Goal: Task Accomplishment & Management: Complete application form

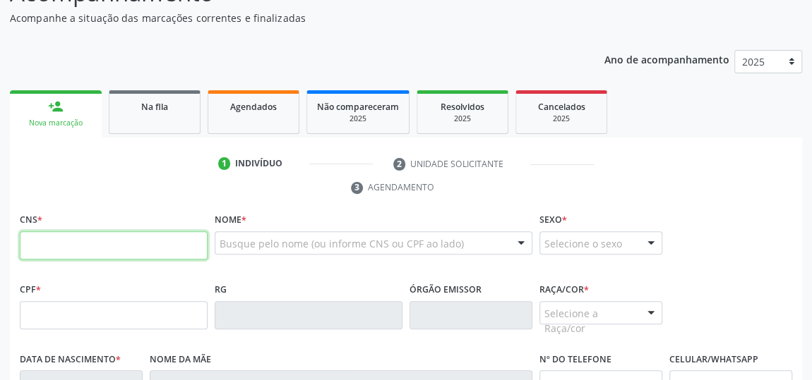
scroll to position [146, 0]
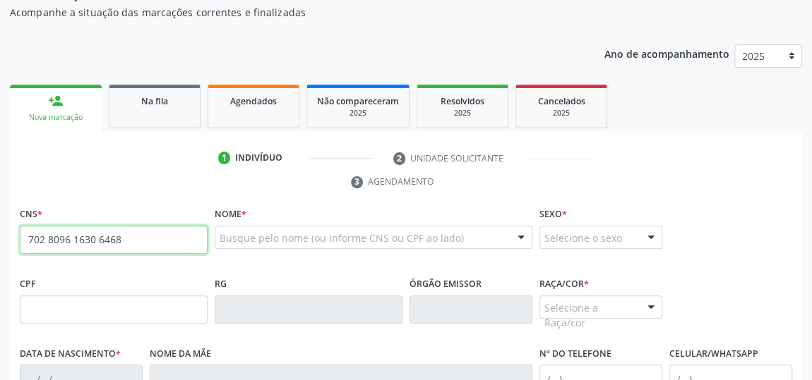
type input "702 8096 1630 6468"
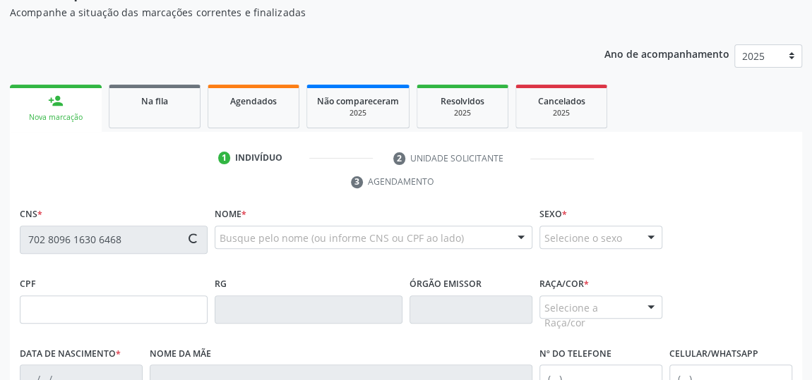
type input "128.906.064-90"
type input "[DATE]"
type input "[PERSON_NAME]"
type input "[PHONE_NUMBER]"
type input "S/N"
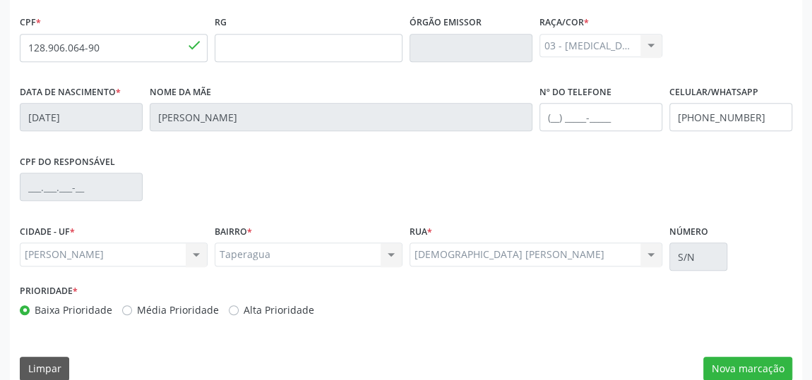
scroll to position [362, 0]
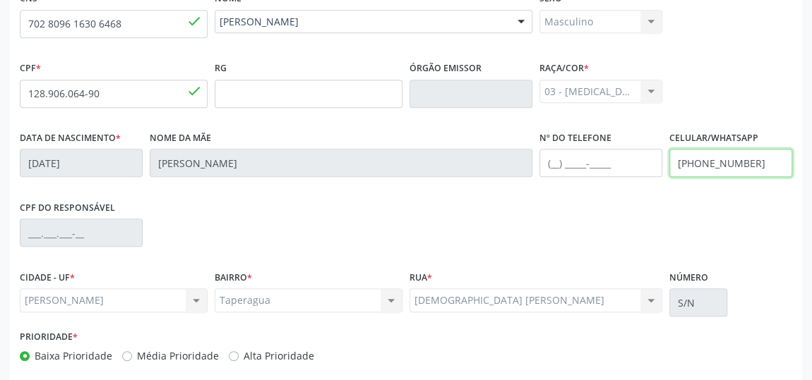
drag, startPoint x: 757, startPoint y: 166, endPoint x: 707, endPoint y: 162, distance: 50.9
click at [707, 162] on input "[PHONE_NUMBER]" at bounding box center [730, 163] width 123 height 28
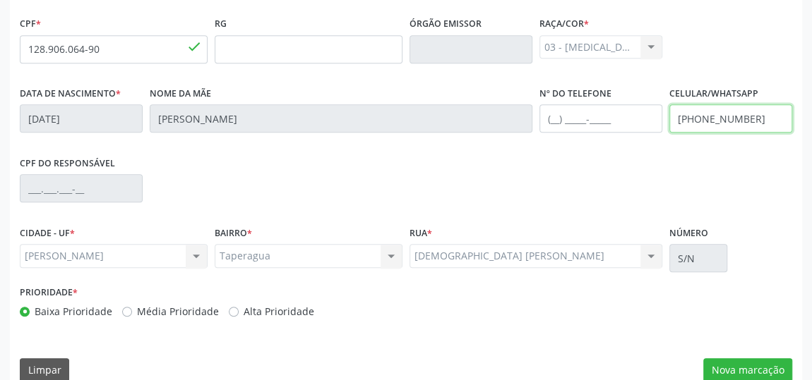
scroll to position [426, 0]
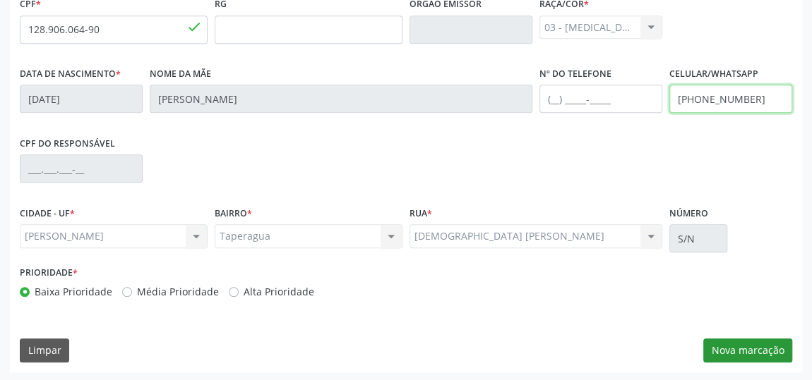
type input "[PHONE_NUMBER]"
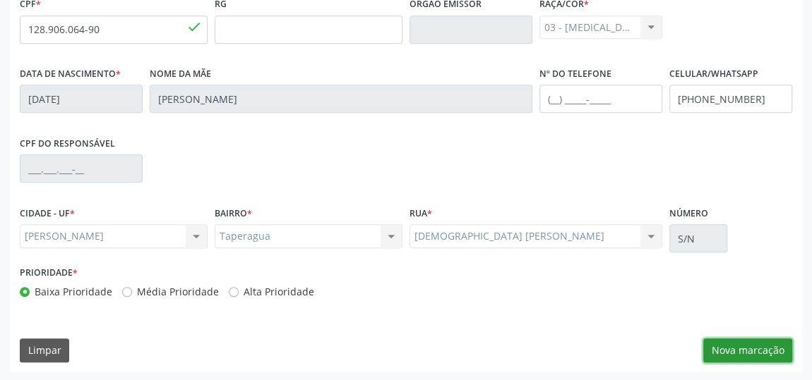
click at [752, 351] on button "Nova marcação" at bounding box center [747, 351] width 89 height 24
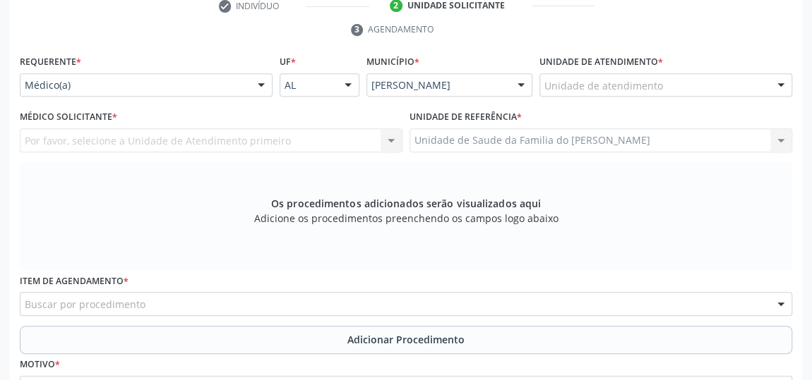
scroll to position [234, 0]
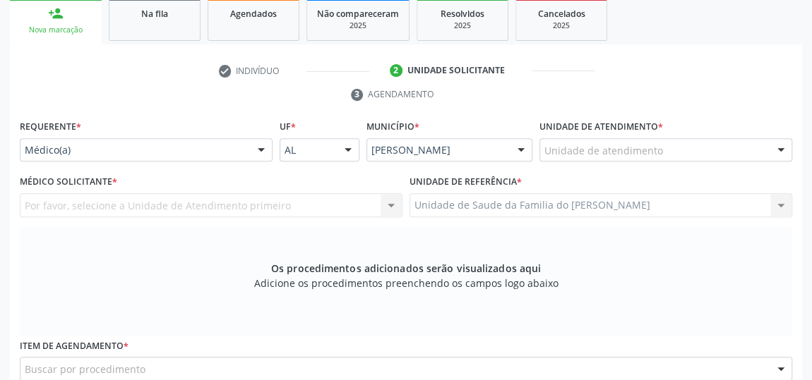
click at [258, 149] on div at bounding box center [261, 151] width 21 height 24
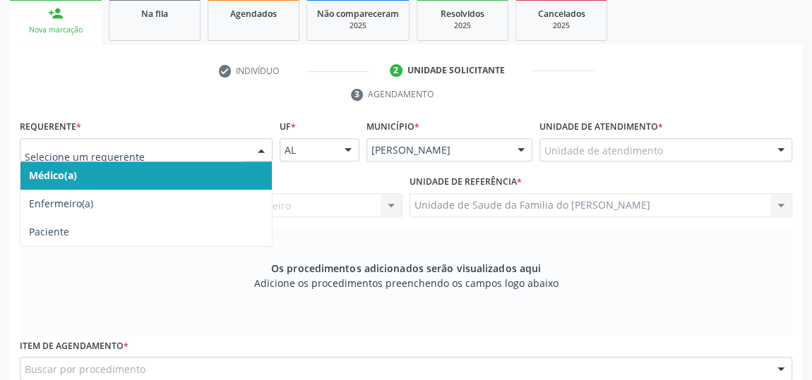
click at [222, 173] on span "Médico(a)" at bounding box center [145, 176] width 251 height 28
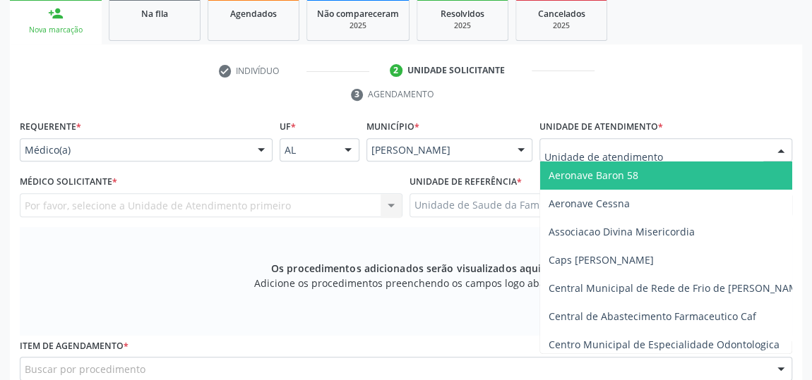
click at [675, 152] on div at bounding box center [665, 150] width 253 height 24
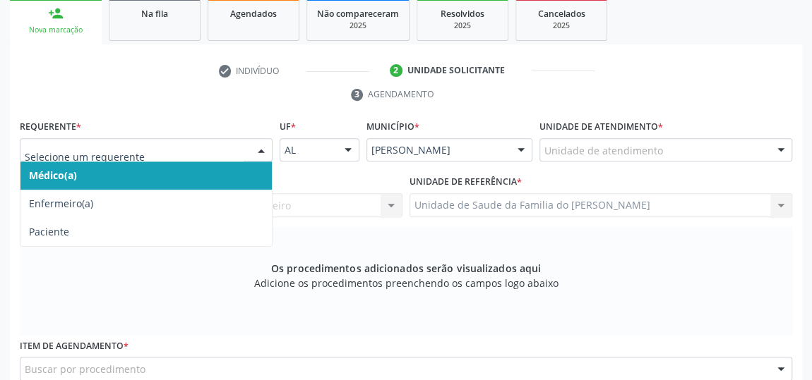
click at [261, 149] on div at bounding box center [261, 151] width 21 height 24
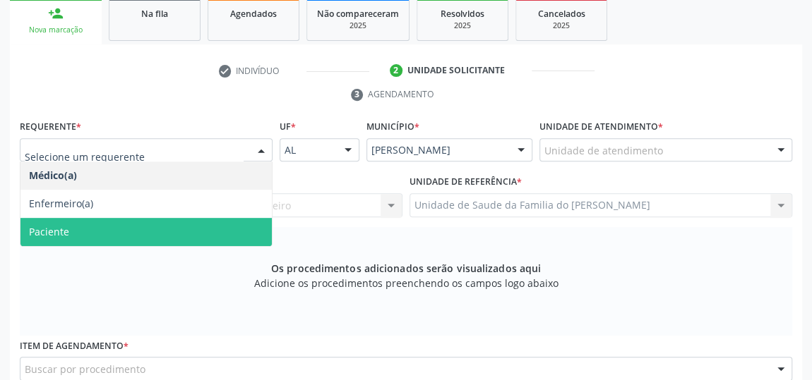
click at [186, 225] on span "Paciente" at bounding box center [145, 232] width 251 height 28
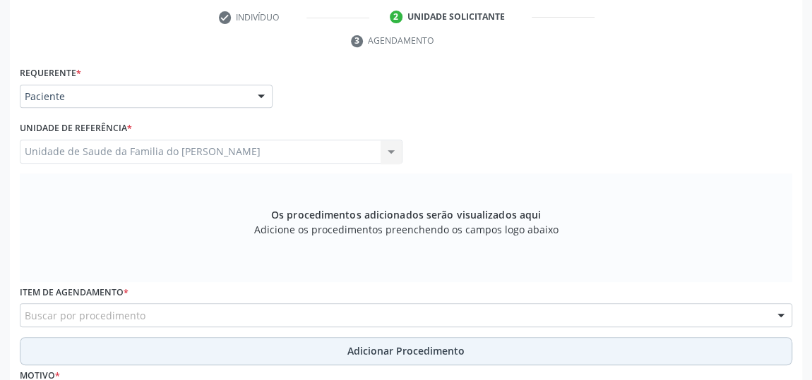
scroll to position [362, 0]
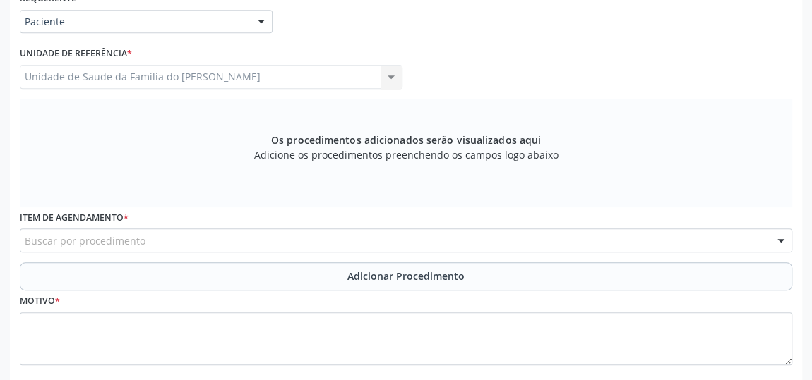
click at [220, 244] on div "Buscar por procedimento" at bounding box center [406, 241] width 772 height 24
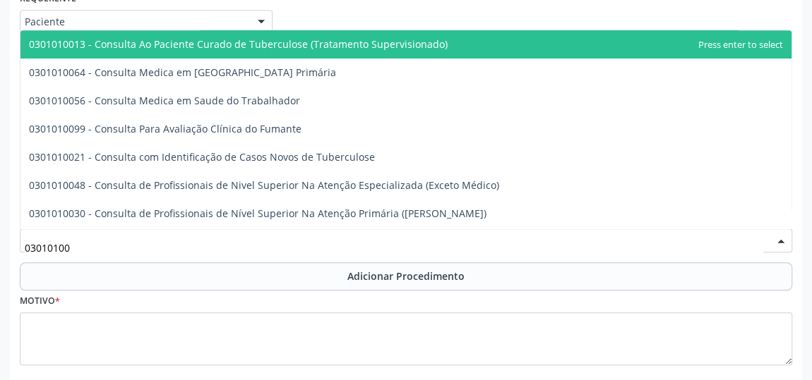
type input "030101004"
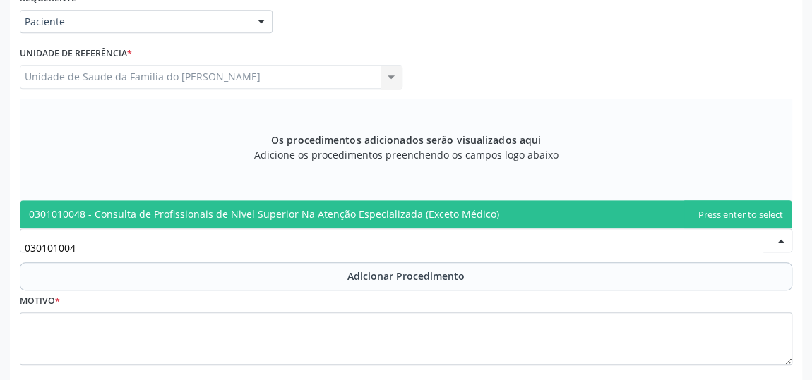
click at [222, 211] on span "0301010048 - Consulta de Profissionais de Nivel Superior Na Atenção Especializa…" at bounding box center [264, 214] width 470 height 13
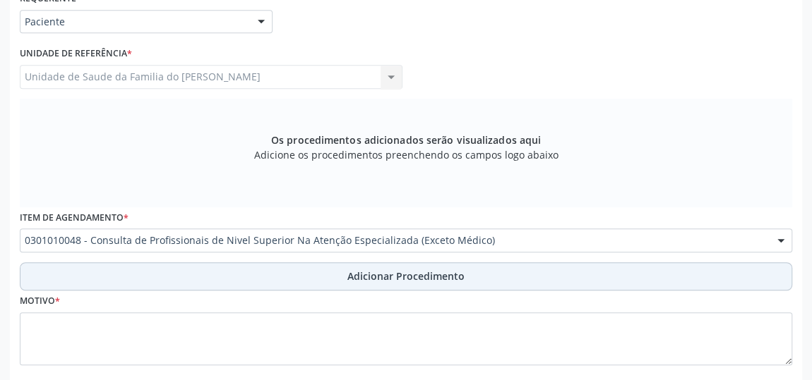
click at [198, 277] on button "Adicionar Procedimento" at bounding box center [406, 277] width 772 height 28
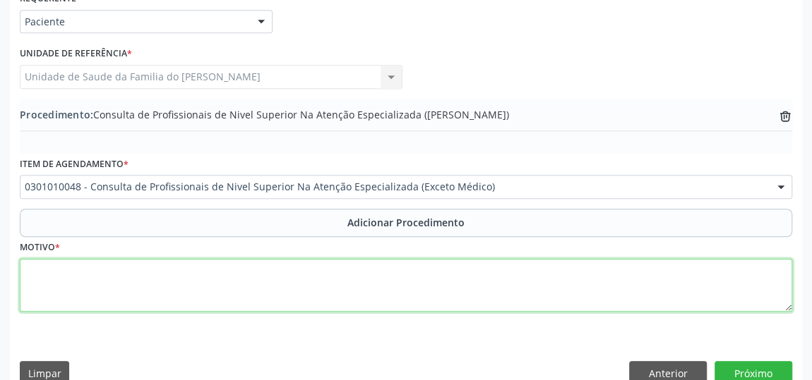
click at [171, 301] on textarea at bounding box center [406, 286] width 772 height 54
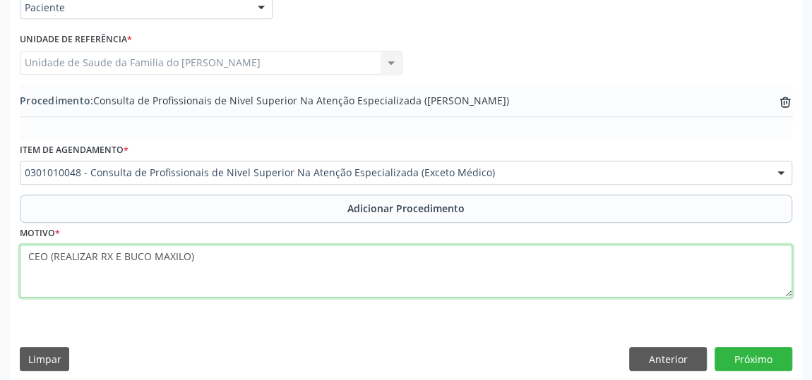
scroll to position [384, 0]
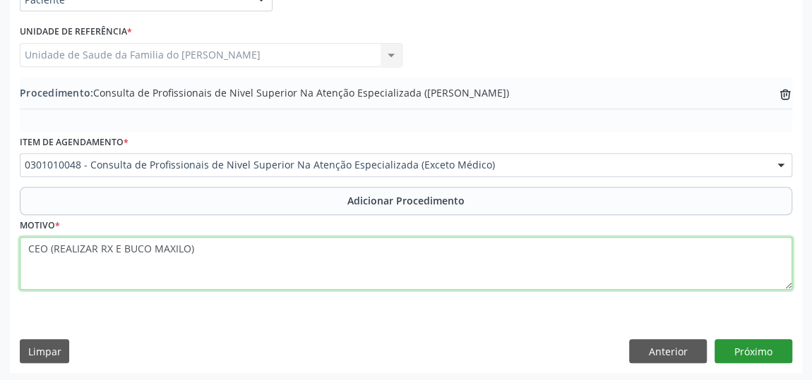
type textarea "CEO (REALIZAR RX E BUCO MAXILO)"
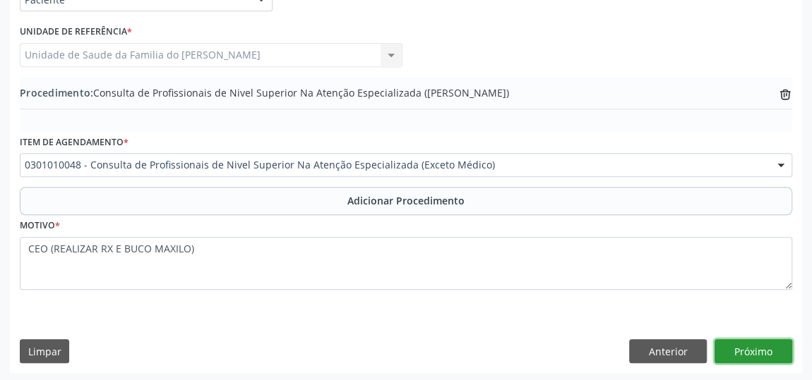
click at [761, 349] on button "Próximo" at bounding box center [753, 352] width 78 height 24
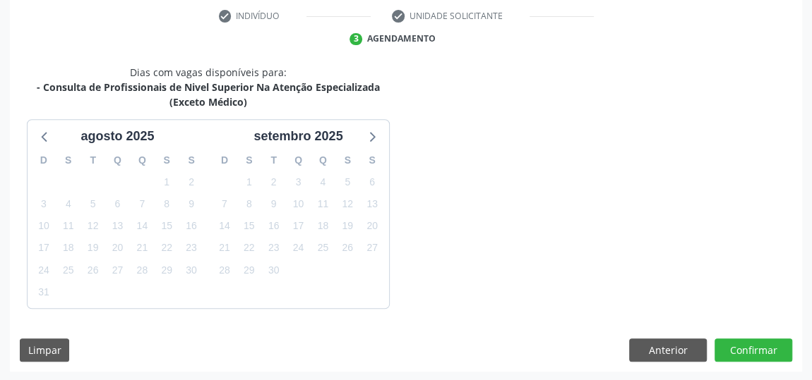
scroll to position [330, 0]
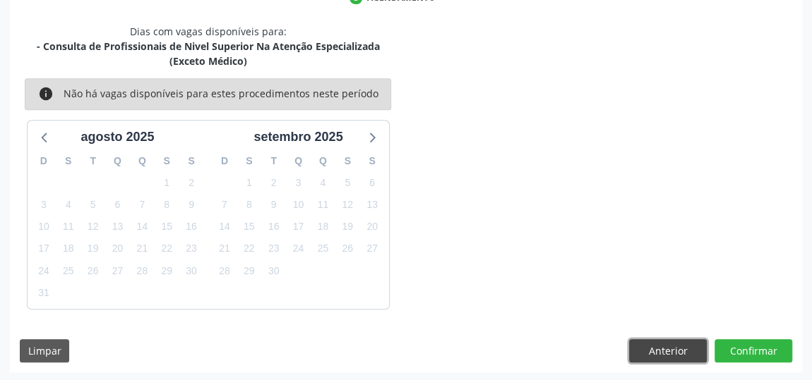
click at [671, 347] on button "Anterior" at bounding box center [668, 352] width 78 height 24
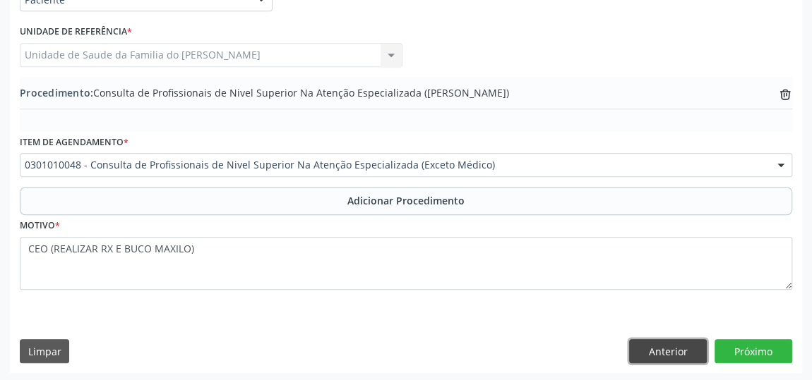
click at [671, 347] on button "Anterior" at bounding box center [668, 352] width 78 height 24
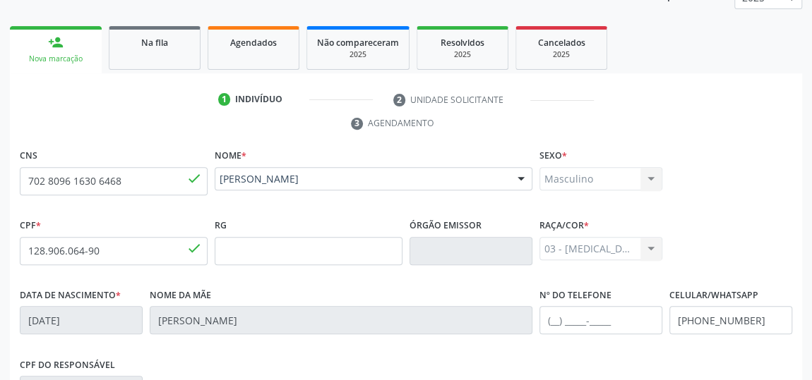
scroll to position [191, 0]
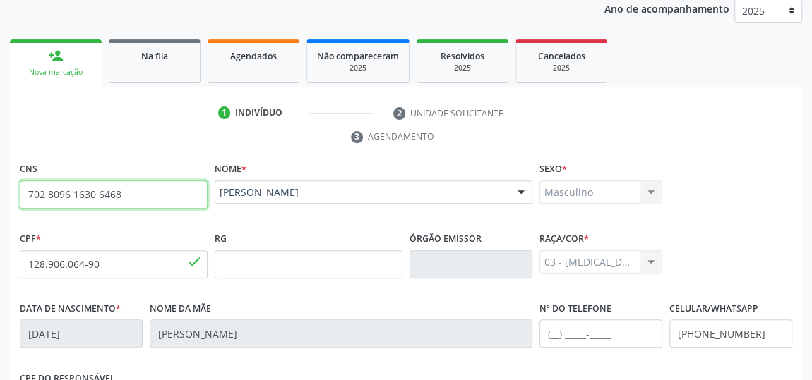
click at [94, 190] on input "702 8096 1630 6468" at bounding box center [114, 195] width 188 height 28
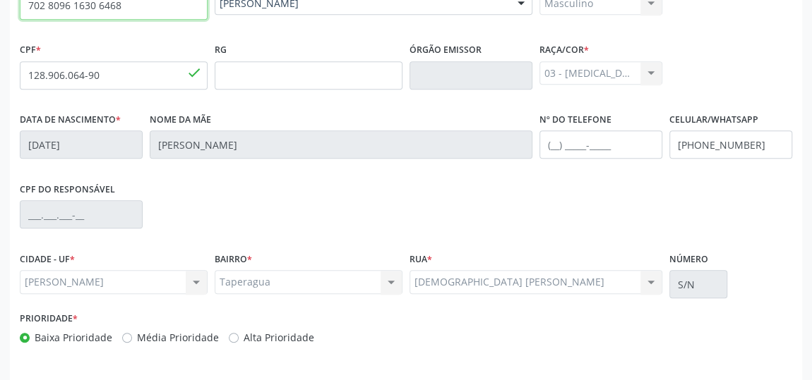
scroll to position [426, 0]
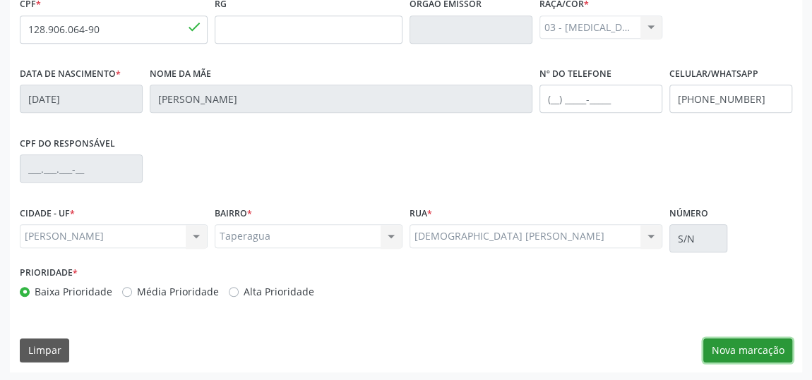
click at [745, 344] on button "Nova marcação" at bounding box center [747, 351] width 89 height 24
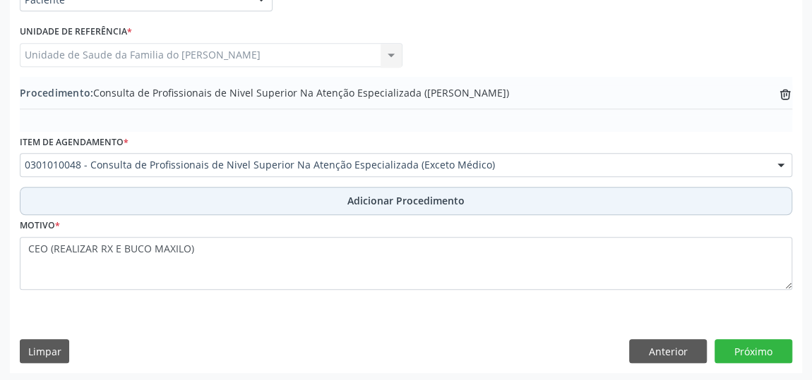
click at [496, 200] on button "Adicionar Procedimento" at bounding box center [406, 201] width 772 height 28
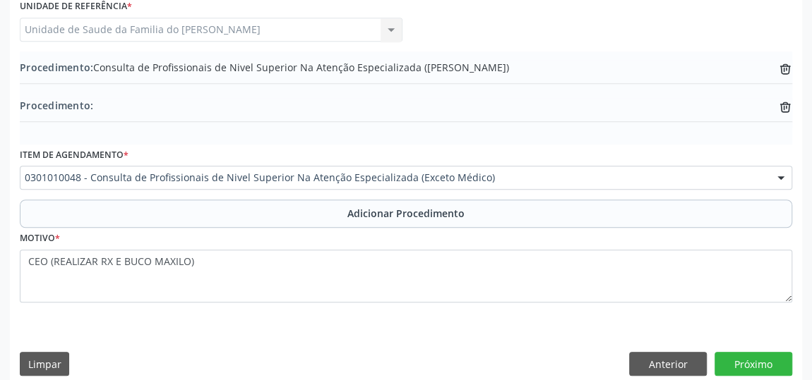
scroll to position [421, 0]
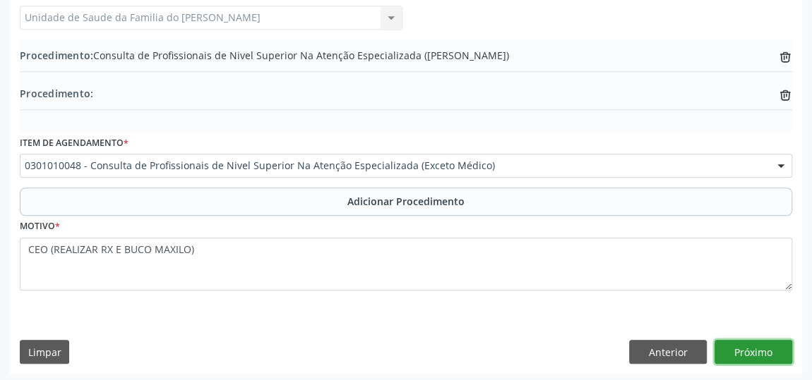
click at [739, 349] on button "Próximo" at bounding box center [753, 352] width 78 height 24
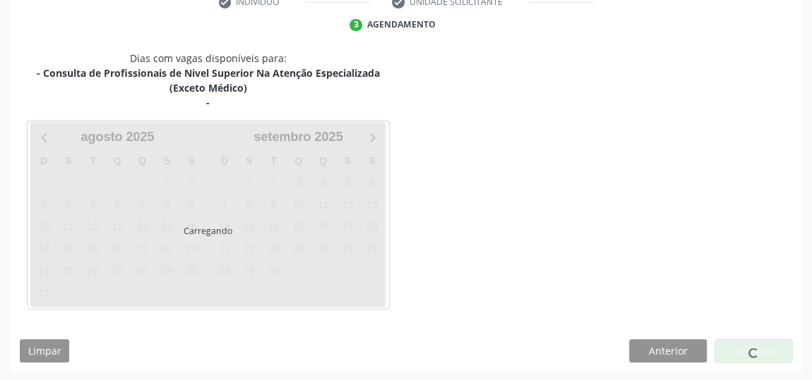
scroll to position [344, 0]
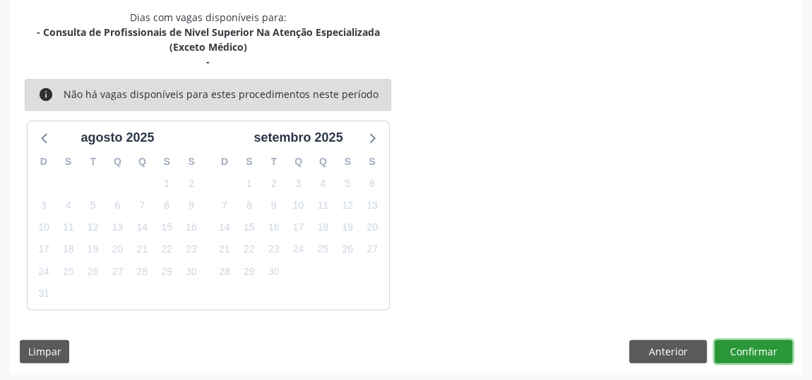
click at [735, 348] on button "Confirmar" at bounding box center [753, 352] width 78 height 24
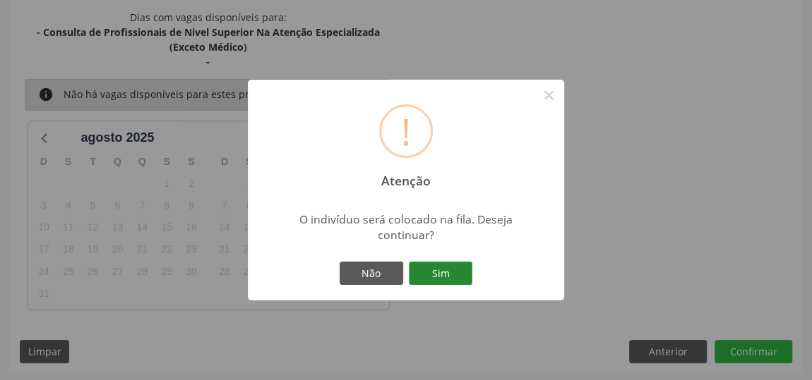
click at [434, 275] on button "Sim" at bounding box center [441, 274] width 64 height 24
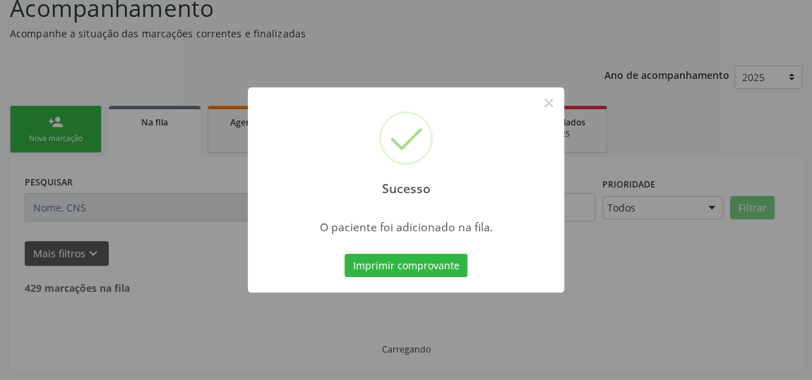
scroll to position [108, 0]
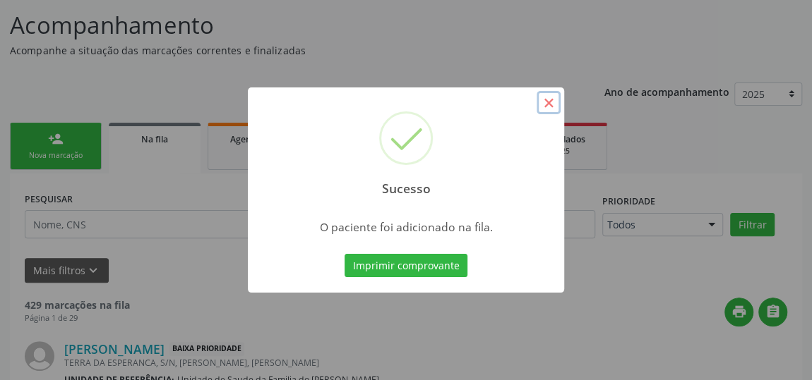
click at [546, 101] on button "×" at bounding box center [548, 103] width 24 height 24
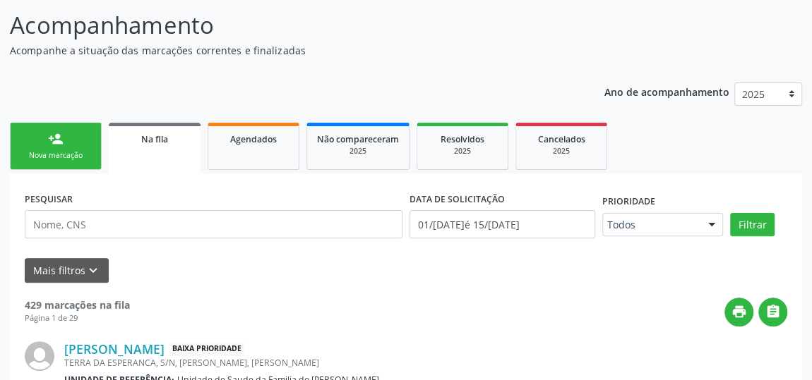
click at [132, 143] on div "Na fila" at bounding box center [155, 138] width 72 height 15
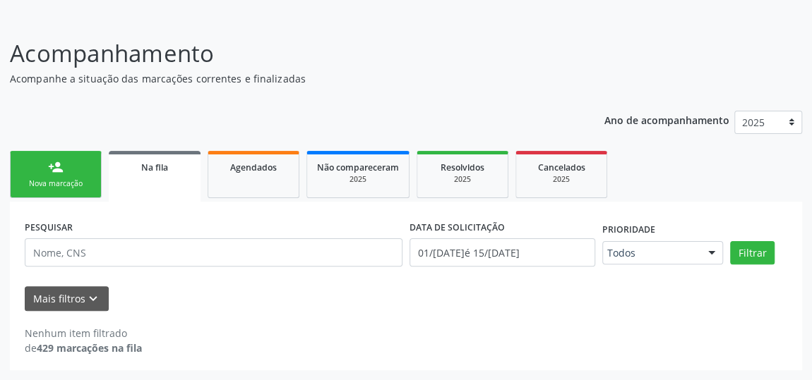
scroll to position [78, 0]
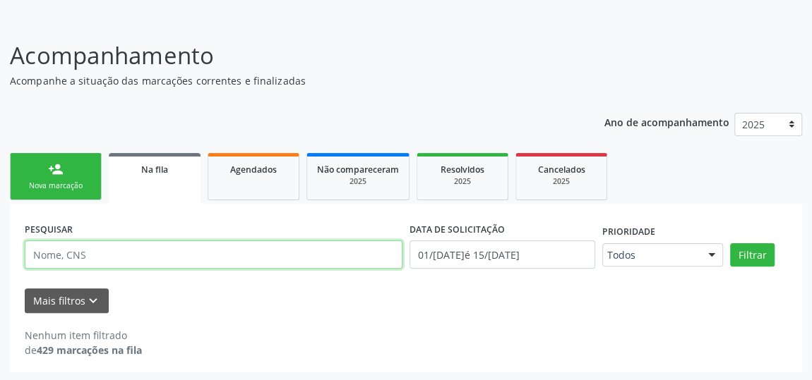
paste input "702 8096 1630 6468"
type input "702 8096 1630 6468"
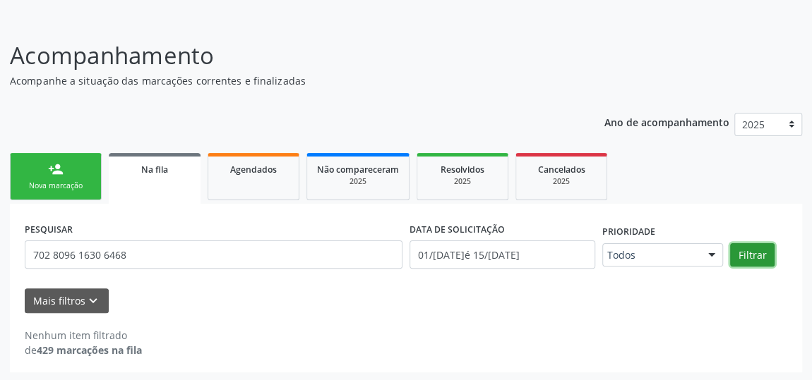
click at [750, 249] on button "Filtrar" at bounding box center [752, 256] width 44 height 24
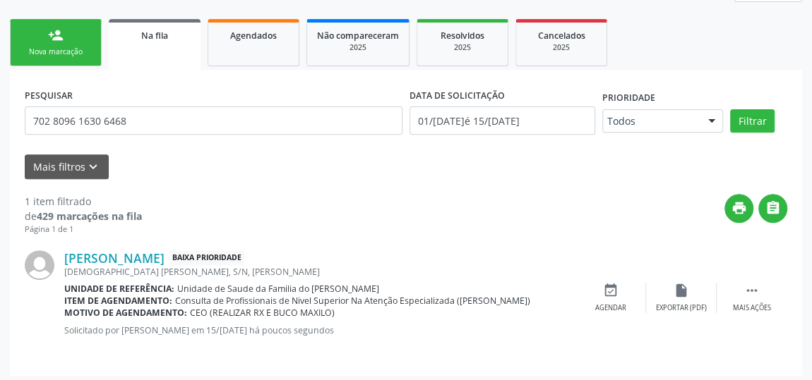
scroll to position [215, 0]
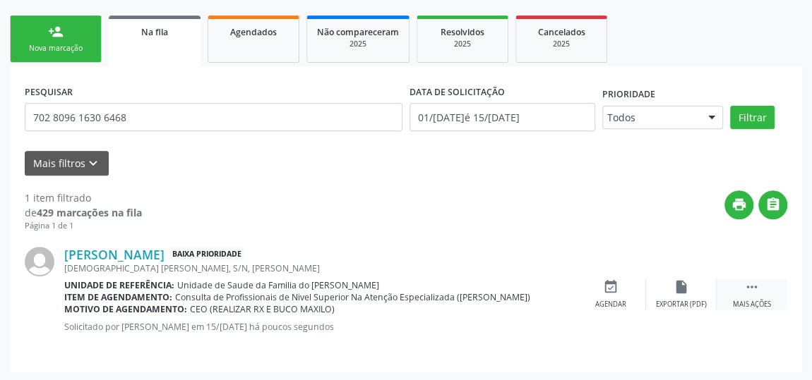
click at [750, 300] on div "Mais ações" at bounding box center [752, 305] width 38 height 10
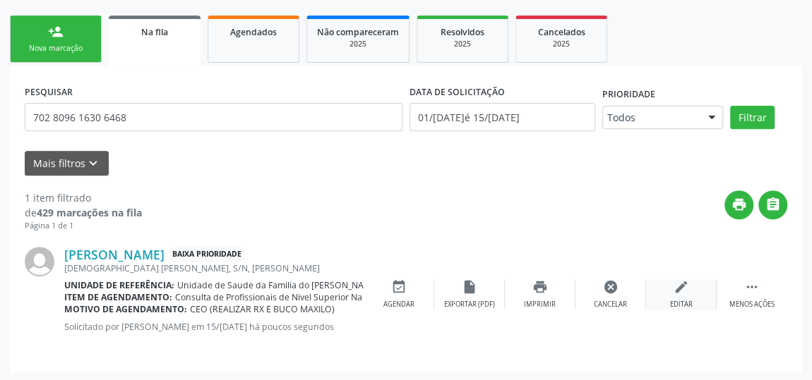
click at [684, 300] on div "Editar" at bounding box center [681, 305] width 23 height 10
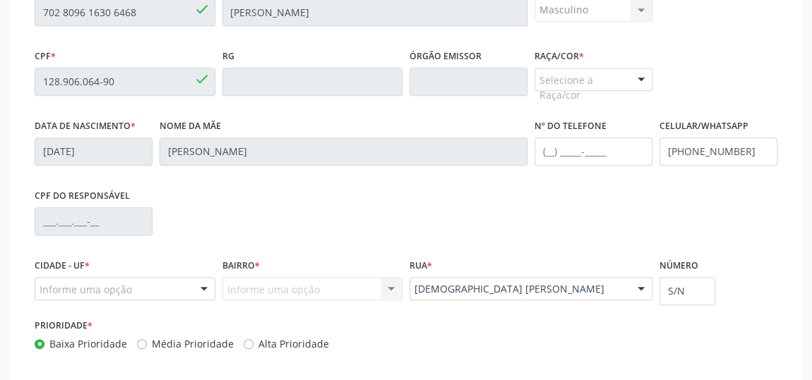
scroll to position [444, 0]
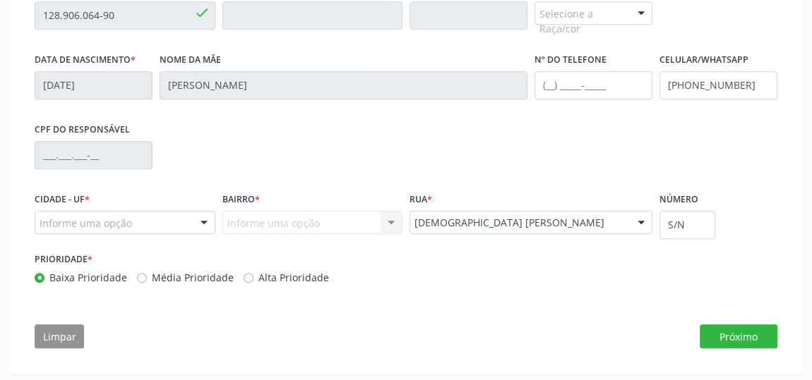
click at [203, 221] on div at bounding box center [203, 224] width 21 height 24
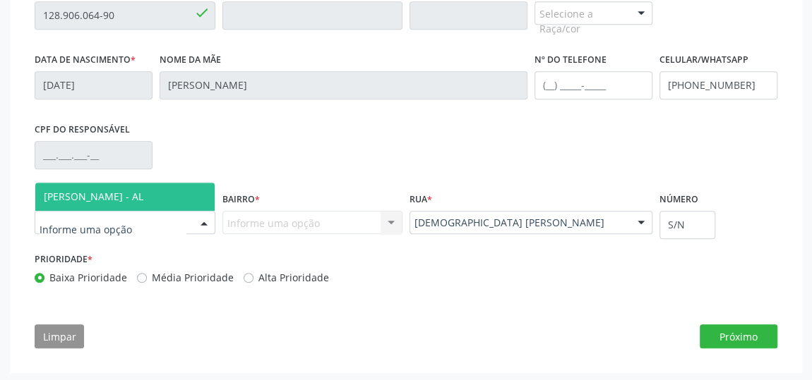
click at [180, 200] on span "[PERSON_NAME] - AL" at bounding box center [124, 197] width 179 height 28
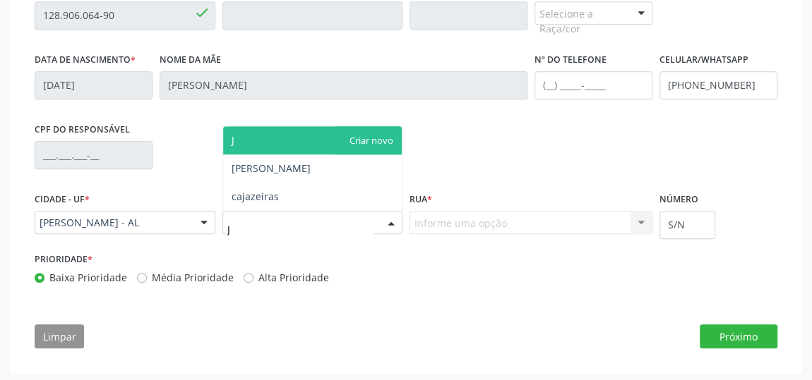
type input "[PERSON_NAME]"
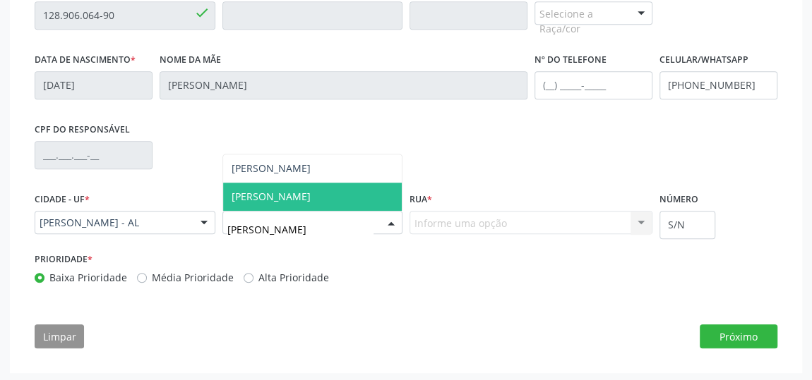
click at [313, 190] on span "[PERSON_NAME]" at bounding box center [312, 197] width 179 height 28
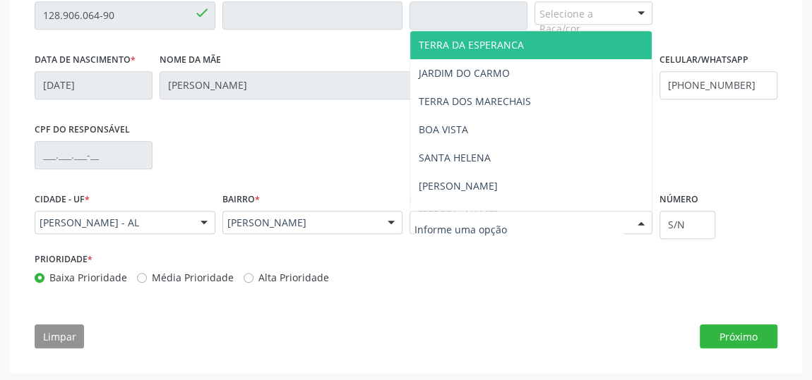
type input "T"
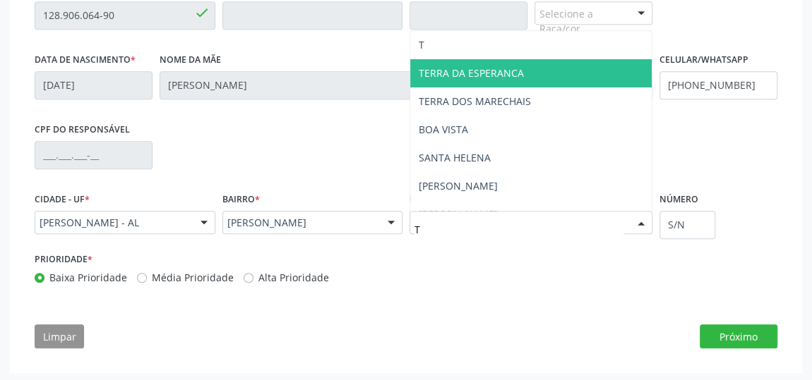
click at [483, 74] on span "TERRA DA ESPERANCA" at bounding box center [471, 72] width 105 height 13
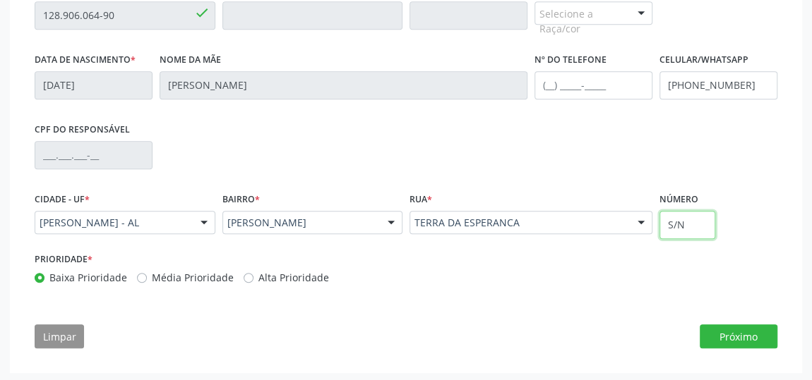
drag, startPoint x: 697, startPoint y: 218, endPoint x: 661, endPoint y: 221, distance: 36.1
click at [661, 221] on input "S/N" at bounding box center [687, 225] width 56 height 28
type input "46"
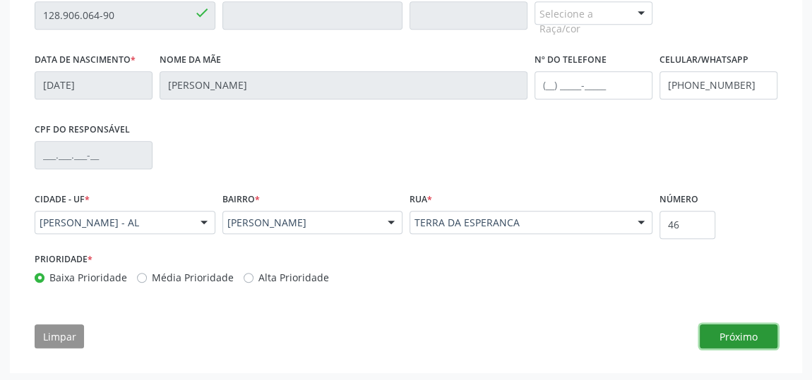
click at [754, 334] on button "Próximo" at bounding box center [738, 337] width 78 height 24
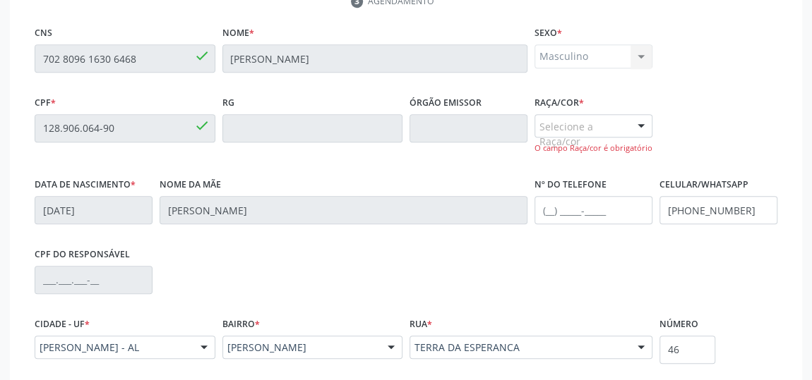
scroll to position [316, 0]
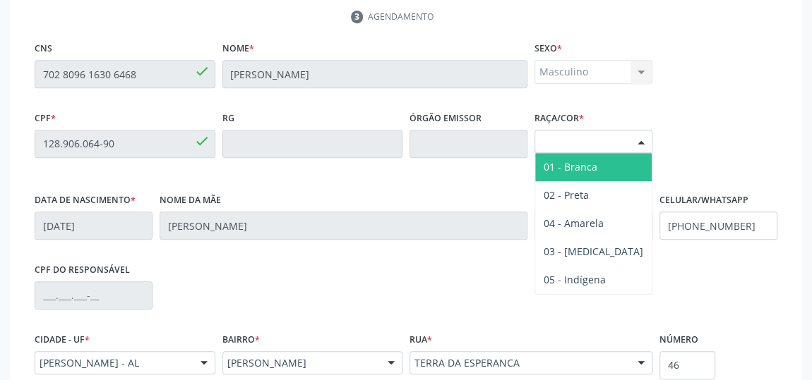
click at [632, 141] on div at bounding box center [640, 143] width 21 height 24
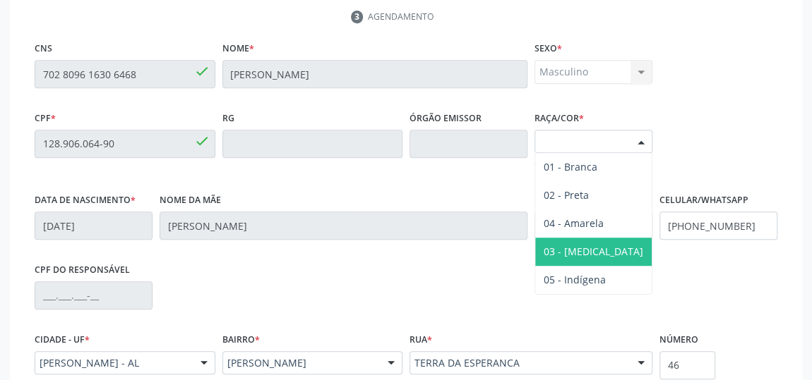
click at [606, 238] on span "03 - [MEDICAL_DATA]" at bounding box center [593, 252] width 116 height 28
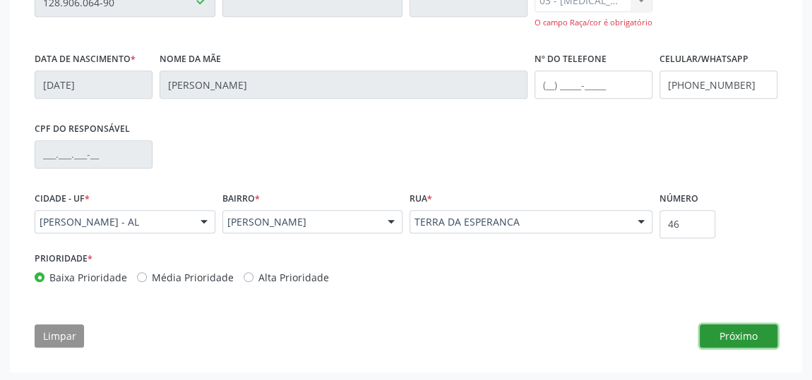
click at [745, 329] on button "Próximo" at bounding box center [738, 337] width 78 height 24
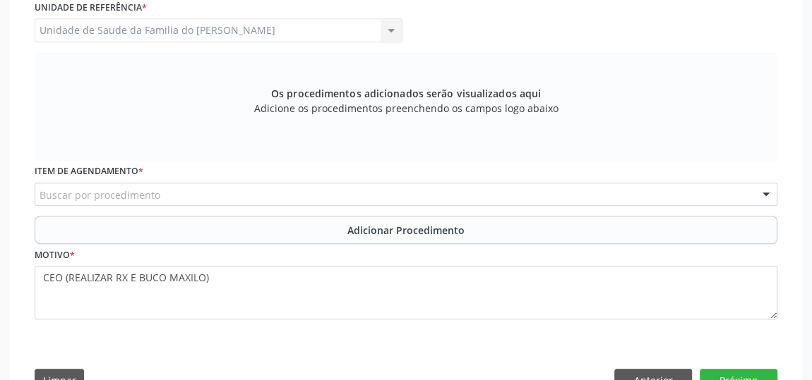
scroll to position [392, 0]
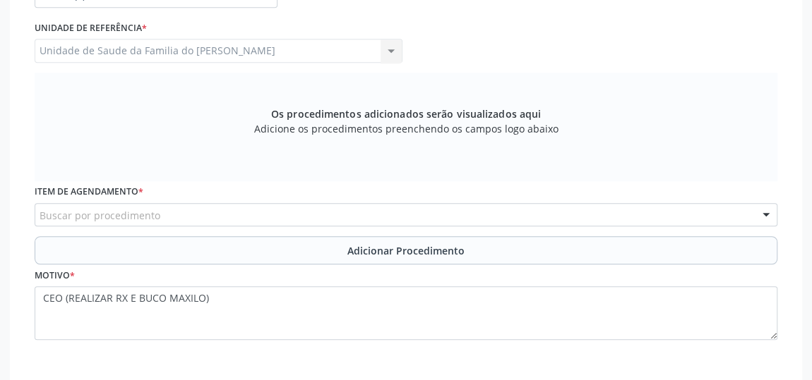
click at [292, 212] on div "Buscar por procedimento" at bounding box center [406, 215] width 743 height 24
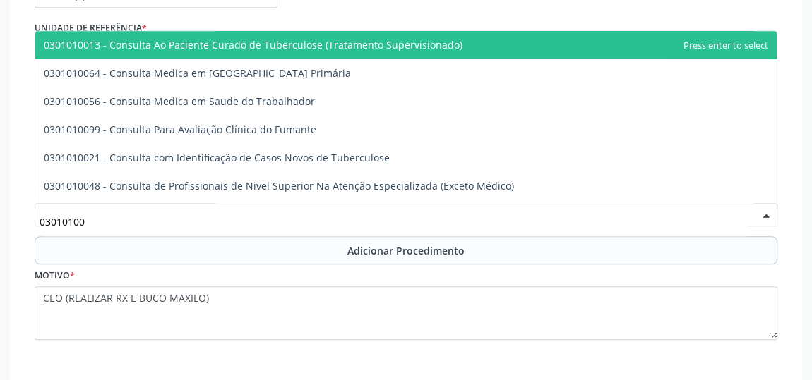
type input "030101004"
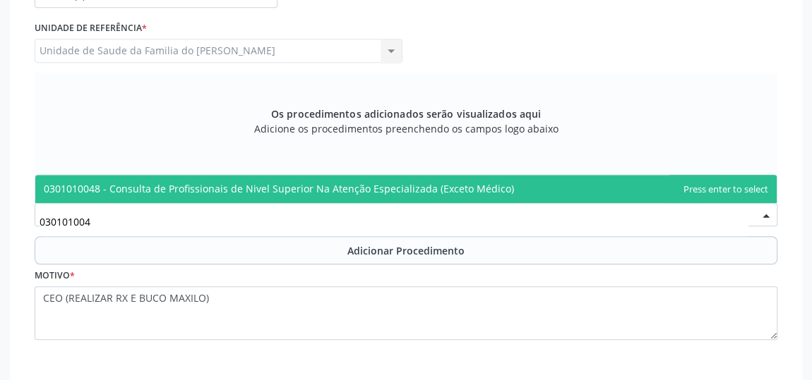
click at [294, 184] on span "0301010048 - Consulta de Profissionais de Nivel Superior Na Atenção Especializa…" at bounding box center [279, 188] width 470 height 13
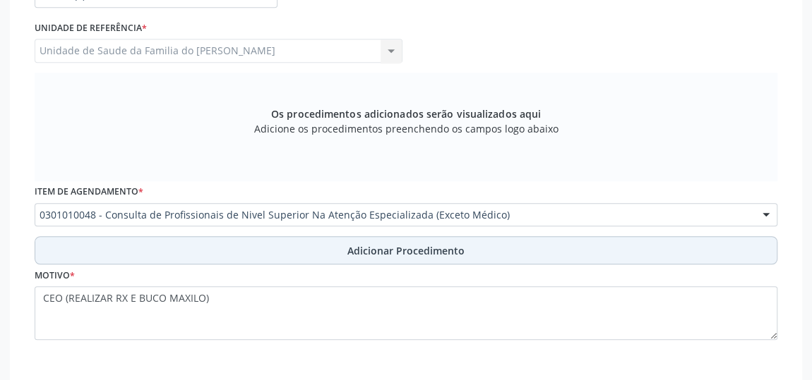
click at [299, 246] on button "Adicionar Procedimento" at bounding box center [406, 250] width 743 height 28
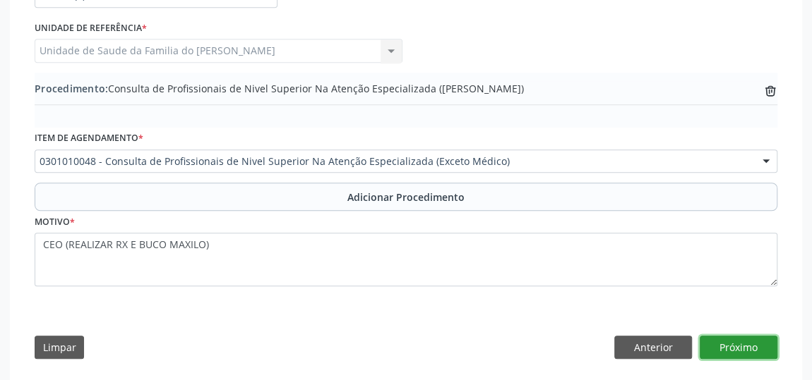
click at [727, 344] on button "Próximo" at bounding box center [738, 348] width 78 height 24
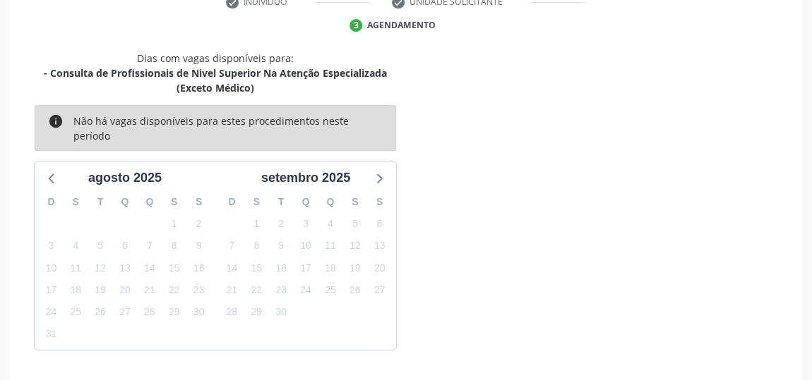
scroll to position [347, 0]
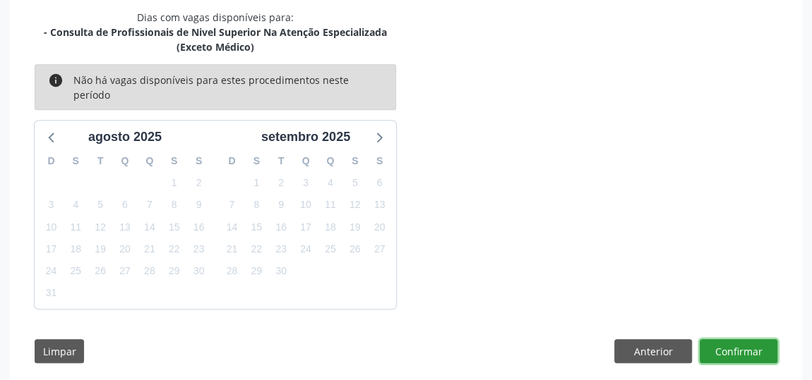
click at [736, 340] on button "Confirmar" at bounding box center [738, 352] width 78 height 24
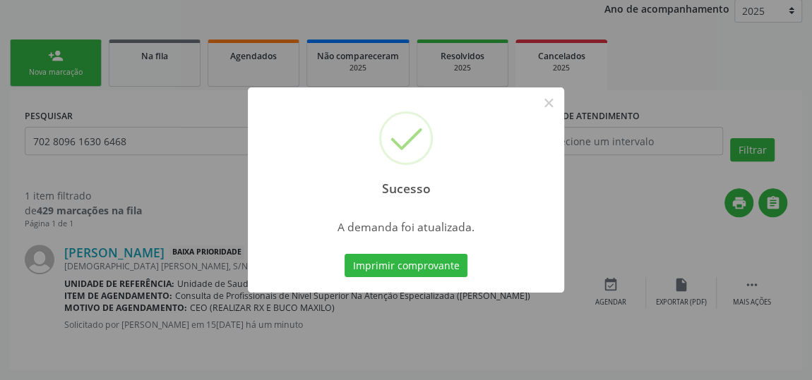
scroll to position [0, 0]
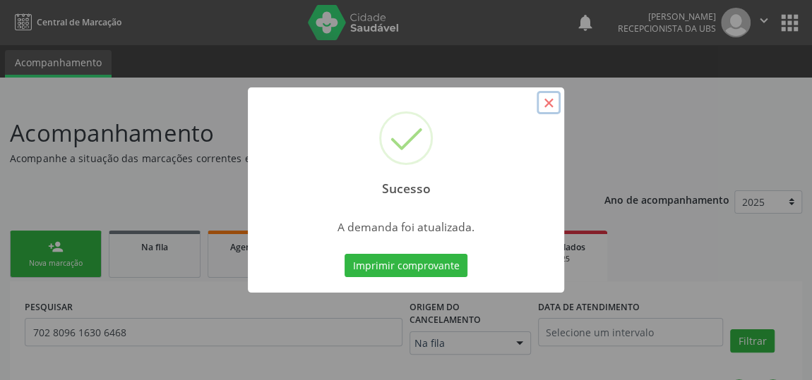
click at [549, 105] on button "×" at bounding box center [548, 103] width 24 height 24
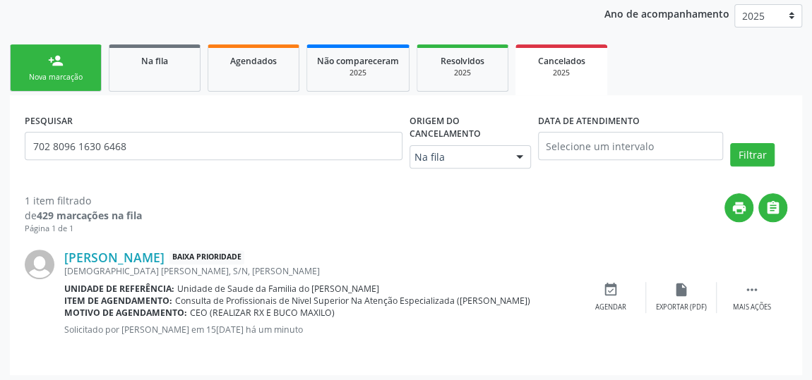
scroll to position [190, 0]
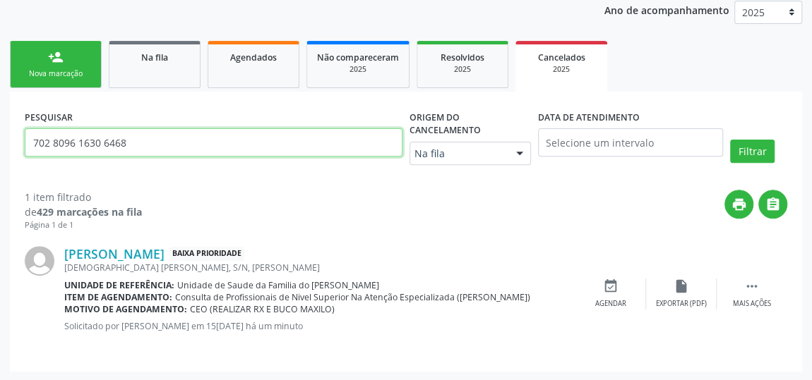
drag, startPoint x: 215, startPoint y: 143, endPoint x: 4, endPoint y: 139, distance: 210.4
click at [4, 139] on div "Acompanhamento Acompanhe a situação das marcações correntes e finalizadas Relat…" at bounding box center [406, 145] width 812 height 474
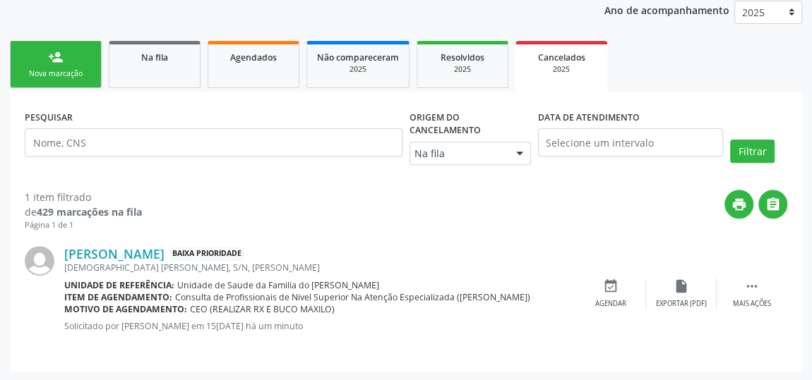
click at [142, 73] on link "Na fila" at bounding box center [155, 64] width 92 height 47
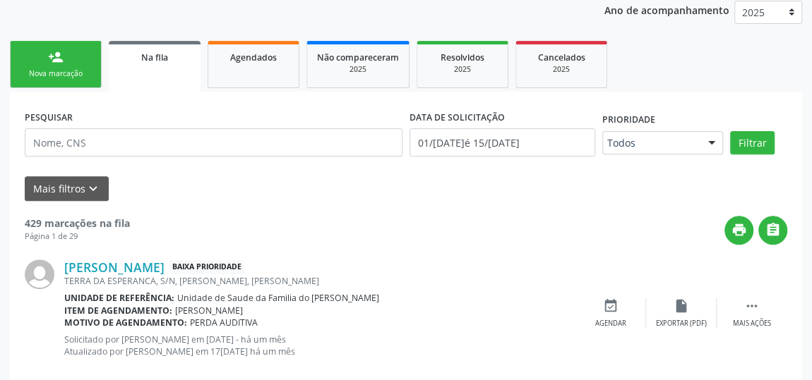
click at [711, 137] on div at bounding box center [711, 144] width 21 height 24
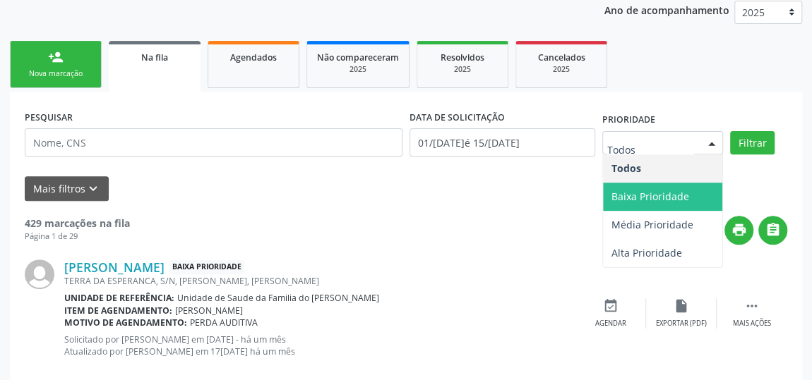
click at [663, 199] on span "Baixa Prioridade" at bounding box center [650, 196] width 78 height 13
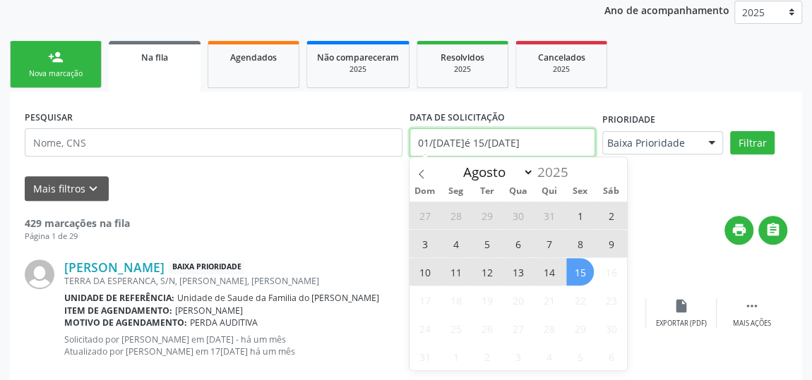
drag, startPoint x: 551, startPoint y: 133, endPoint x: 356, endPoint y: 142, distance: 194.3
click at [356, 142] on div "PESQUISAR DATA DE SOLICITAÇÃO 0[DATE] até 1[DATE] Prioridade Baixa Prioridade T…" at bounding box center [405, 137] width 769 height 60
click at [428, 169] on span at bounding box center [421, 169] width 24 height 24
select select "6"
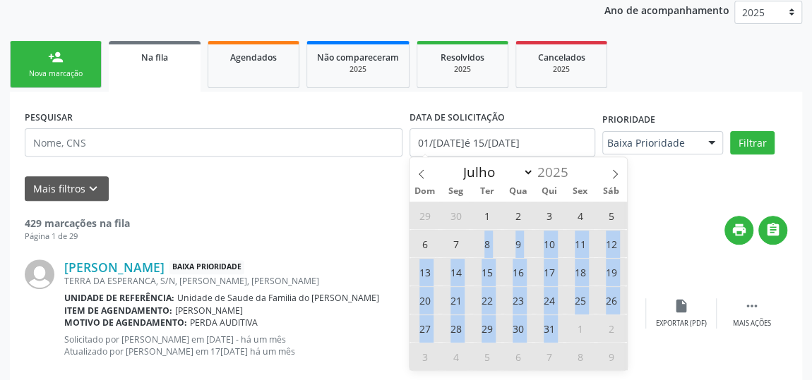
drag, startPoint x: 482, startPoint y: 237, endPoint x: 570, endPoint y: 330, distance: 128.3
click at [570, 330] on div "29 30 1 2 3 4 5 6 7 8 9 10 11 12 13 14 15 16 17 18 19 20 21 22 23 24 25 26 27 2…" at bounding box center [517, 285] width 217 height 169
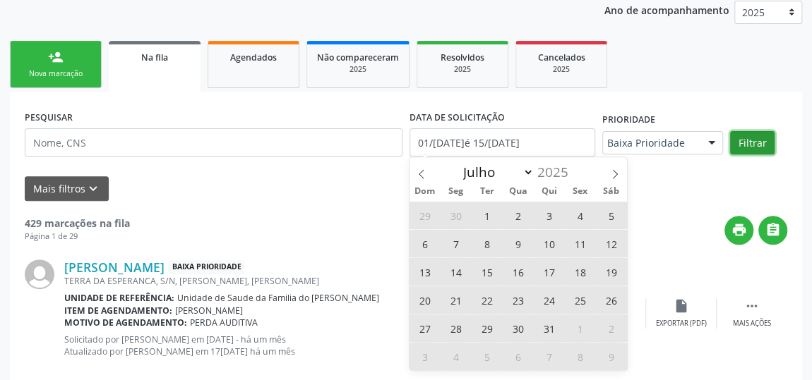
click at [755, 142] on button "Filtrar" at bounding box center [752, 143] width 44 height 24
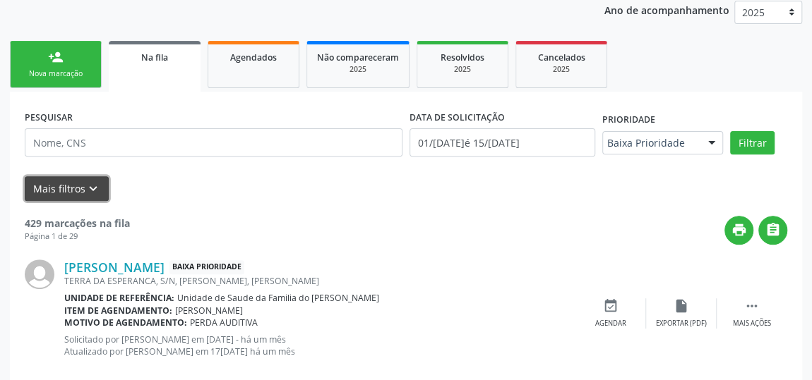
click at [90, 186] on icon "keyboard_arrow_down" at bounding box center [93, 189] width 16 height 16
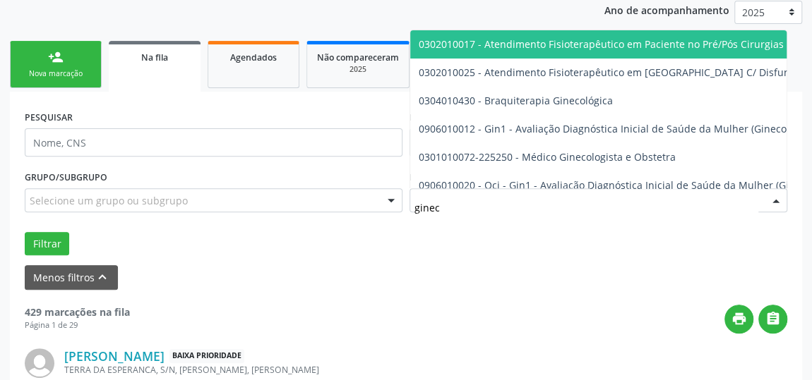
type input "gineco"
click at [336, 199] on div "Selecione um grupo ou subgrupo" at bounding box center [214, 200] width 378 height 24
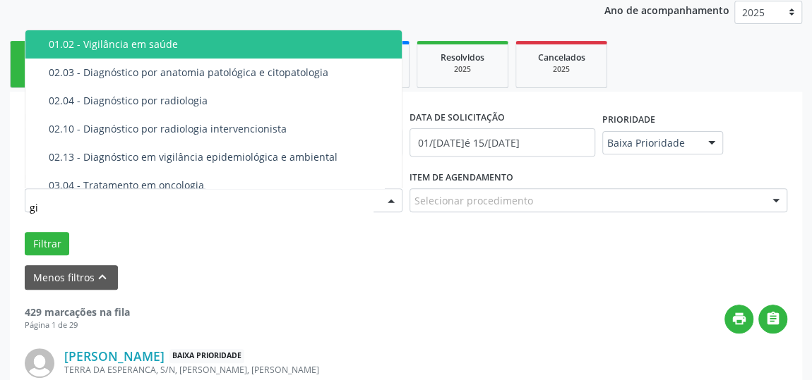
type input "g"
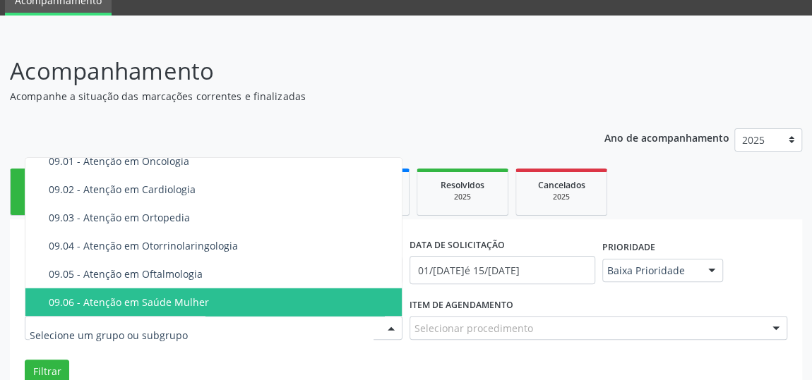
scroll to position [61, 0]
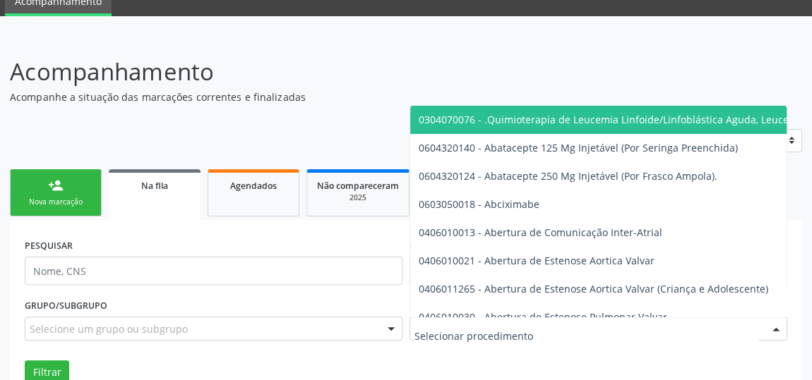
click at [562, 322] on div at bounding box center [598, 329] width 378 height 24
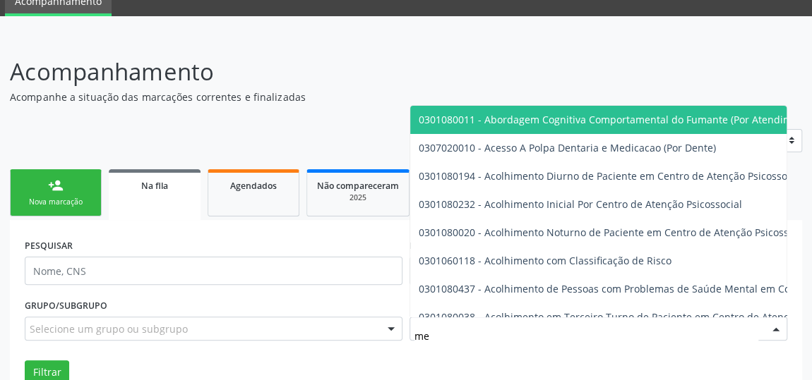
type input "m"
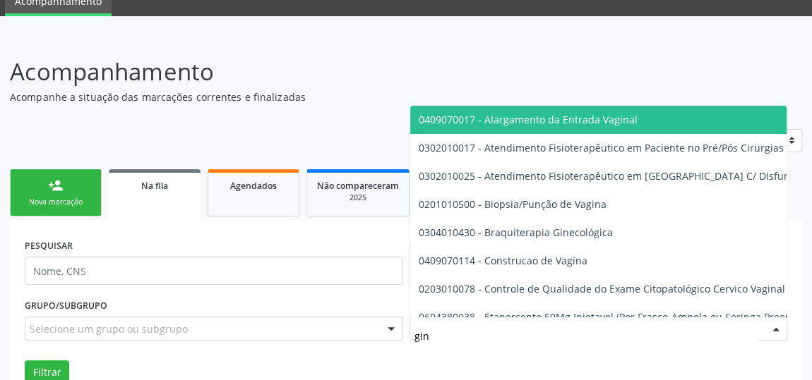
type input "gine"
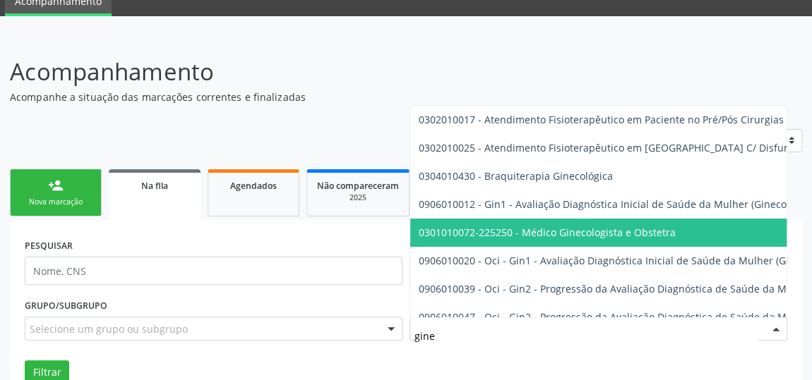
click at [589, 234] on span "0301010072-225250 - Médico Ginecologista e Obstetra" at bounding box center [547, 232] width 257 height 13
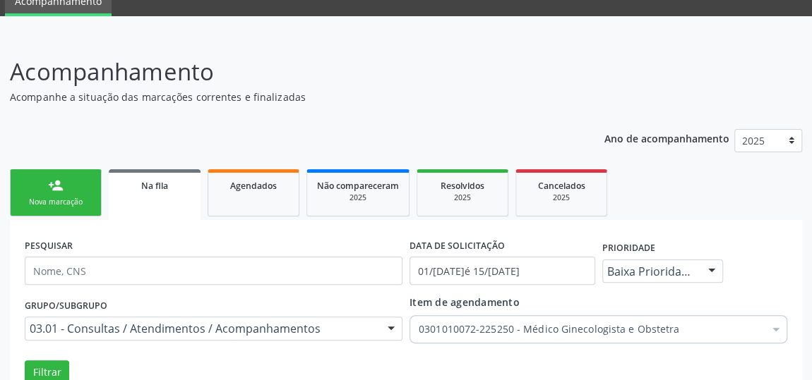
scroll to position [190, 0]
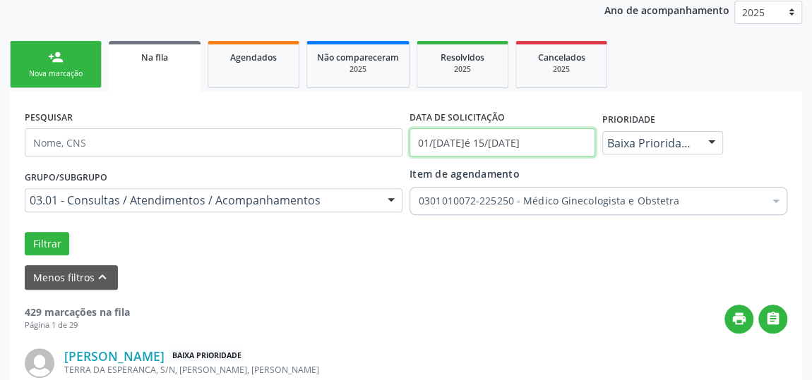
click at [511, 147] on input "01/[DATE]é 15/[DATE]" at bounding box center [502, 142] width 186 height 28
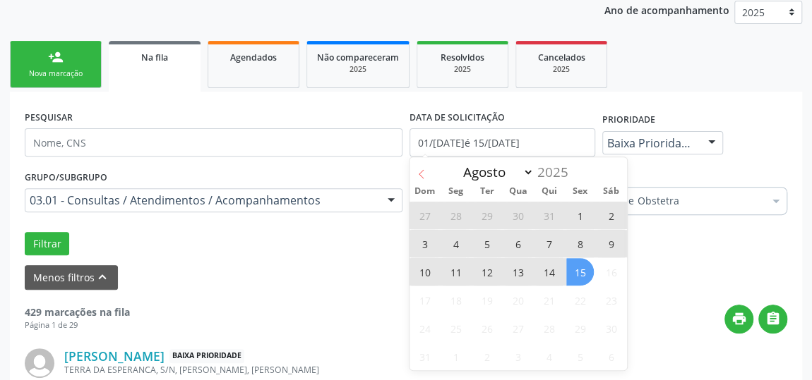
click at [421, 171] on icon at bounding box center [421, 173] width 5 height 9
select select "6"
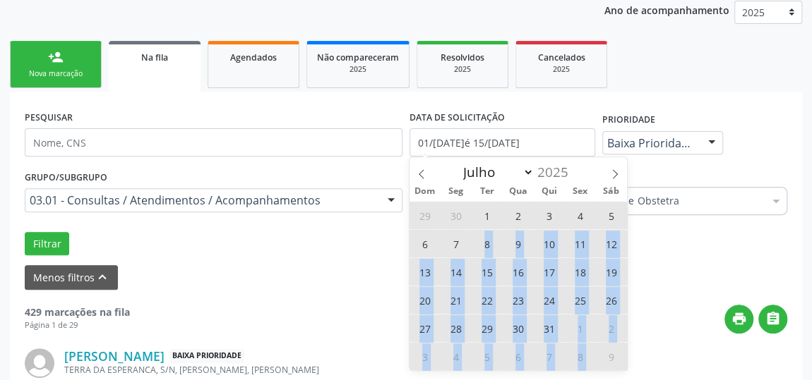
drag, startPoint x: 482, startPoint y: 242, endPoint x: 599, endPoint y: 351, distance: 159.8
click at [599, 351] on div "29 30 1 2 3 4 5 6 7 8 9 10 11 12 13 14 15 16 17 18 19 20 21 22 23 24 25 26 27 2…" at bounding box center [517, 285] width 217 height 169
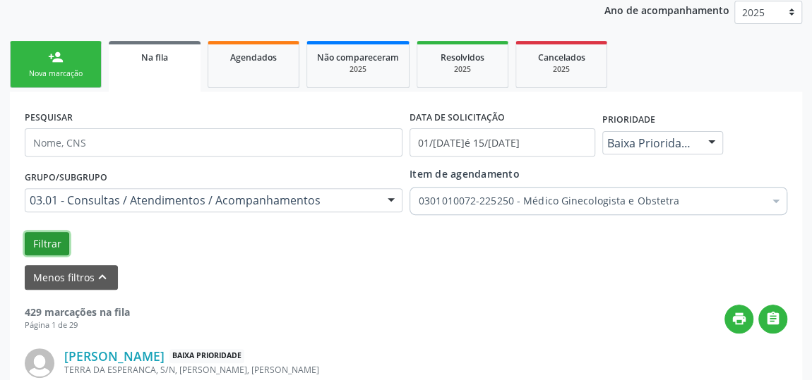
drag, startPoint x: 49, startPoint y: 244, endPoint x: 169, endPoint y: 244, distance: 119.3
click at [50, 244] on button "Filtrar" at bounding box center [47, 244] width 44 height 24
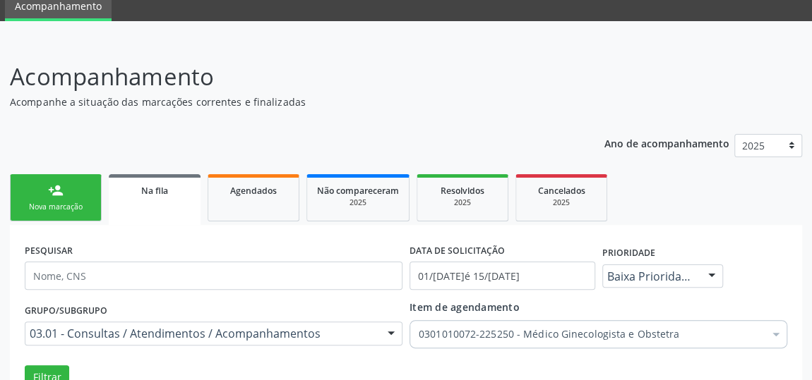
scroll to position [0, 0]
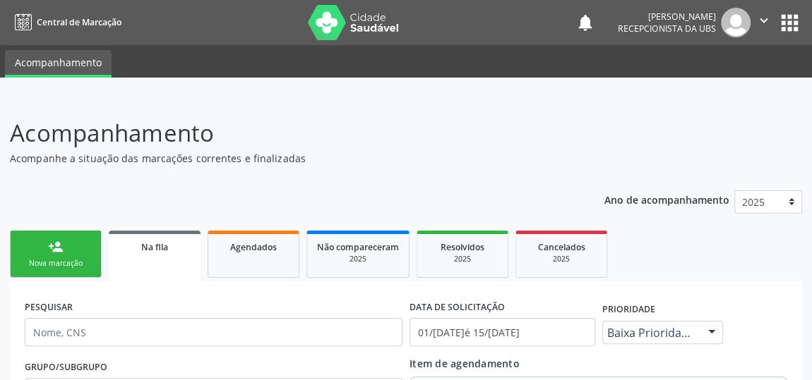
click at [53, 246] on div "person_add" at bounding box center [56, 247] width 16 height 16
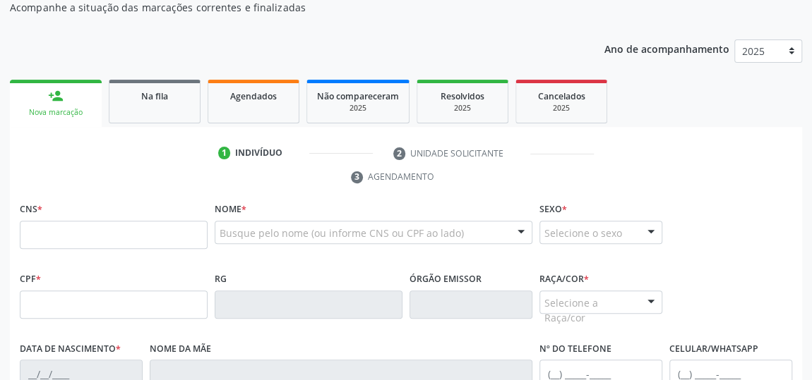
scroll to position [192, 0]
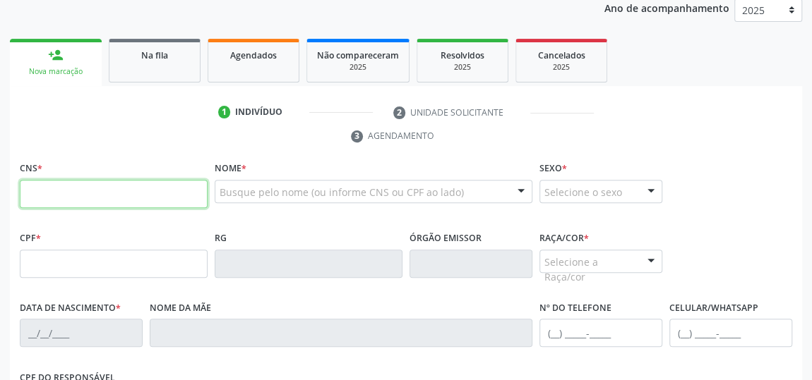
click at [136, 191] on input "text" at bounding box center [114, 194] width 188 height 28
type input "708 6055 9173 6186"
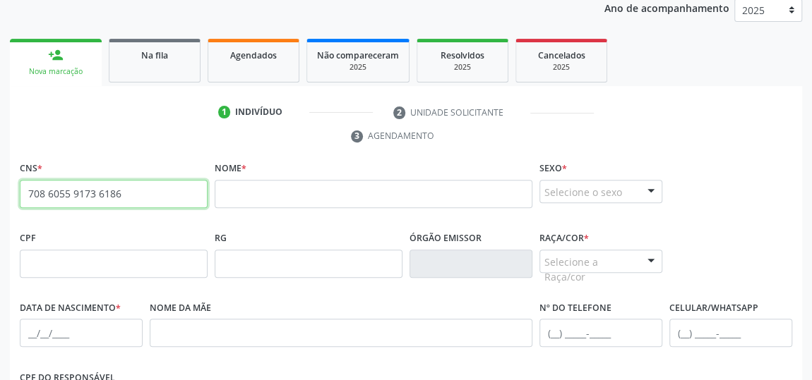
click at [88, 187] on input "708 6055 9173 6186" at bounding box center [114, 194] width 188 height 28
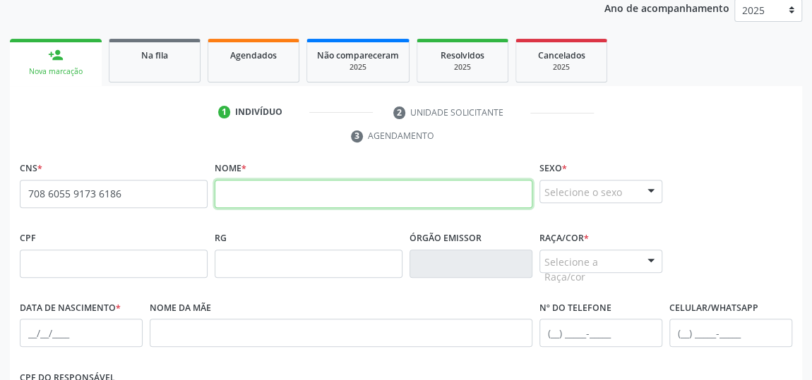
paste input "[PERSON_NAME]"
type input "[PERSON_NAME]"
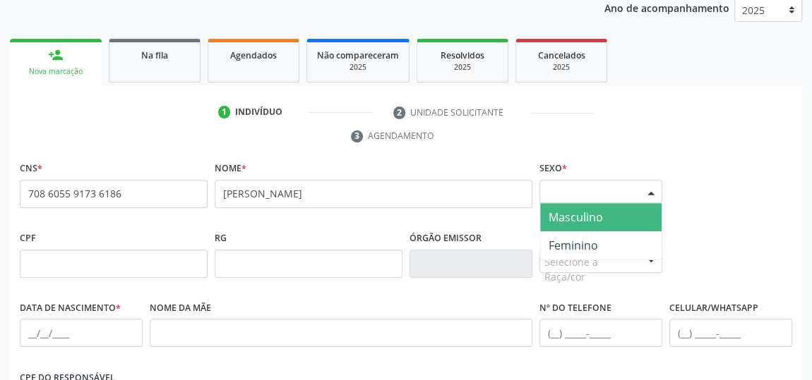
click at [638, 188] on div "Selecione o sexo Masculino Feminino Nenhum resultado encontrado para: " " Não h…" at bounding box center [600, 192] width 123 height 24
click at [615, 212] on span "Masculino" at bounding box center [600, 217] width 121 height 28
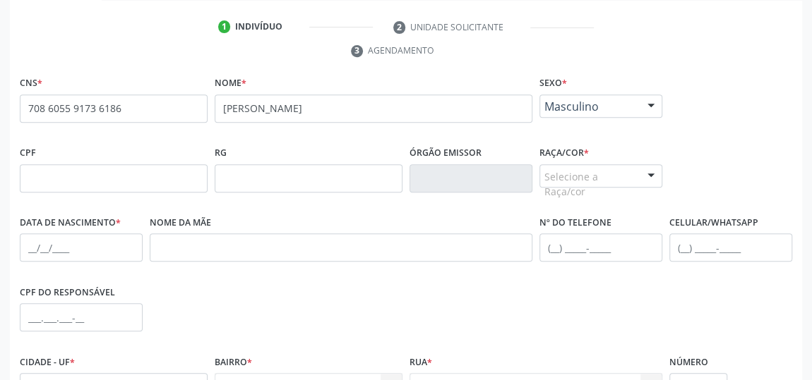
scroll to position [320, 0]
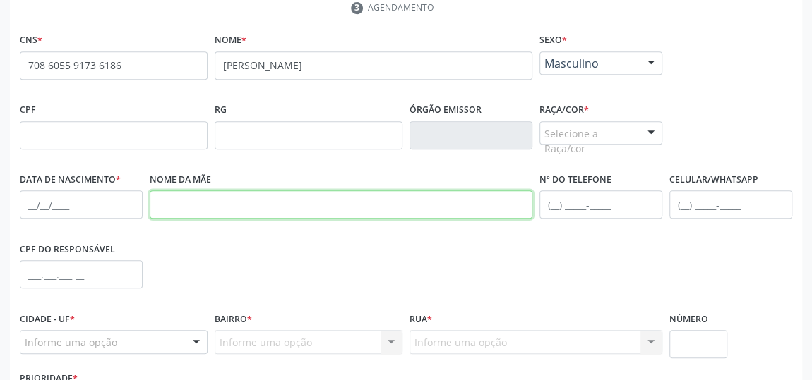
paste input "[PERSON_NAME]"
type input "[PERSON_NAME]"
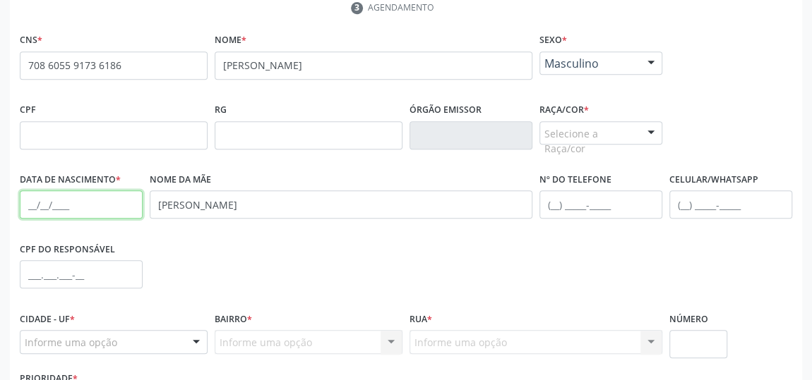
paste input "15[DATE]"
type input "15[DATE]"
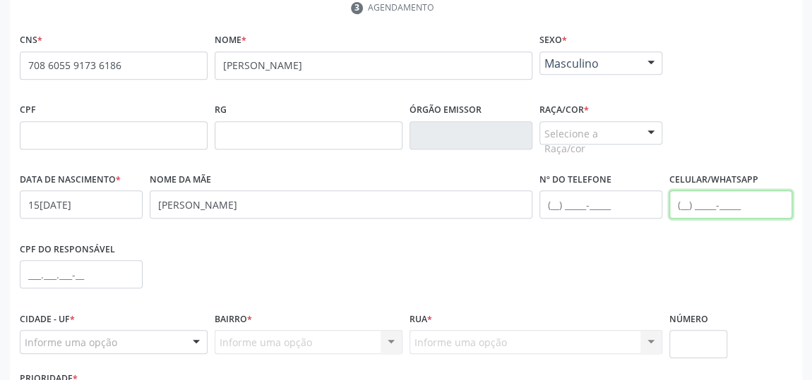
paste input "[PHONE_NUMBER]"
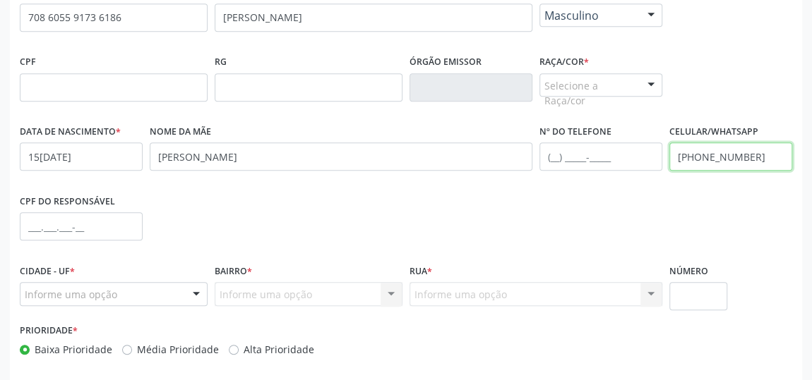
scroll to position [426, 0]
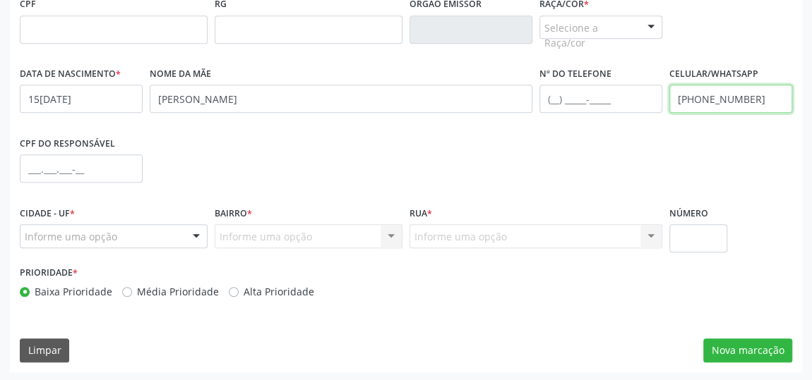
type input "[PHONE_NUMBER]"
click at [191, 237] on div at bounding box center [196, 237] width 21 height 24
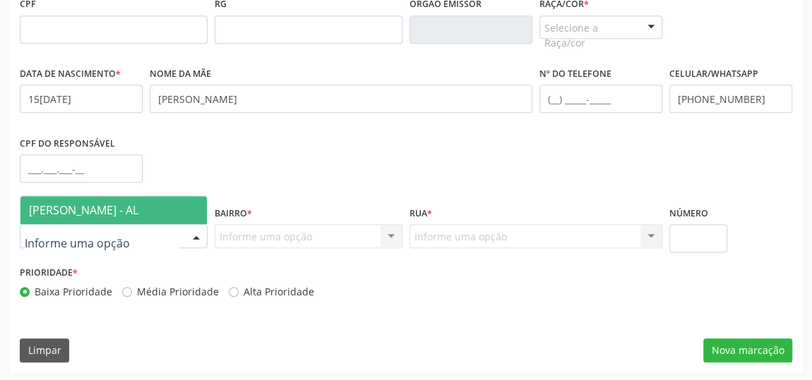
click at [133, 203] on span "[PERSON_NAME] - AL" at bounding box center [83, 211] width 109 height 16
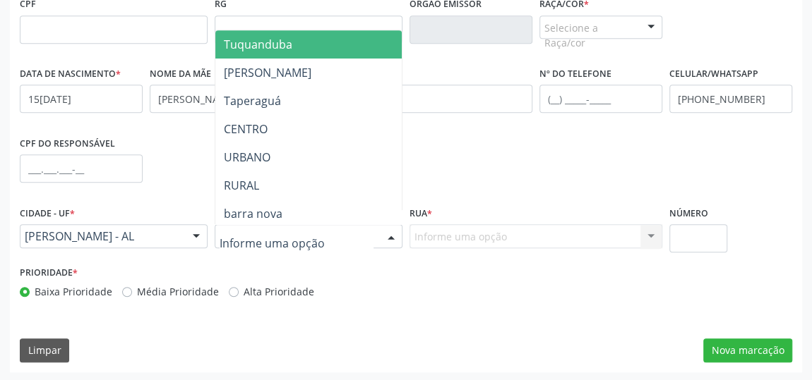
type input "J"
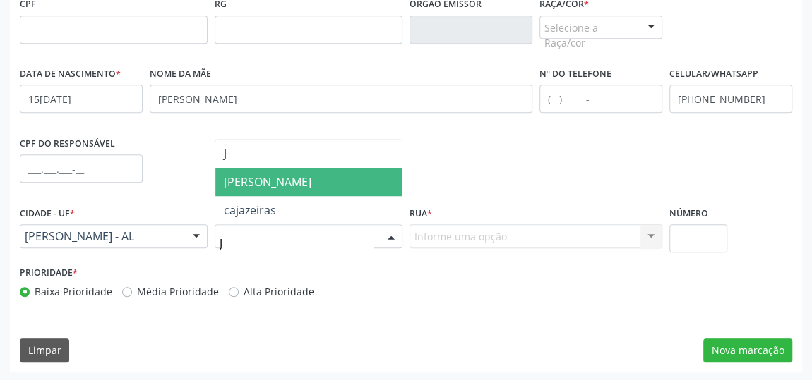
click at [299, 188] on span "[PERSON_NAME]" at bounding box center [308, 182] width 186 height 28
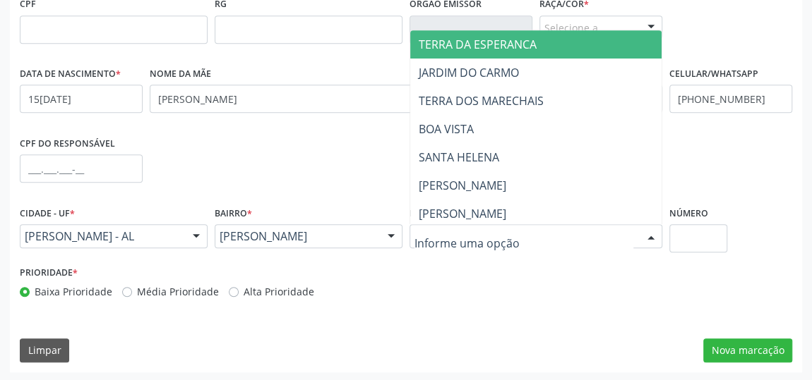
type input "T"
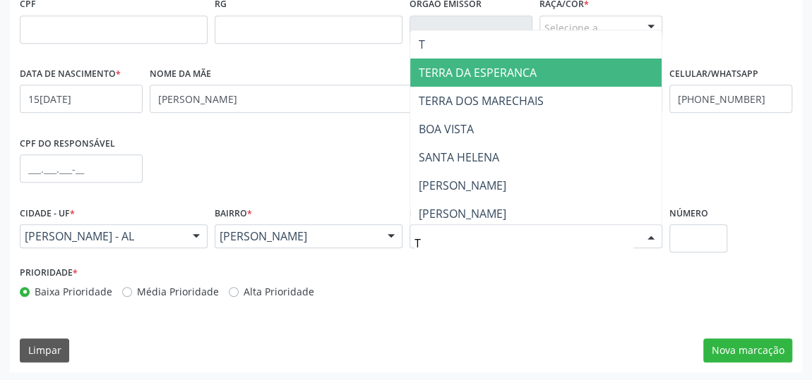
click at [485, 72] on span "TERRA DA ESPERANCA" at bounding box center [478, 73] width 118 height 16
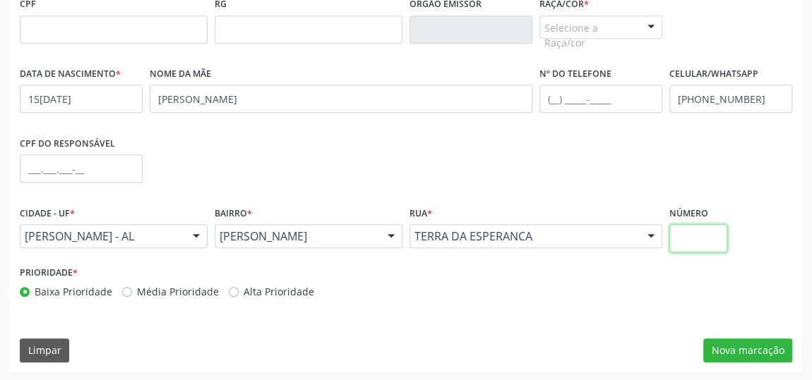
click at [695, 239] on input "text" at bounding box center [698, 238] width 58 height 28
type input "33"
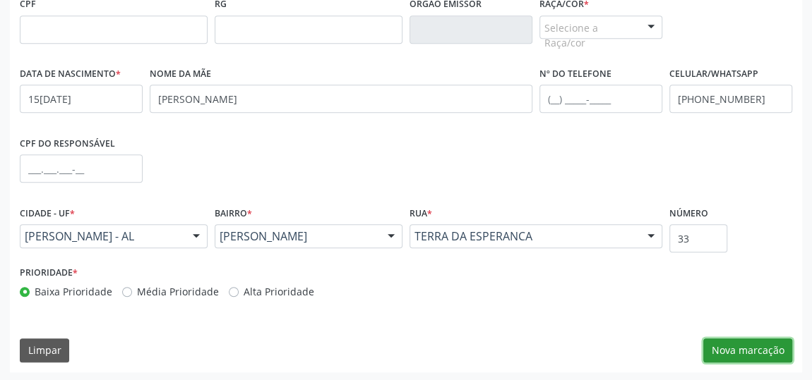
click at [753, 354] on button "Nova marcação" at bounding box center [747, 351] width 89 height 24
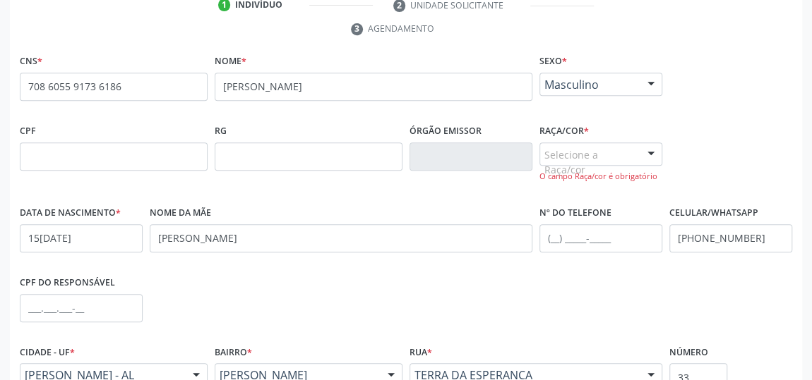
scroll to position [298, 0]
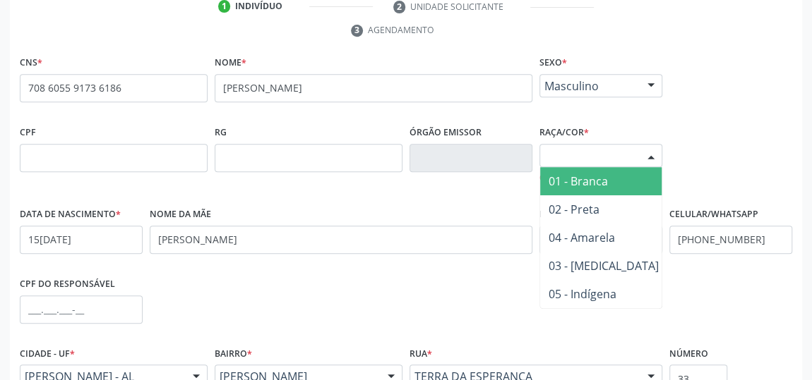
click at [651, 152] on div at bounding box center [650, 157] width 21 height 24
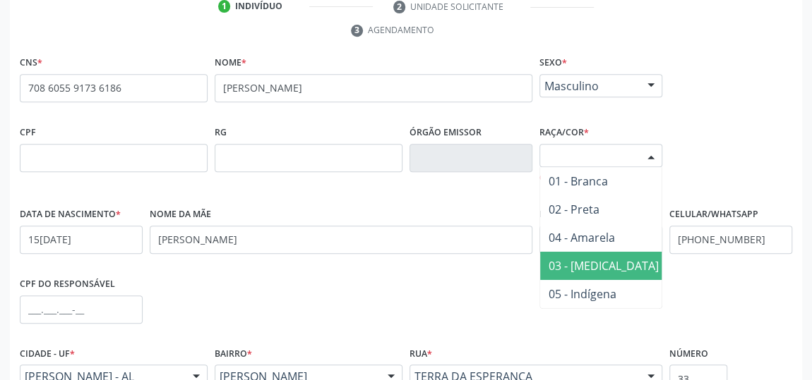
click at [606, 261] on span "03 - [MEDICAL_DATA]" at bounding box center [603, 266] width 127 height 28
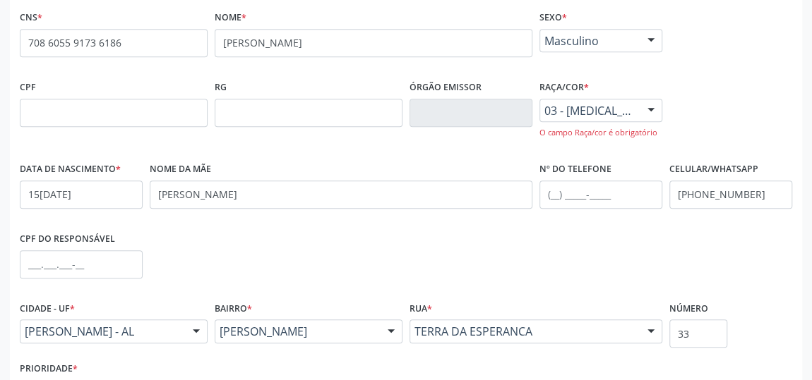
scroll to position [438, 0]
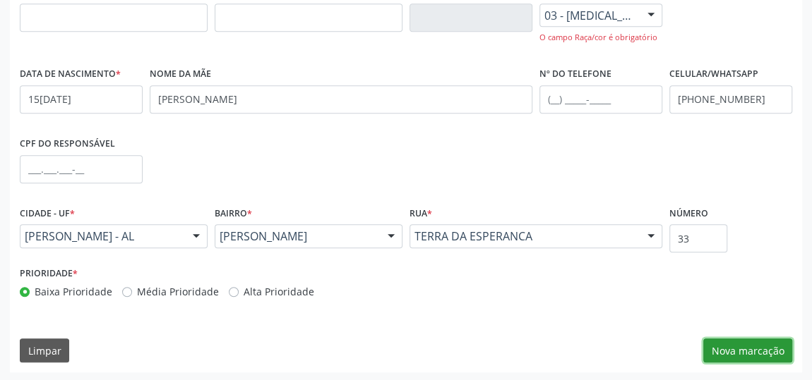
click at [743, 351] on button "Nova marcação" at bounding box center [747, 351] width 89 height 24
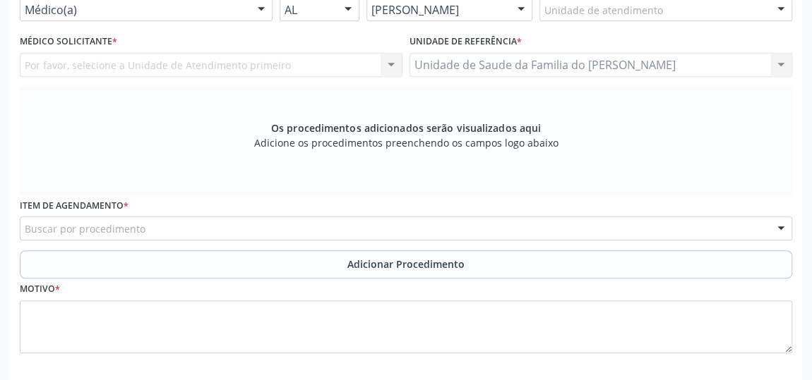
scroll to position [309, 0]
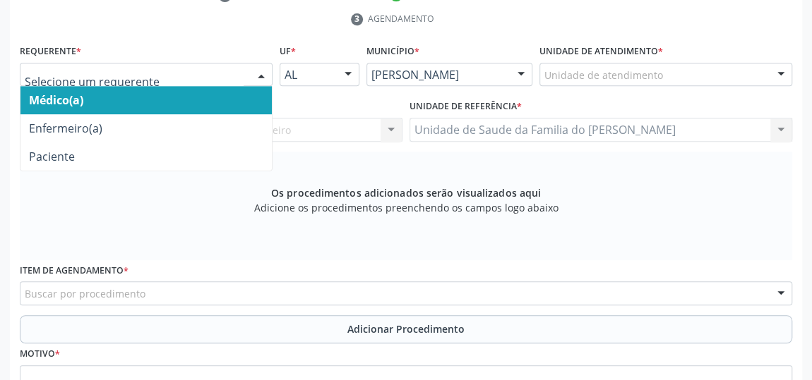
click at [258, 71] on div at bounding box center [261, 76] width 21 height 24
click at [229, 96] on span "Médico(a)" at bounding box center [145, 100] width 251 height 28
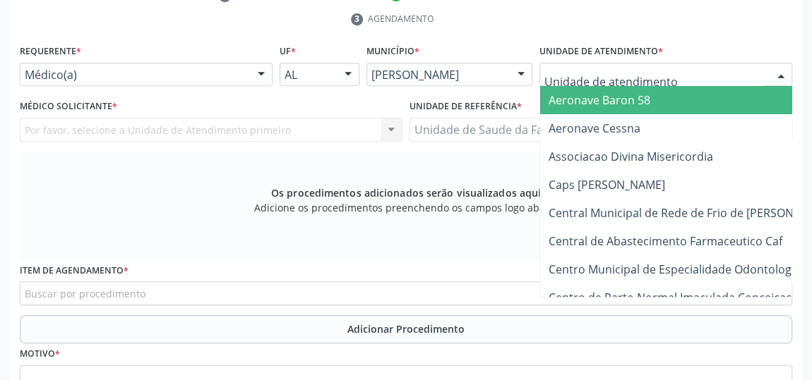
type input "J"
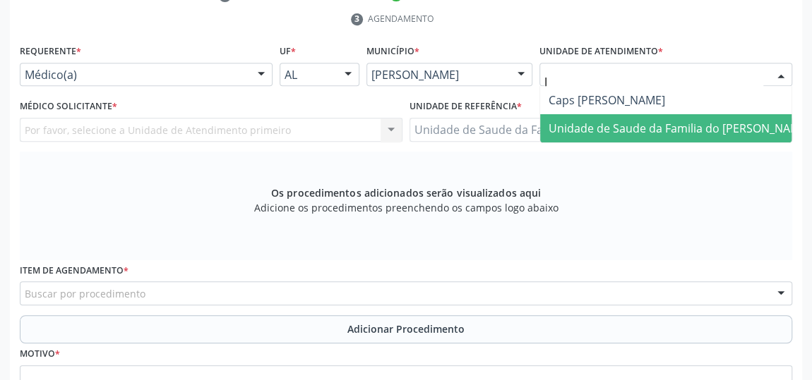
click at [614, 129] on span "Unidade de Saude da Familia do [PERSON_NAME]" at bounding box center [678, 129] width 261 height 16
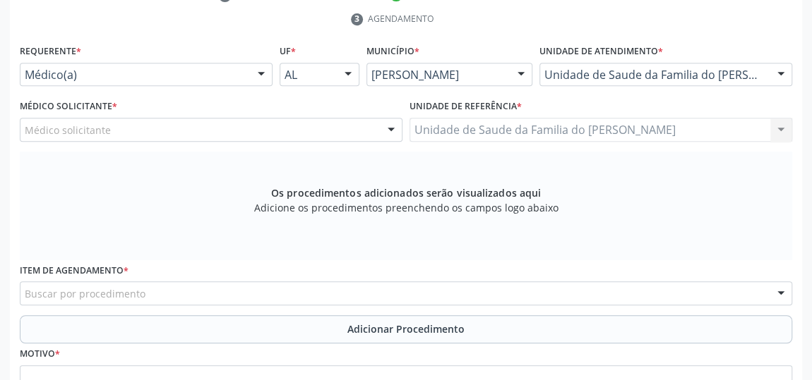
click at [392, 126] on div at bounding box center [390, 131] width 21 height 24
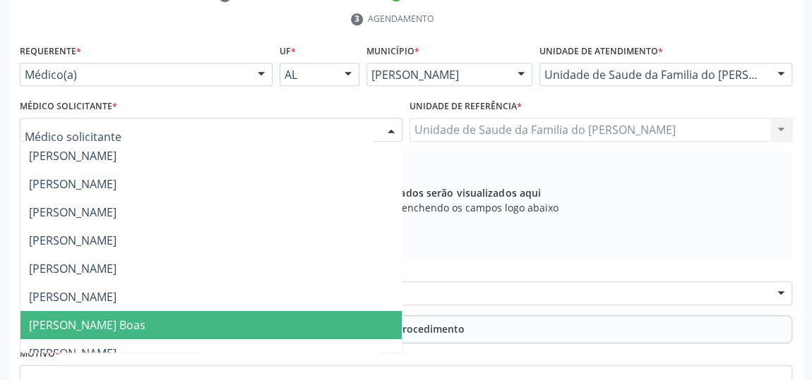
click at [280, 313] on span "[PERSON_NAME] Boas" at bounding box center [210, 325] width 381 height 28
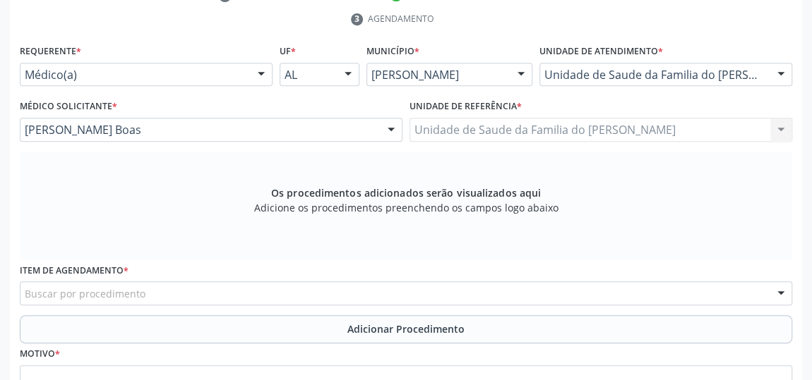
scroll to position [438, 0]
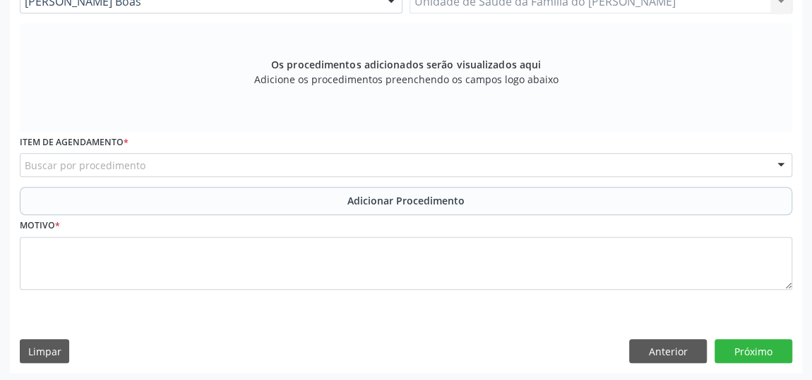
click at [305, 164] on div "Buscar por procedimento" at bounding box center [406, 165] width 772 height 24
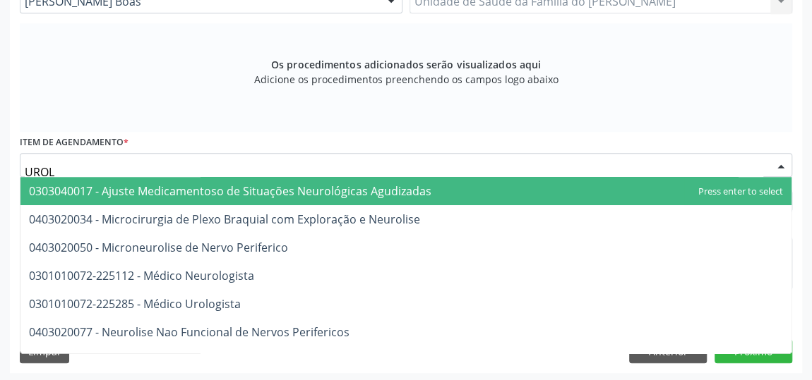
type input "UROLO"
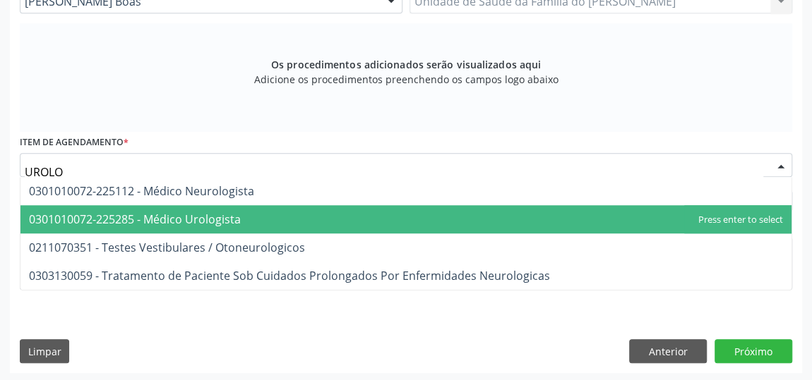
click at [283, 221] on span "0301010072-225285 - Médico Urologista" at bounding box center [405, 219] width 771 height 28
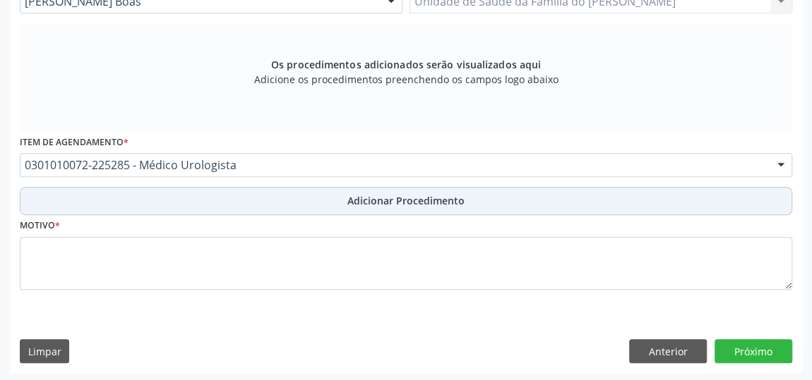
click at [287, 188] on button "Adicionar Procedimento" at bounding box center [406, 201] width 772 height 28
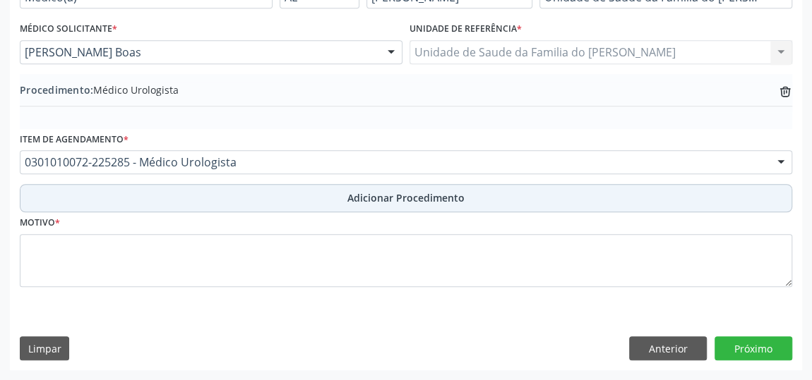
scroll to position [384, 0]
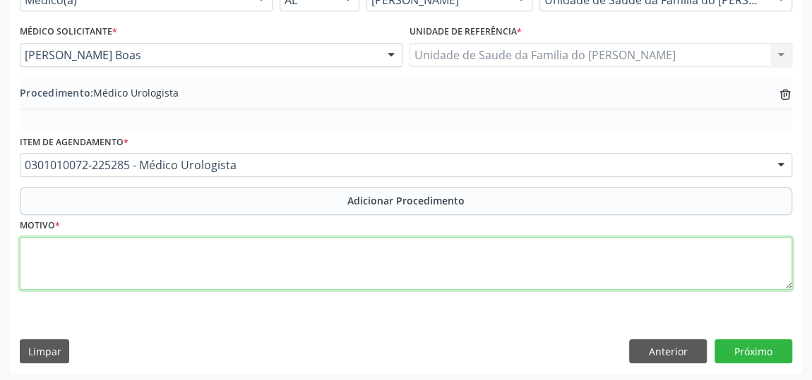
click at [236, 264] on textarea at bounding box center [406, 264] width 772 height 54
click at [164, 244] on textarea "PROTASTA COM PRESENCA INREGULAR" at bounding box center [406, 264] width 772 height 54
click at [248, 246] on textarea "PROTASTA COM PRESENCA IRREGULAR" at bounding box center [406, 264] width 772 height 54
click at [131, 249] on textarea "PROTASTA COM PRESENCA IRREGULAR A ESCLARECER" at bounding box center [406, 264] width 772 height 54
click at [47, 248] on textarea "PROTASTA COM PRESENÇA IRREGULAR A ESCLARECER" at bounding box center [406, 264] width 772 height 54
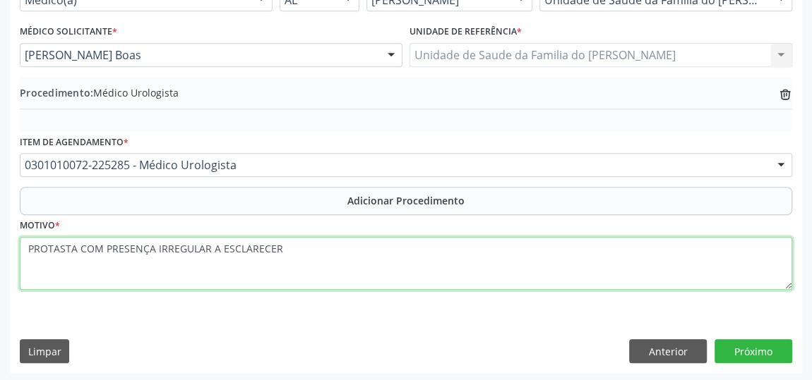
type textarea "PROTASTA COM PRESENÇA IRREGULAR A ESCLARECER"
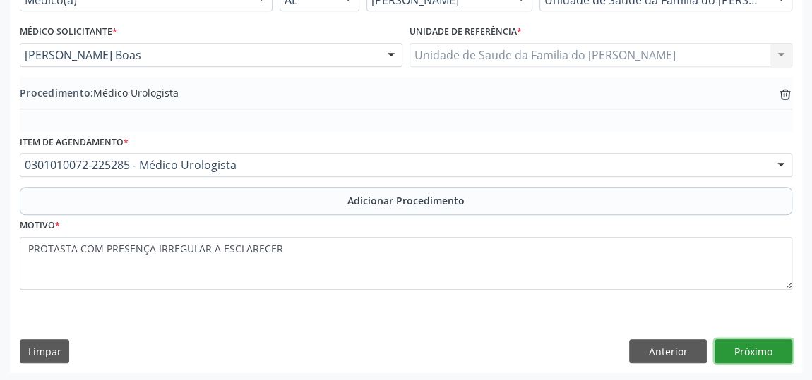
drag, startPoint x: 47, startPoint y: 248, endPoint x: 767, endPoint y: 349, distance: 726.3
click at [767, 349] on button "Próximo" at bounding box center [753, 352] width 78 height 24
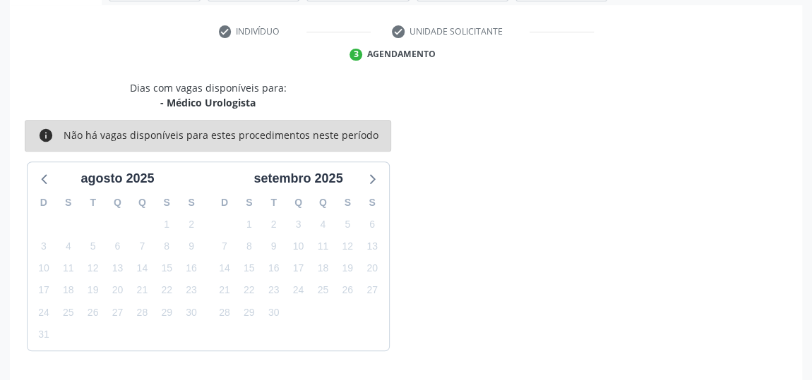
scroll to position [315, 0]
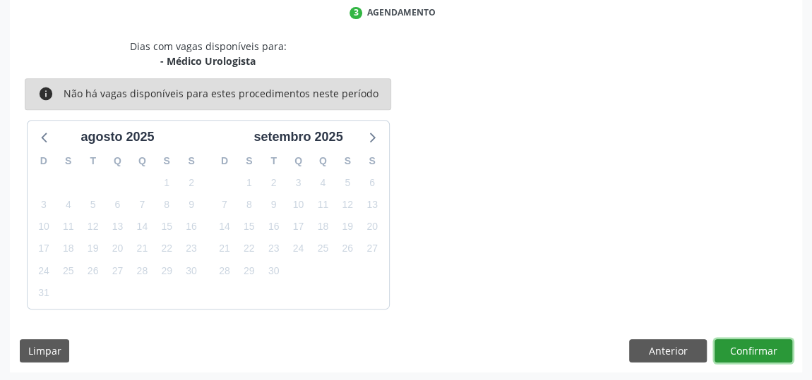
click at [767, 350] on button "Confirmar" at bounding box center [753, 352] width 78 height 24
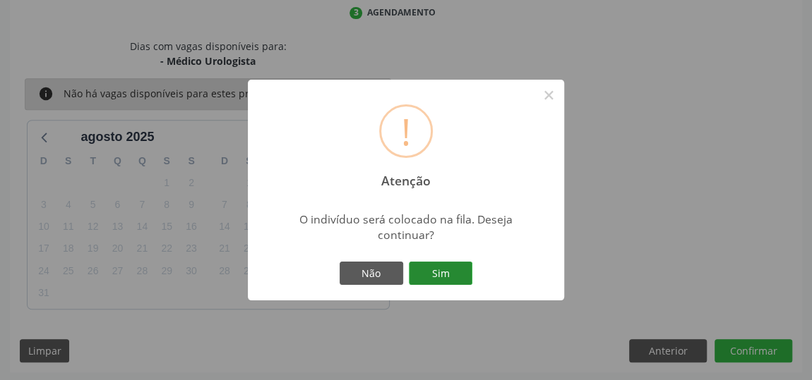
click at [441, 270] on button "Sim" at bounding box center [441, 274] width 64 height 24
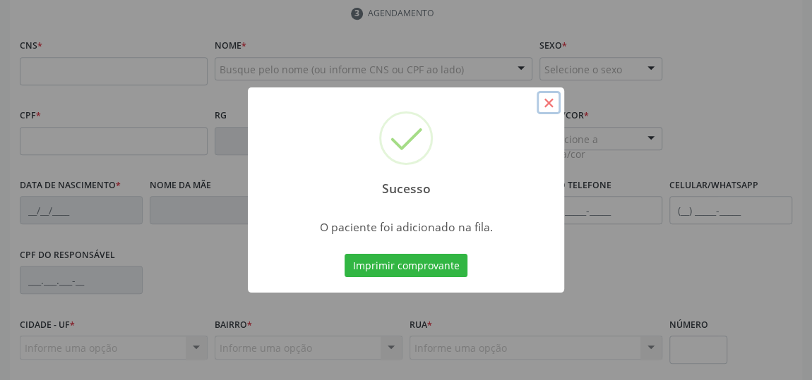
click at [548, 100] on button "×" at bounding box center [548, 103] width 24 height 24
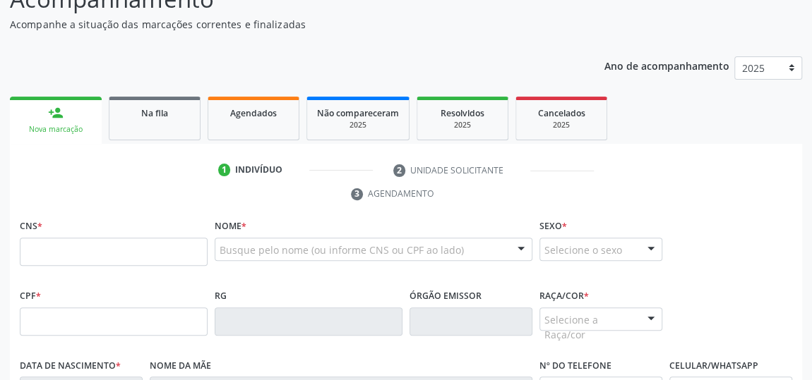
scroll to position [122, 0]
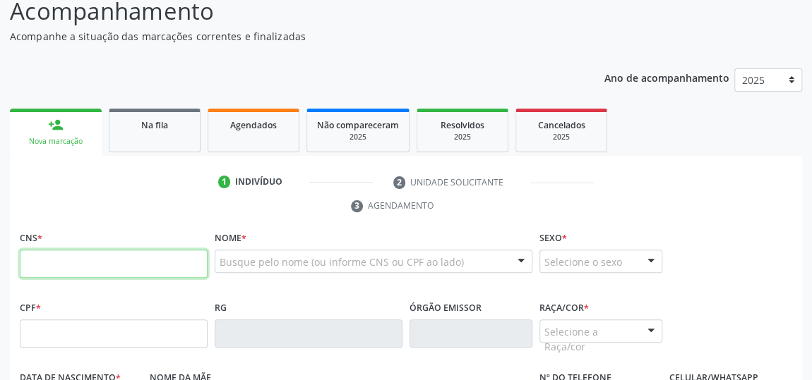
click at [83, 265] on input "text" at bounding box center [114, 264] width 188 height 28
type input "708 6055 9173 6186"
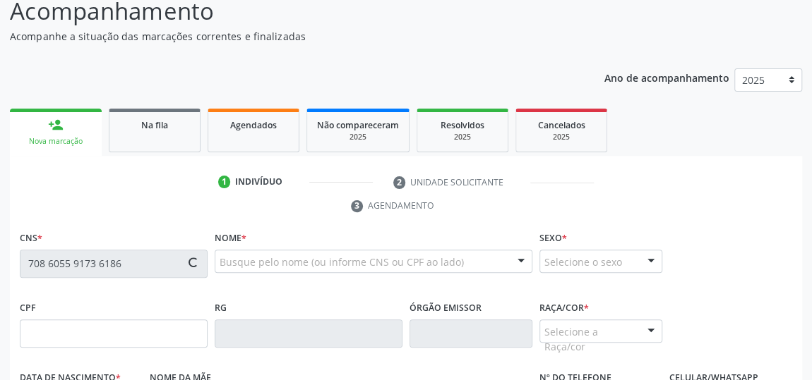
type input "15[DATE]"
type input "[PERSON_NAME]"
type input "[PHONE_NUMBER]"
type input "33"
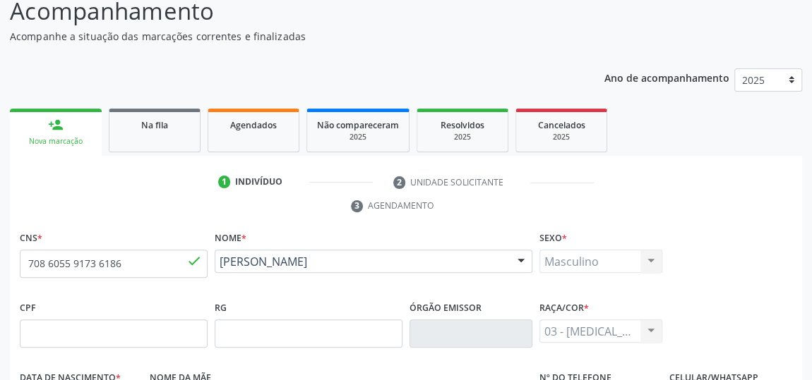
scroll to position [426, 0]
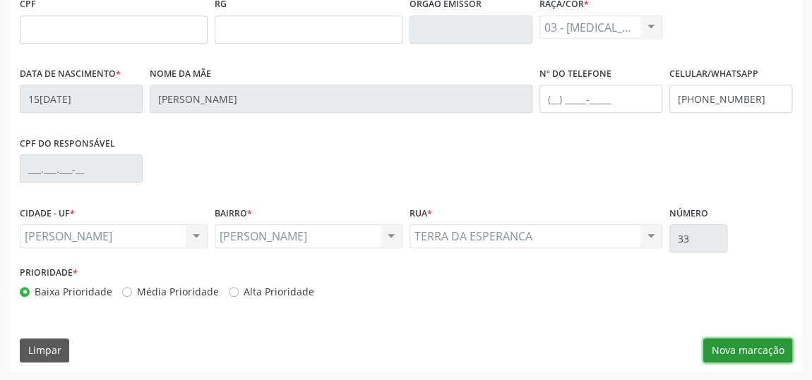
click at [735, 354] on button "Nova marcação" at bounding box center [747, 351] width 89 height 24
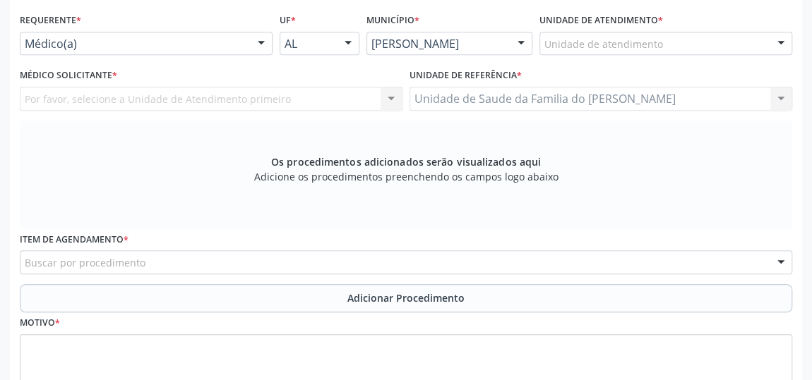
scroll to position [298, 0]
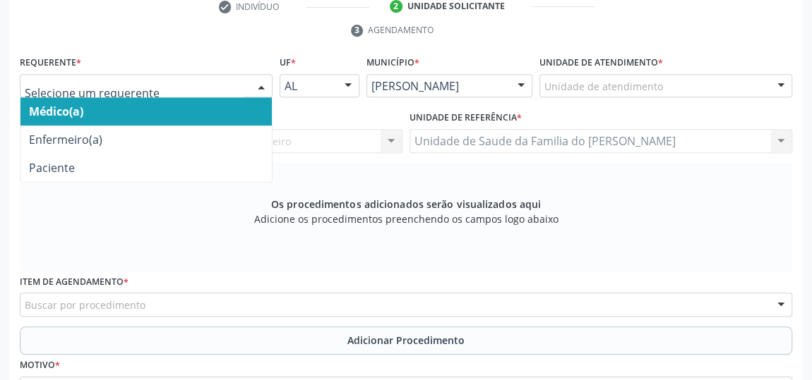
click at [207, 109] on span "Médico(a)" at bounding box center [145, 111] width 251 height 28
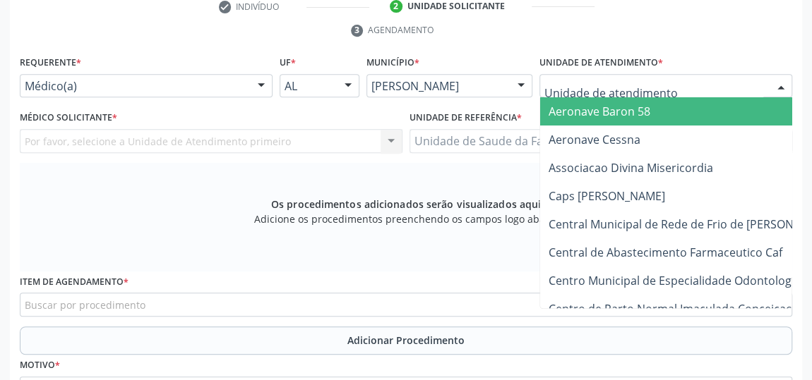
type input "J"
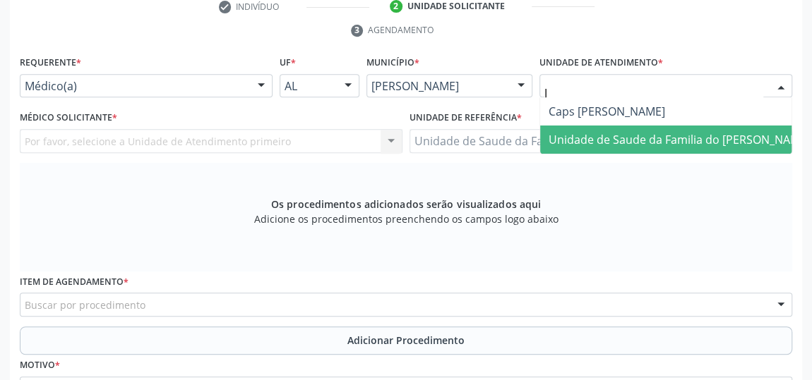
click at [609, 132] on span "Unidade de Saude da Familia do [PERSON_NAME]" at bounding box center [678, 140] width 261 height 16
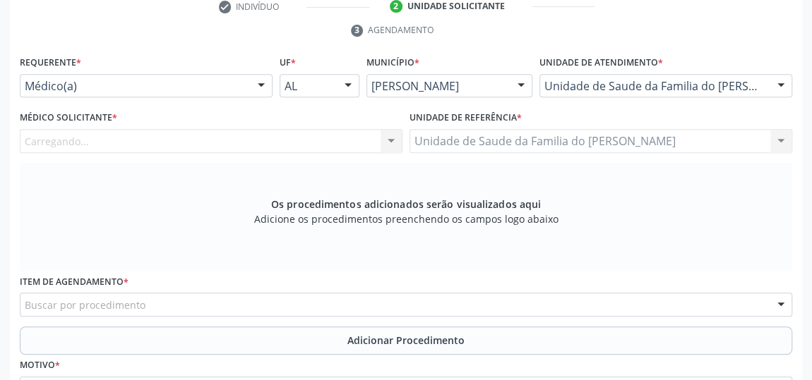
click at [385, 137] on div "Carregando... Nenhum resultado encontrado para: " " Não há nenhuma opção para s…" at bounding box center [211, 141] width 383 height 24
click at [394, 140] on div at bounding box center [390, 142] width 21 height 24
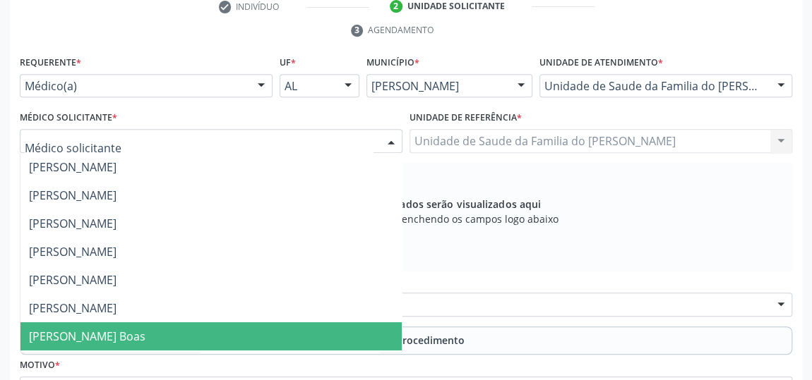
click at [233, 325] on span "[PERSON_NAME] Boas" at bounding box center [210, 337] width 381 height 28
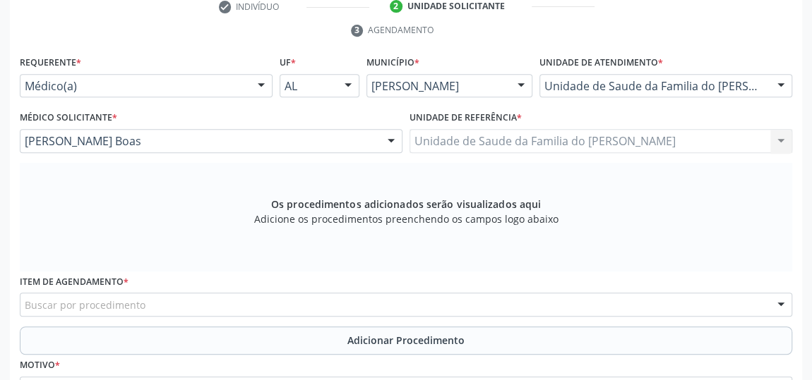
scroll to position [362, 0]
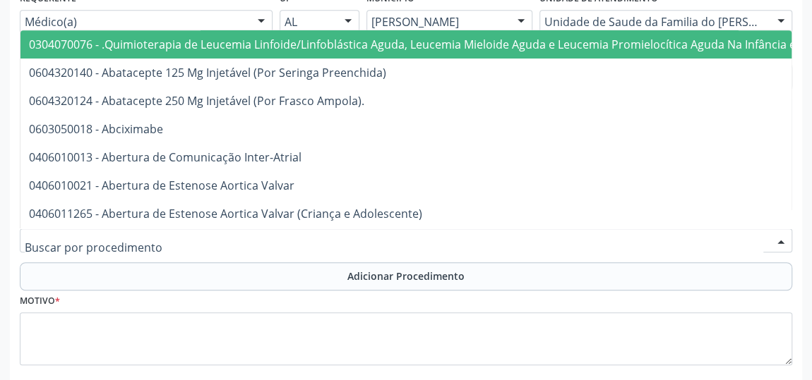
click at [270, 239] on div at bounding box center [406, 241] width 772 height 24
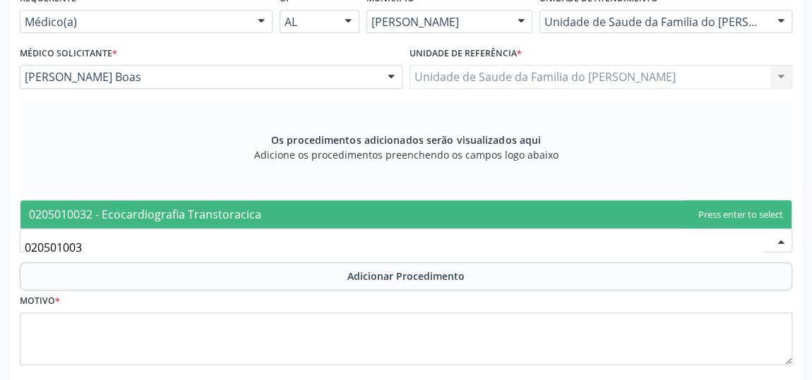
type input "0205010032"
click at [269, 215] on span "0205010032 - Ecocardiografia Transtoracica" at bounding box center [405, 214] width 771 height 28
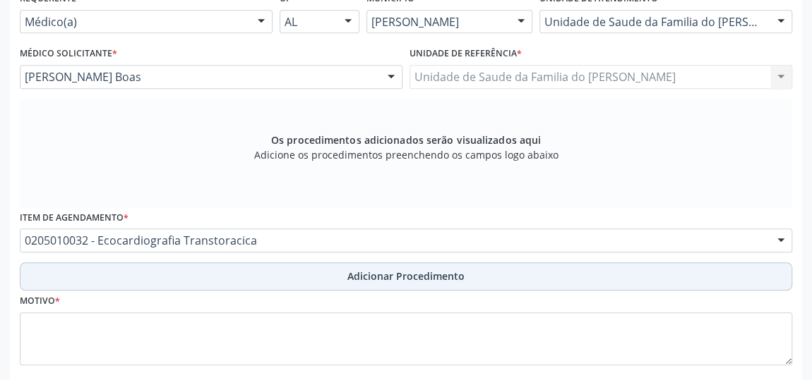
click at [253, 282] on button "Adicionar Procedimento" at bounding box center [406, 277] width 772 height 28
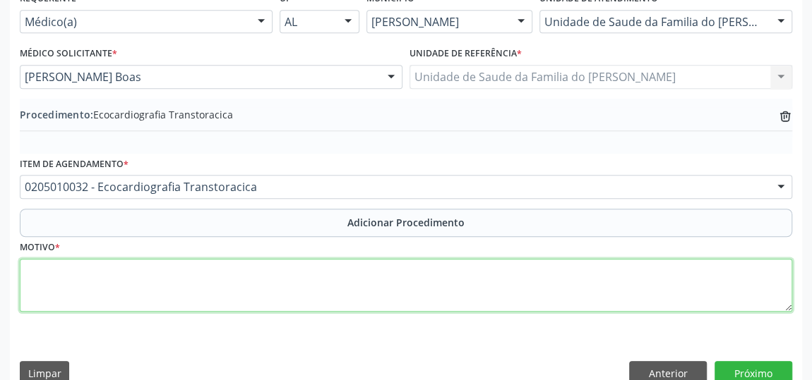
click at [244, 290] on textarea at bounding box center [406, 286] width 772 height 54
click at [42, 268] on textarea "AVALIACAO" at bounding box center [406, 286] width 772 height 54
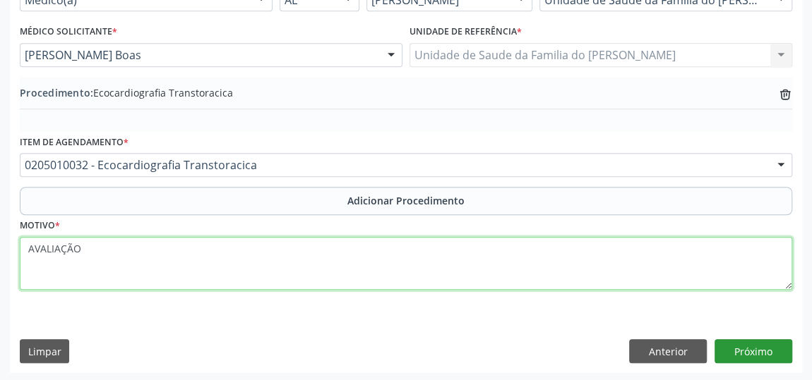
type textarea "AVALIAÇÃO"
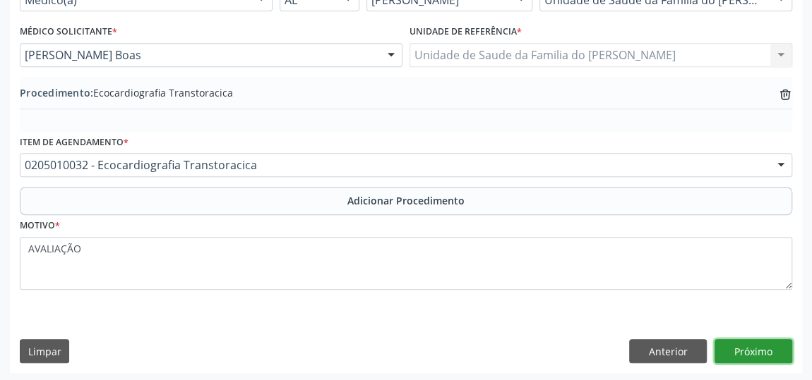
click at [748, 348] on button "Próximo" at bounding box center [753, 352] width 78 height 24
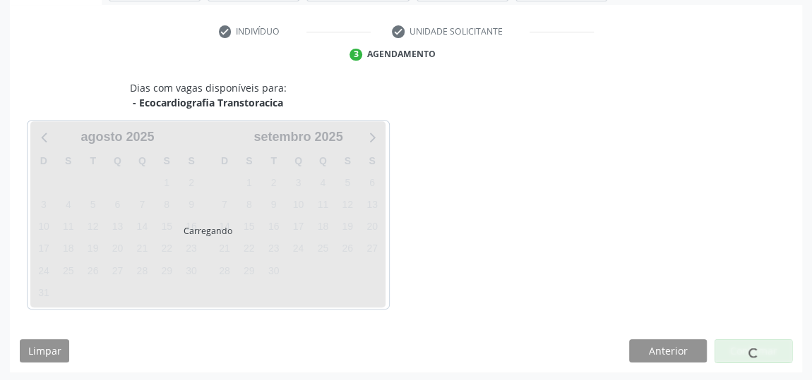
scroll to position [315, 0]
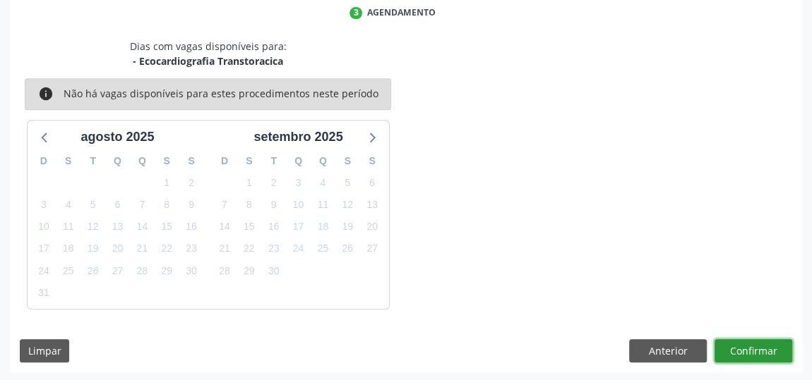
click at [748, 348] on button "Confirmar" at bounding box center [753, 352] width 78 height 24
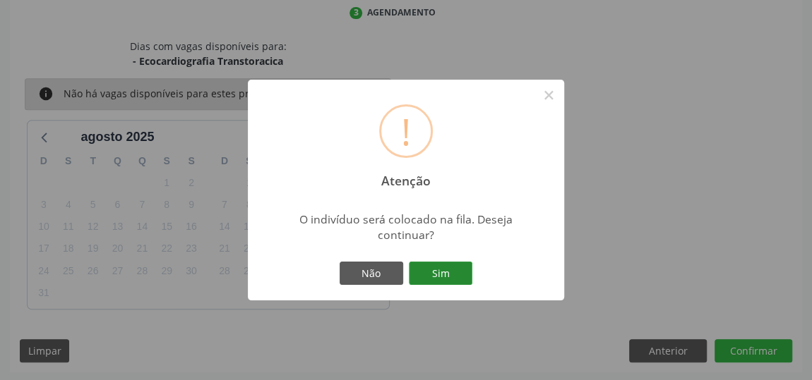
click at [430, 268] on button "Sim" at bounding box center [441, 274] width 64 height 24
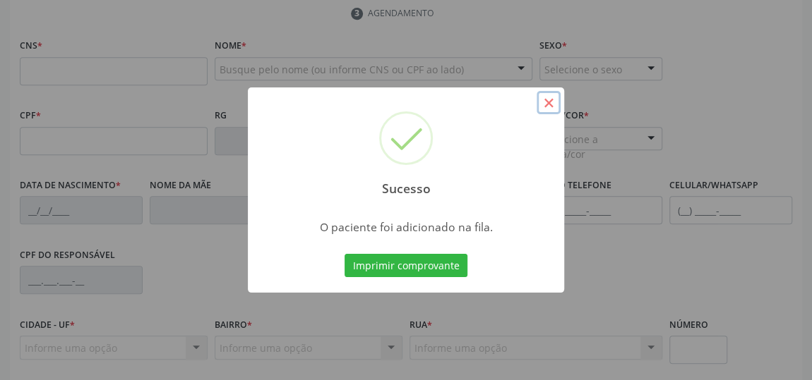
click at [547, 106] on button "×" at bounding box center [548, 103] width 24 height 24
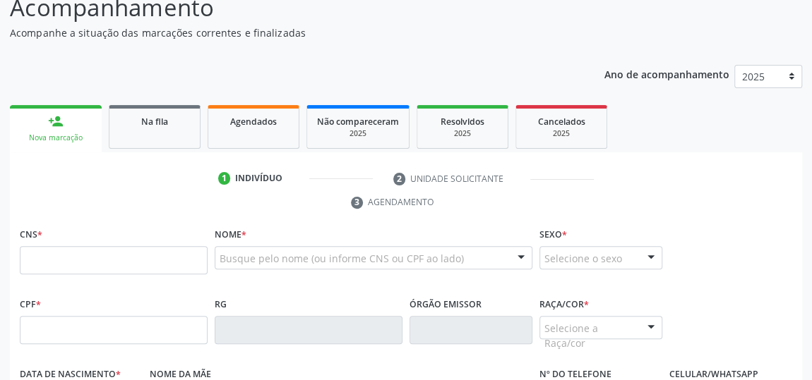
scroll to position [122, 0]
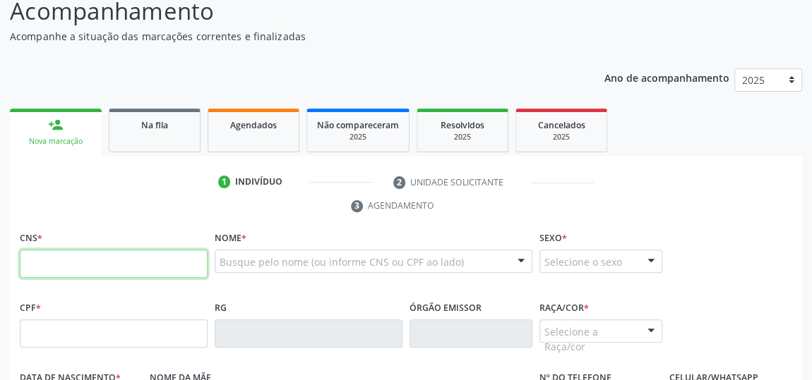
click at [73, 265] on input "text" at bounding box center [114, 264] width 188 height 28
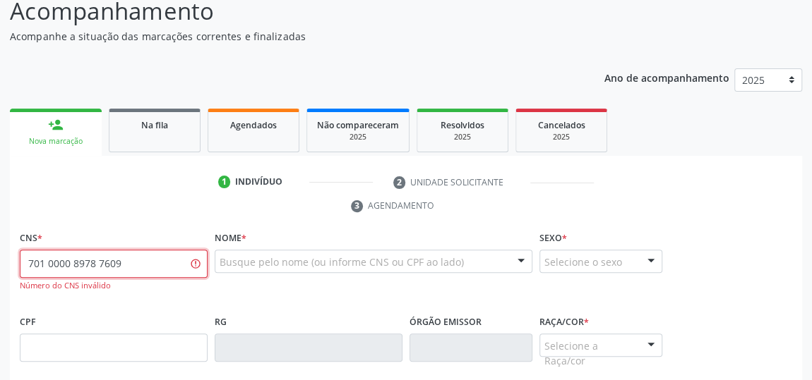
click at [60, 260] on input "701 0000 8978 7609" at bounding box center [114, 264] width 188 height 28
type input "701 0008 9787 6094"
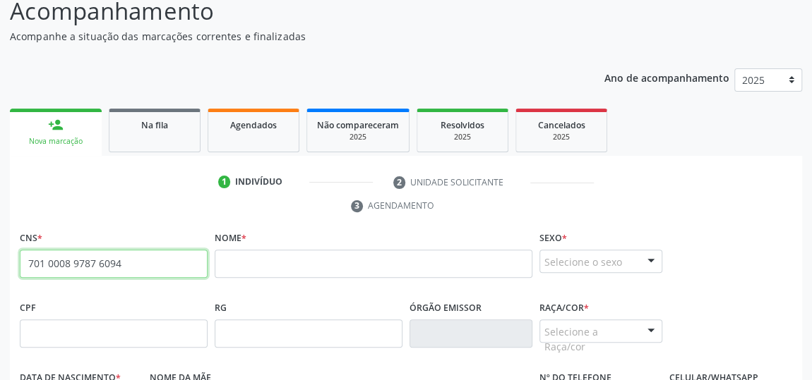
click at [76, 262] on input "701 0008 9787 6094" at bounding box center [114, 264] width 188 height 28
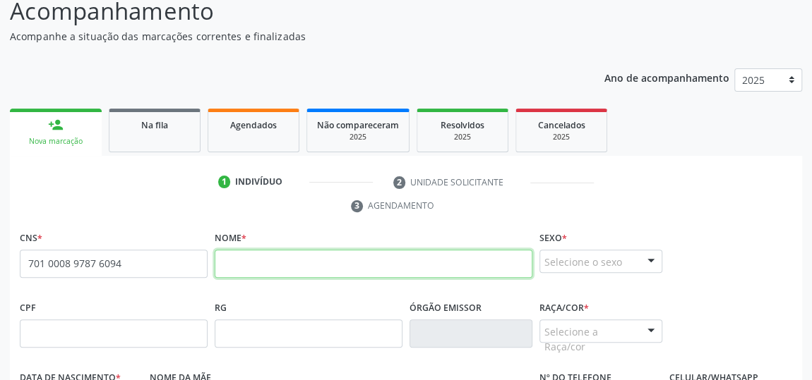
paste input "[PERSON_NAME]"
type input "[PERSON_NAME]"
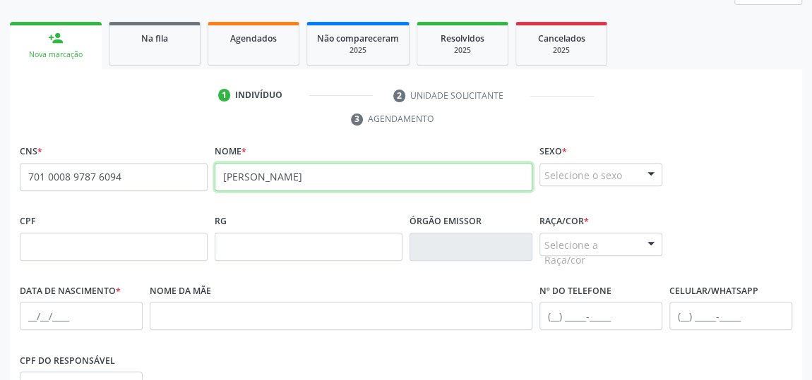
scroll to position [251, 0]
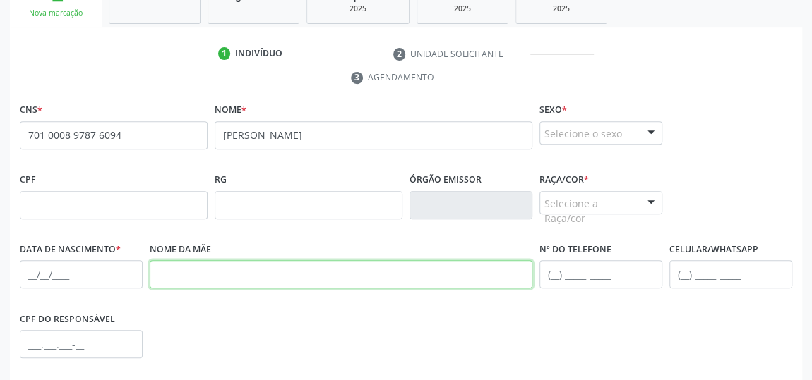
paste input "[PERSON_NAME]"
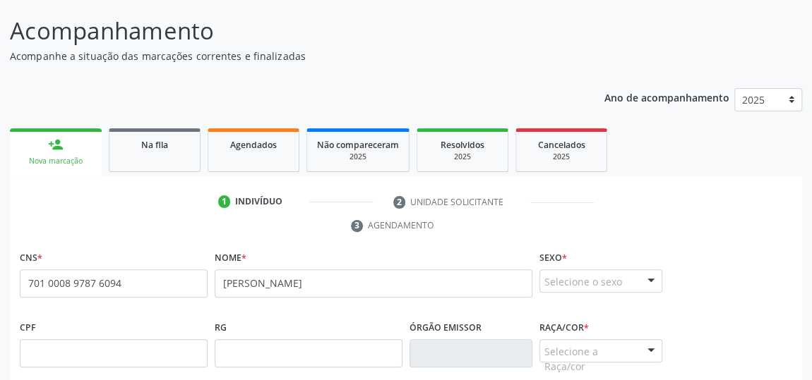
scroll to position [122, 0]
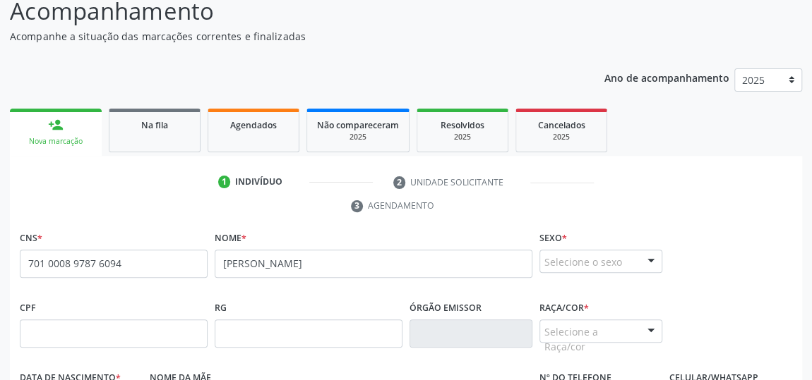
type input "[PERSON_NAME]"
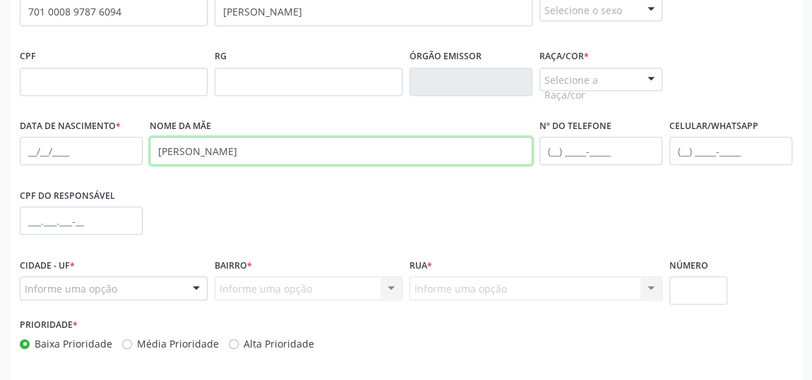
scroll to position [378, 0]
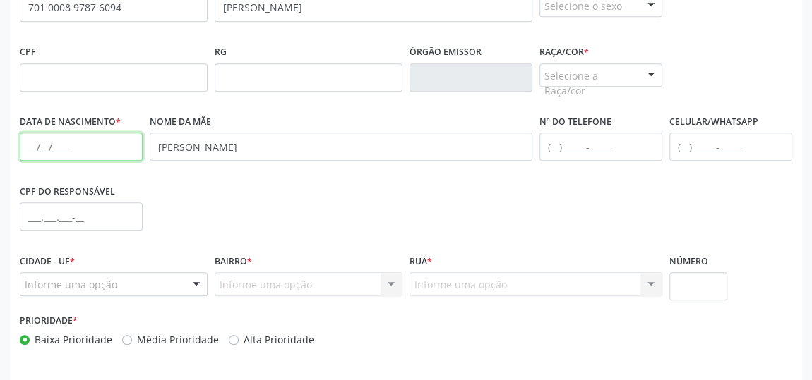
paste input "[DATE]"
type input "[DATE]"
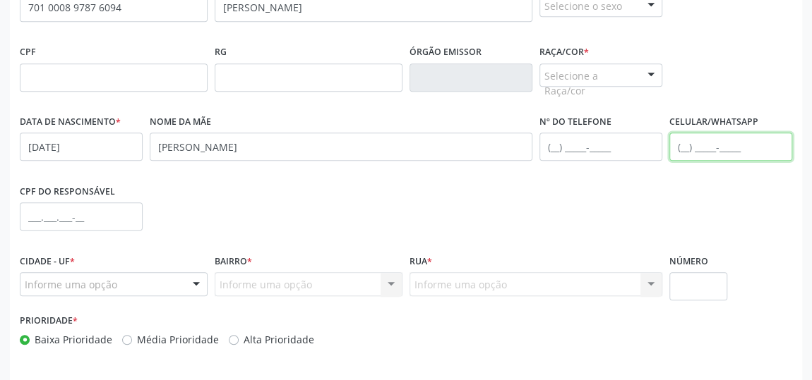
paste input "[PHONE_NUMBER]"
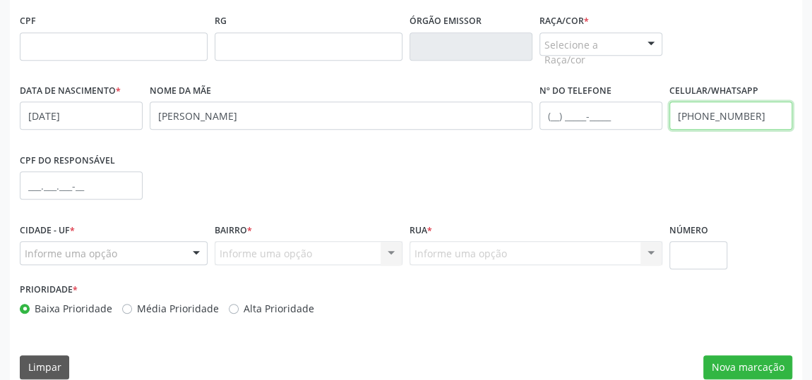
scroll to position [426, 0]
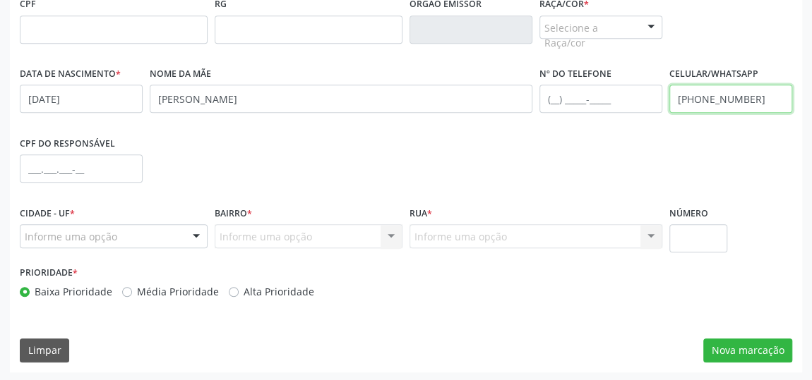
type input "[PHONE_NUMBER]"
click at [201, 239] on div at bounding box center [196, 237] width 21 height 24
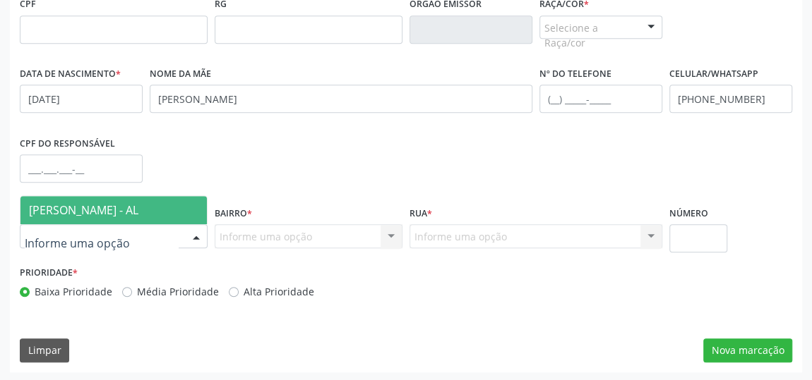
click at [154, 205] on span "[PERSON_NAME] - AL" at bounding box center [113, 210] width 186 height 28
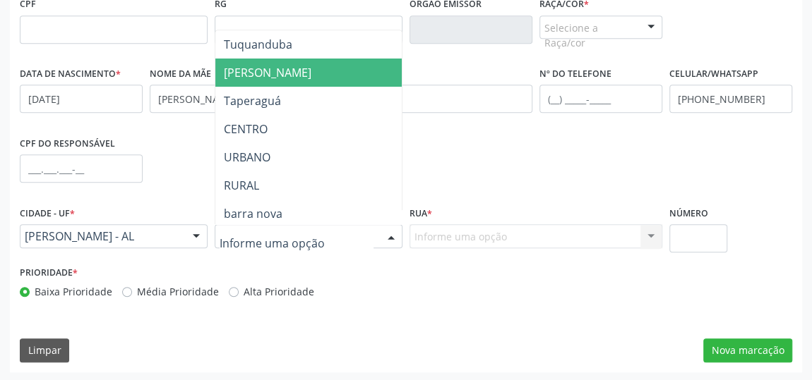
click at [277, 66] on span "[PERSON_NAME]" at bounding box center [308, 73] width 186 height 28
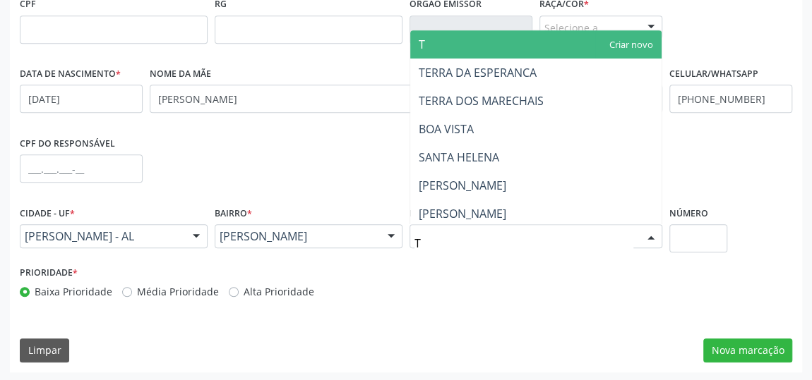
type input "TE"
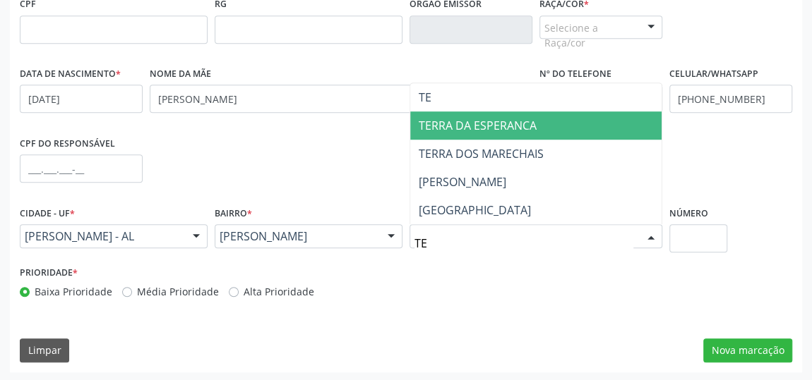
click at [450, 120] on span "TERRA DA ESPERANCA" at bounding box center [478, 126] width 118 height 16
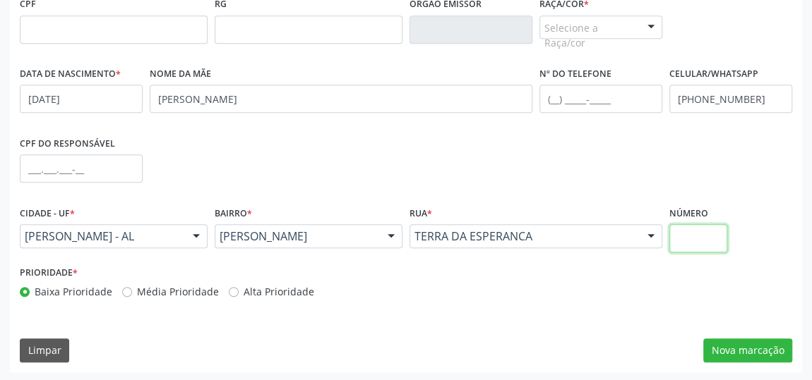
click at [689, 237] on input "text" at bounding box center [698, 238] width 58 height 28
type input "23"
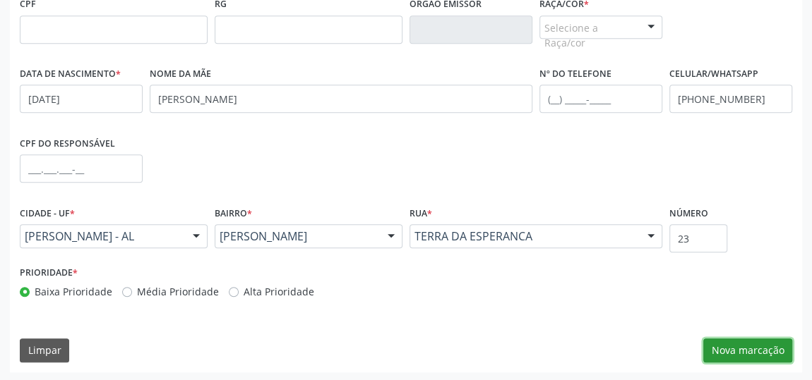
click at [736, 352] on button "Nova marcação" at bounding box center [747, 351] width 89 height 24
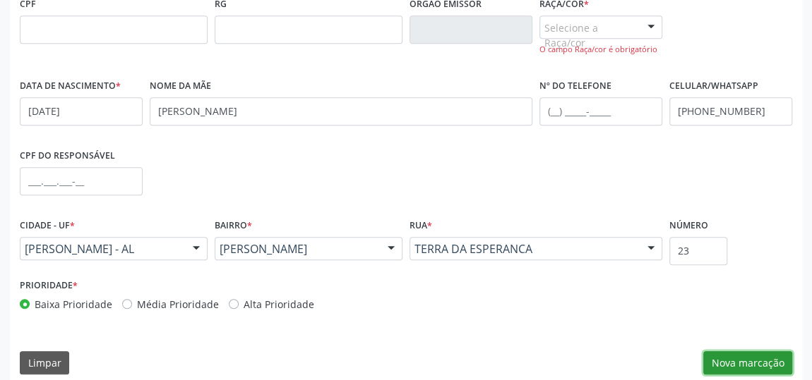
scroll to position [310, 0]
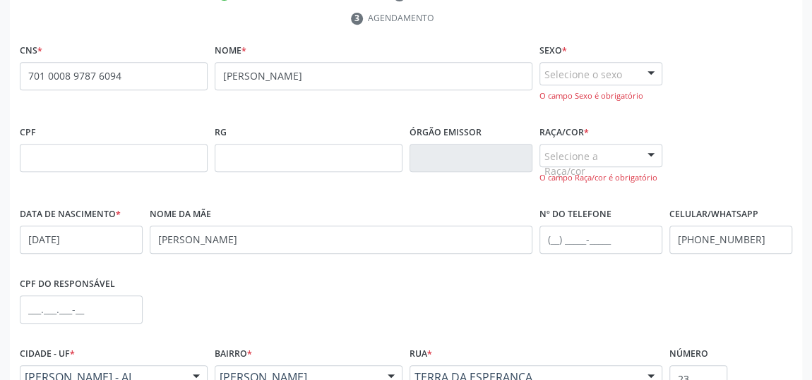
click at [644, 71] on div at bounding box center [650, 75] width 21 height 24
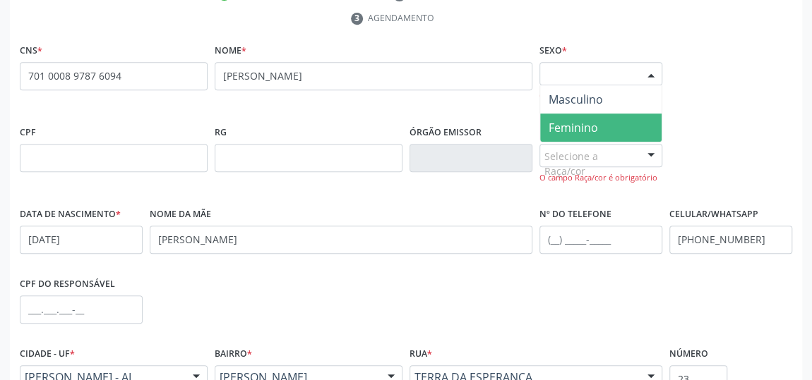
click at [619, 119] on span "Feminino" at bounding box center [600, 128] width 121 height 28
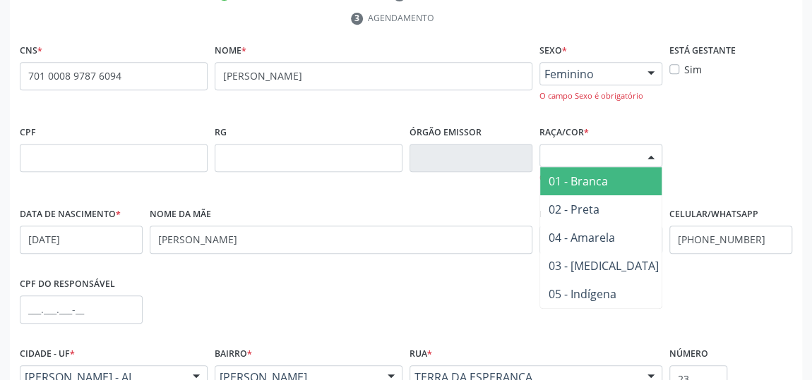
click at [644, 150] on div at bounding box center [650, 157] width 21 height 24
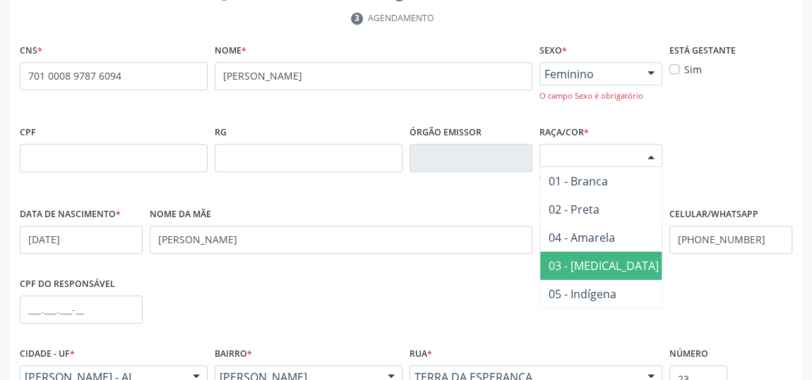
click at [604, 268] on span "03 - [MEDICAL_DATA]" at bounding box center [603, 266] width 127 height 28
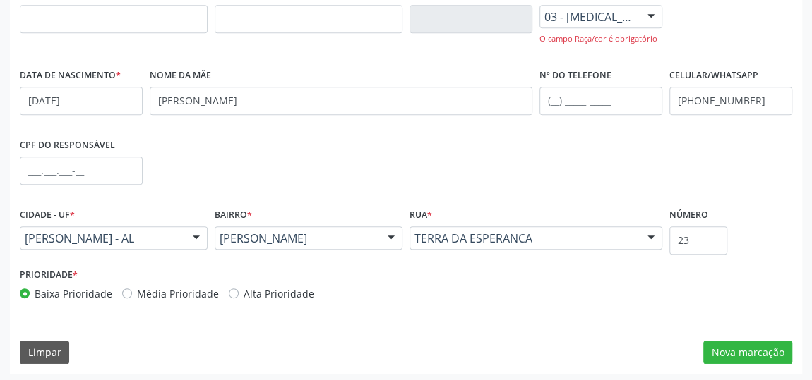
scroll to position [450, 0]
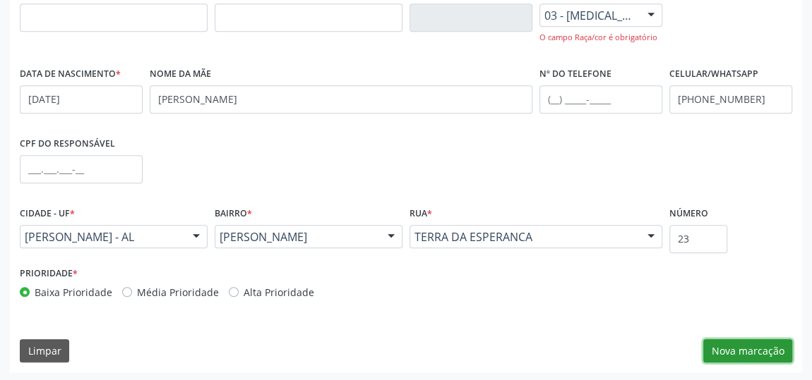
click at [714, 345] on button "Nova marcação" at bounding box center [747, 352] width 89 height 24
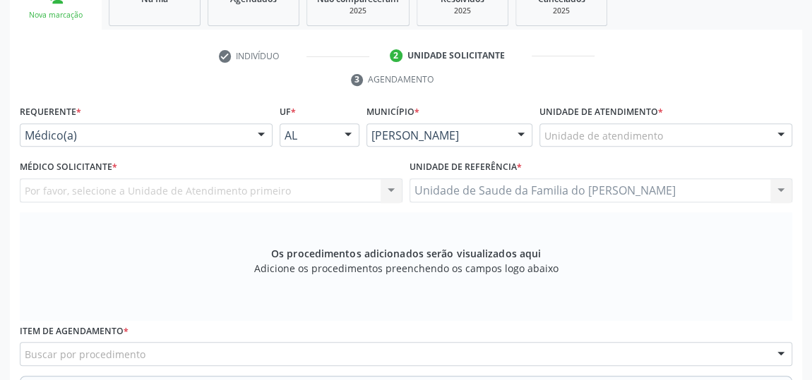
scroll to position [245, 0]
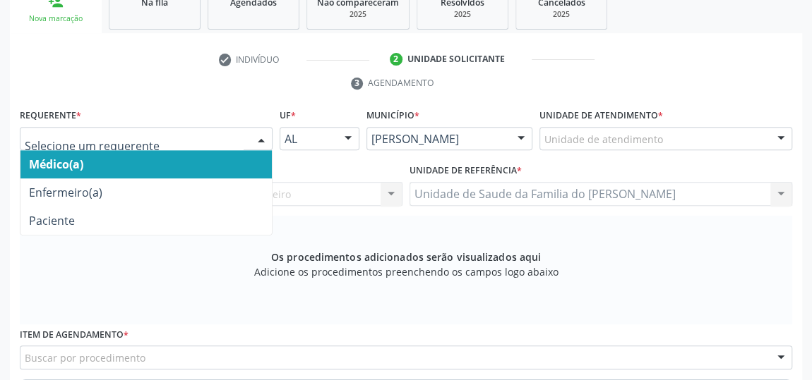
click at [260, 136] on div at bounding box center [261, 140] width 21 height 24
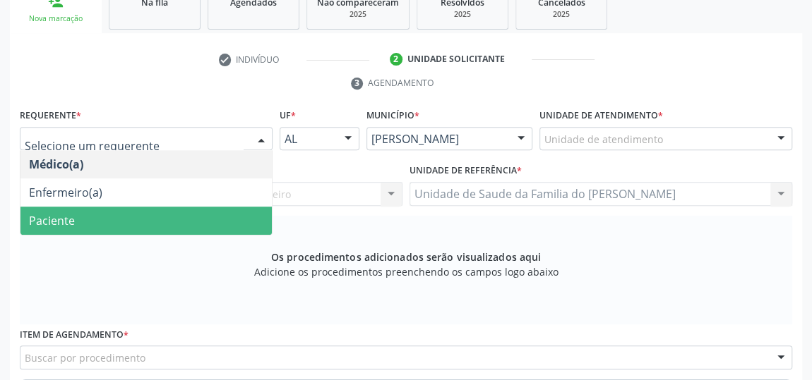
click at [206, 222] on span "Paciente" at bounding box center [145, 221] width 251 height 28
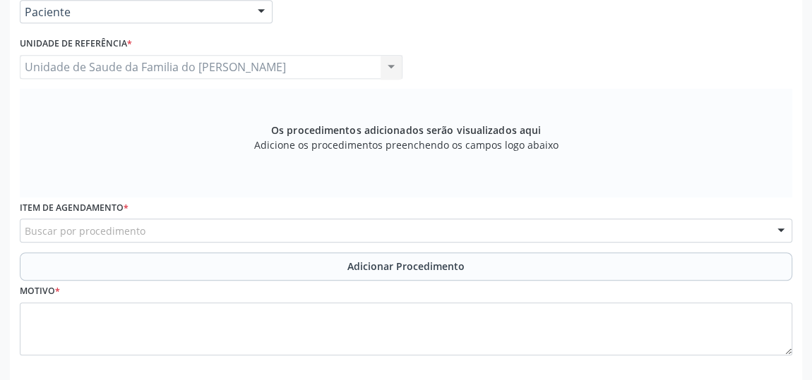
scroll to position [373, 0]
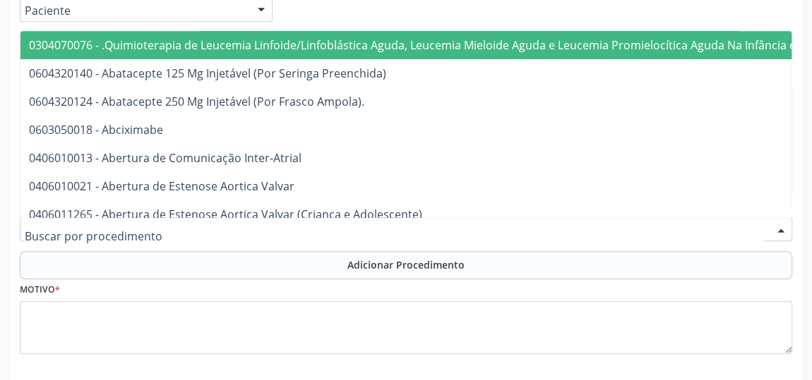
drag, startPoint x: 198, startPoint y: 223, endPoint x: 140, endPoint y: 244, distance: 61.6
click at [140, 241] on div at bounding box center [406, 229] width 772 height 24
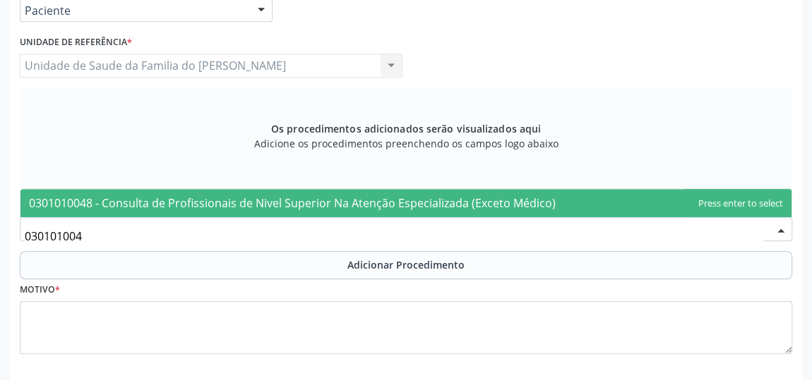
type input "0301010048"
click at [179, 202] on span "0301010048 - Consulta de Profissionais de Nivel Superior Na Atenção Especializa…" at bounding box center [292, 204] width 527 height 16
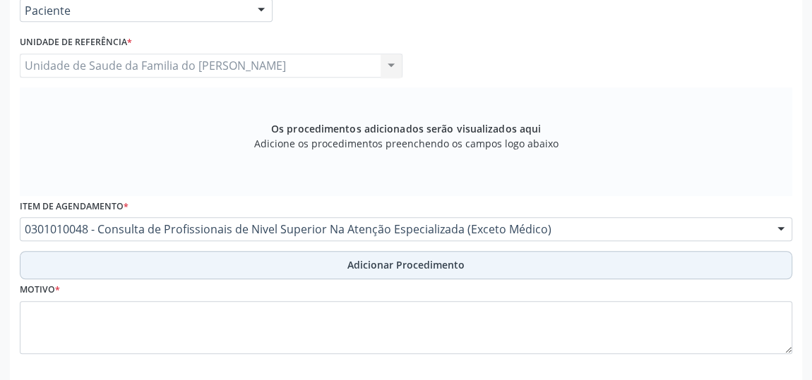
click at [211, 272] on button "Adicionar Procedimento" at bounding box center [406, 265] width 772 height 28
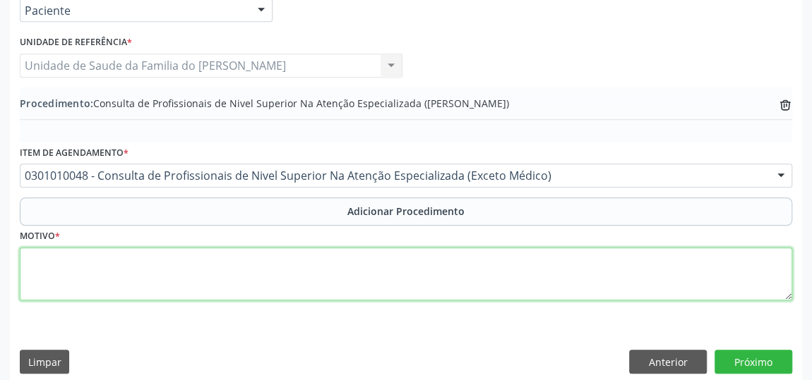
click at [202, 271] on textarea at bounding box center [406, 275] width 772 height 54
type textarea "CEO ( RX )"
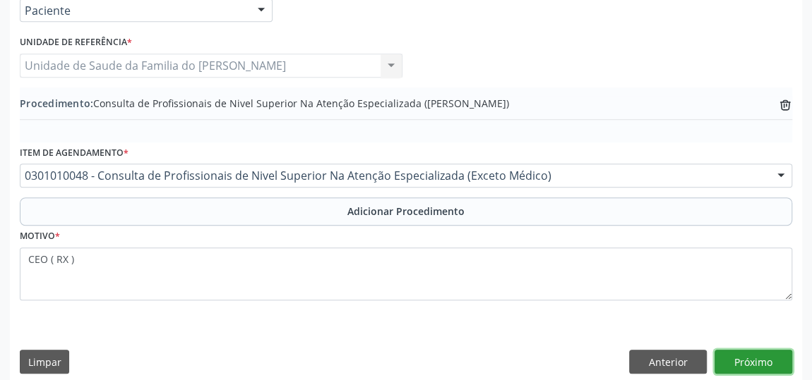
click at [755, 354] on button "Próximo" at bounding box center [753, 362] width 78 height 24
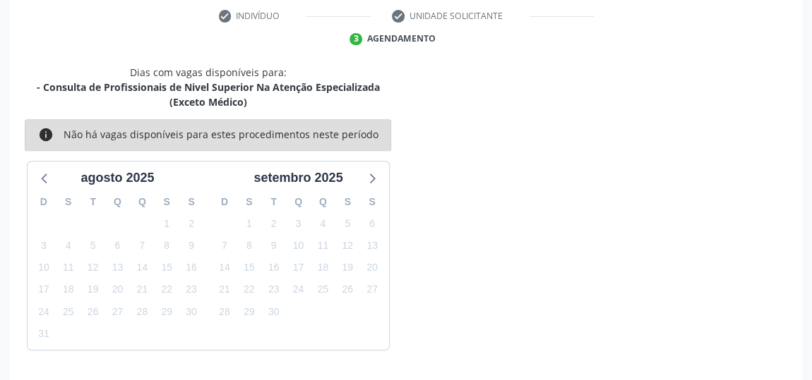
scroll to position [330, 0]
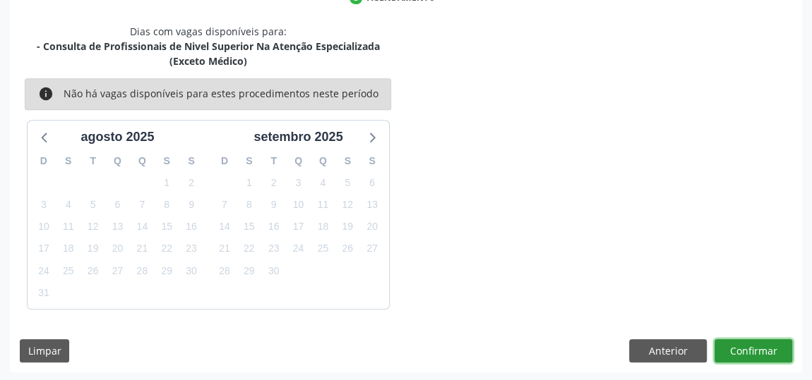
click at [754, 356] on button "Confirmar" at bounding box center [753, 352] width 78 height 24
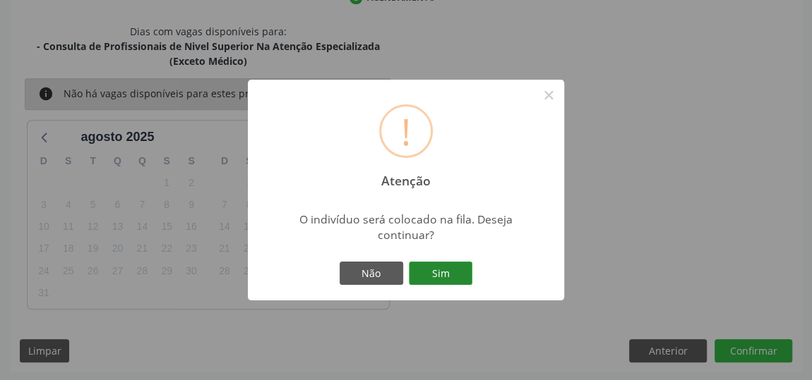
click at [445, 277] on button "Sim" at bounding box center [441, 274] width 64 height 24
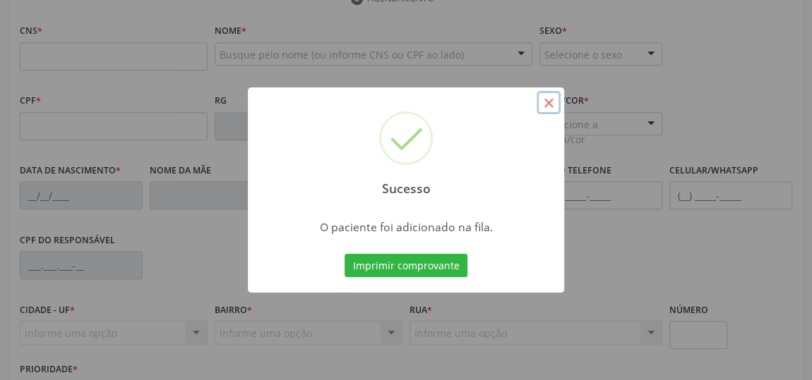
click at [543, 105] on button "×" at bounding box center [548, 103] width 24 height 24
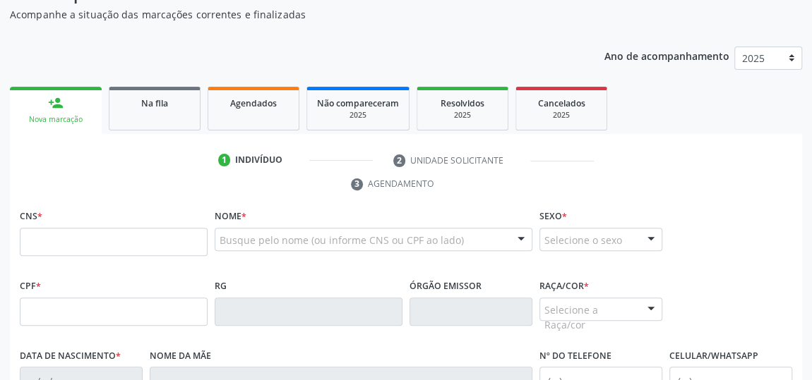
scroll to position [137, 0]
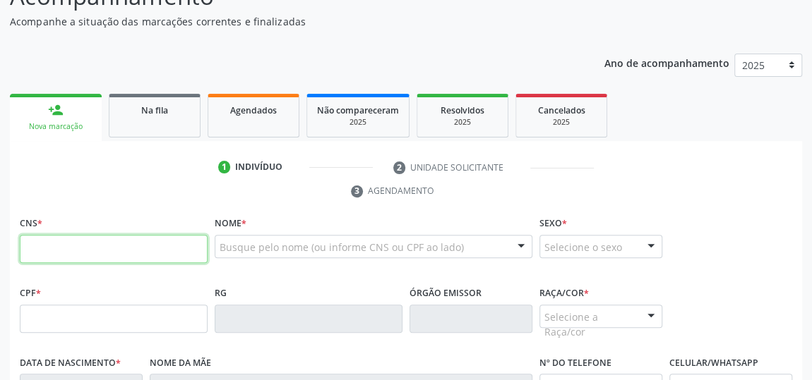
click at [120, 244] on input "text" at bounding box center [114, 249] width 188 height 28
type input "898 0063 2965 5784"
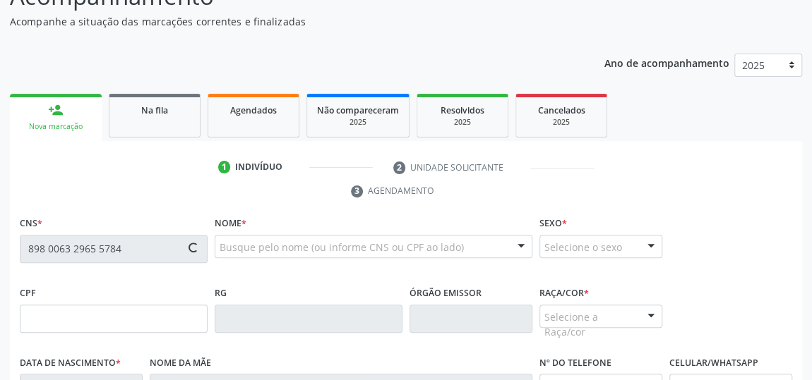
type input "000.014.084-88"
type input "[DATE]"
type input "[PERSON_NAME]"
type input "[PHONE_NUMBER]"
type input "15"
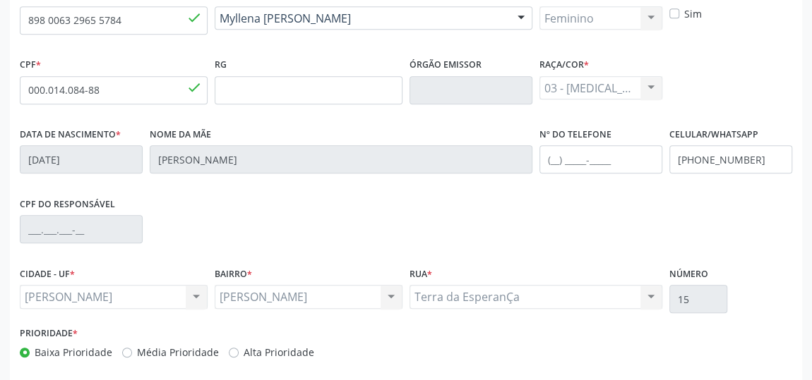
scroll to position [426, 0]
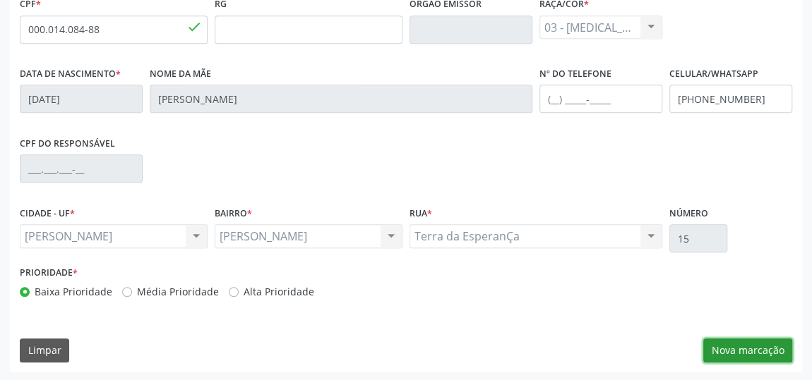
click at [740, 346] on button "Nova marcação" at bounding box center [747, 351] width 89 height 24
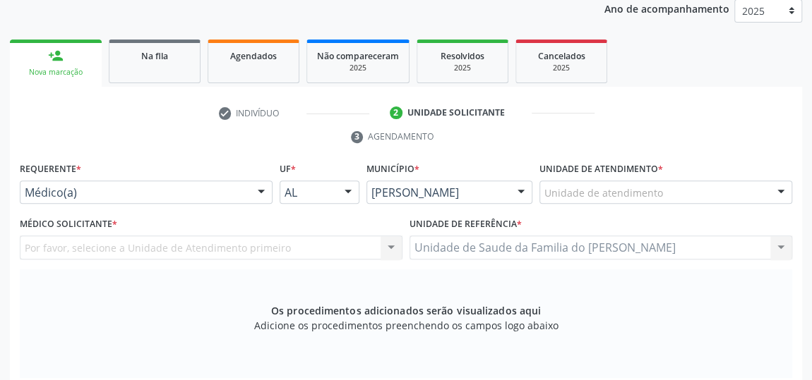
scroll to position [169, 0]
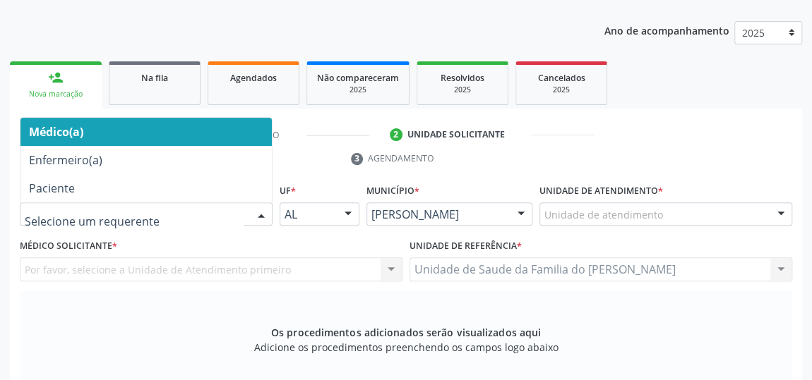
click at [253, 210] on div at bounding box center [261, 215] width 21 height 24
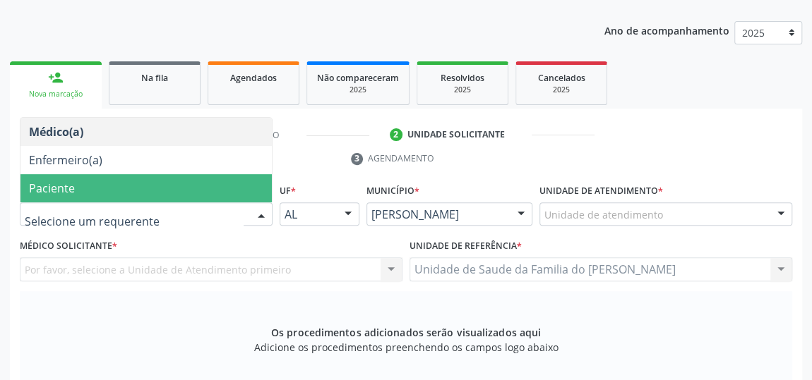
click at [183, 183] on span "Paciente" at bounding box center [145, 188] width 251 height 28
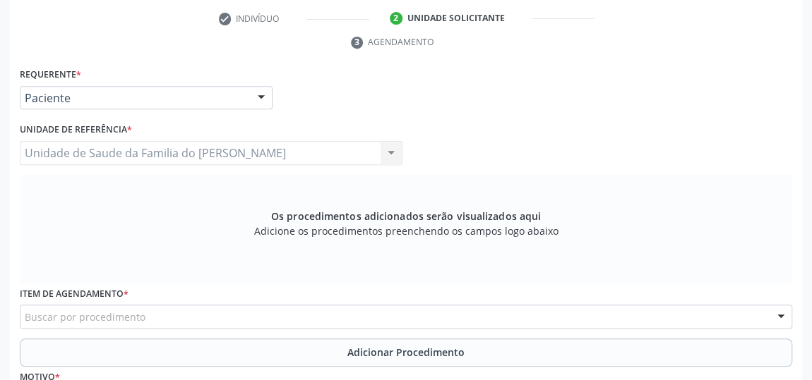
scroll to position [298, 0]
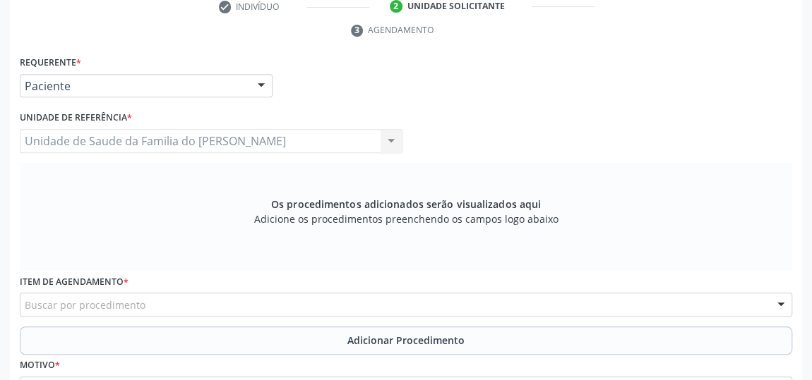
click at [355, 301] on div "Buscar por procedimento" at bounding box center [406, 305] width 772 height 24
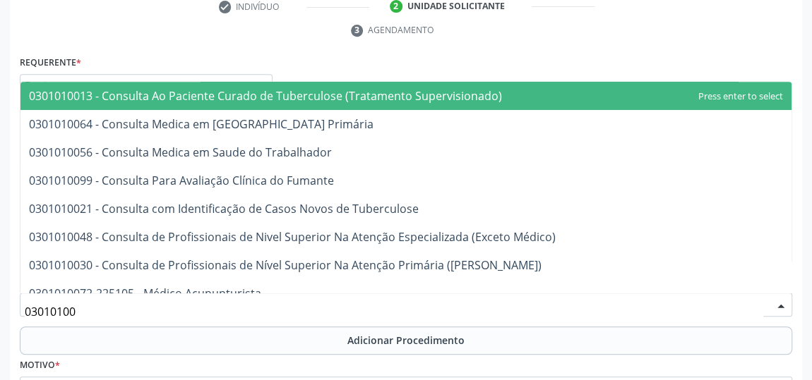
type input "030101004"
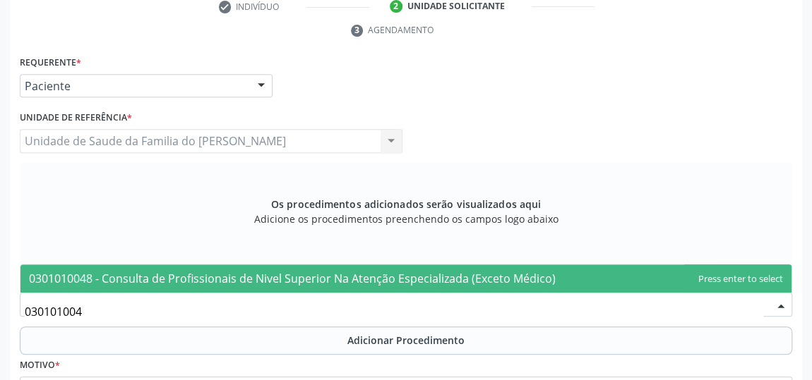
click at [418, 280] on span "0301010048 - Consulta de Profissionais de Nivel Superior Na Atenção Especializa…" at bounding box center [292, 279] width 527 height 16
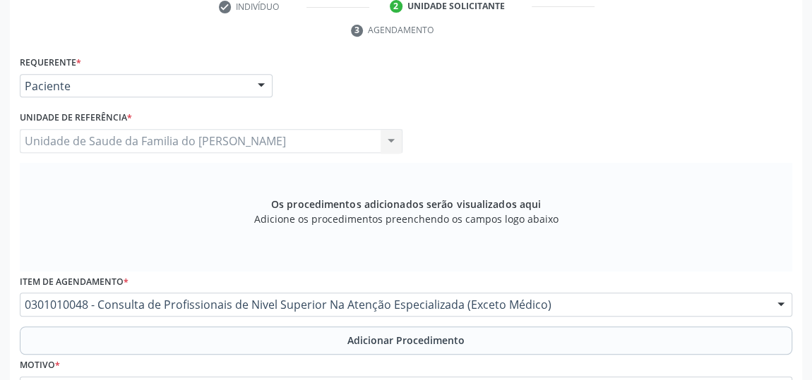
scroll to position [362, 0]
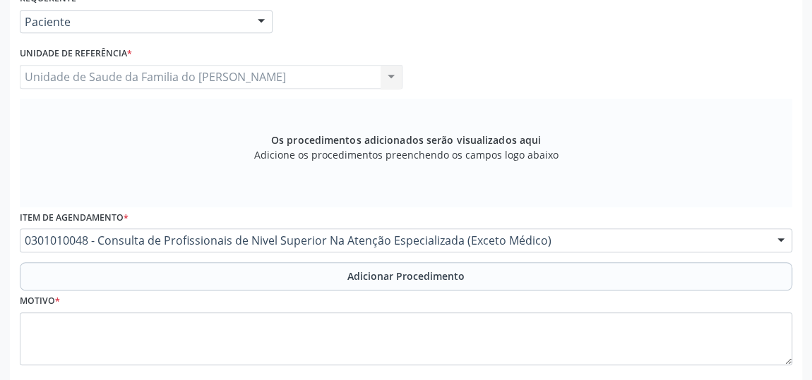
click at [419, 280] on span "Adicionar Procedimento" at bounding box center [405, 276] width 117 height 15
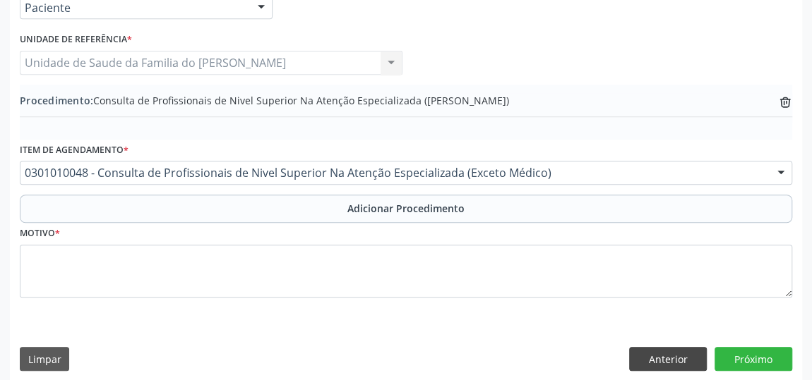
scroll to position [384, 0]
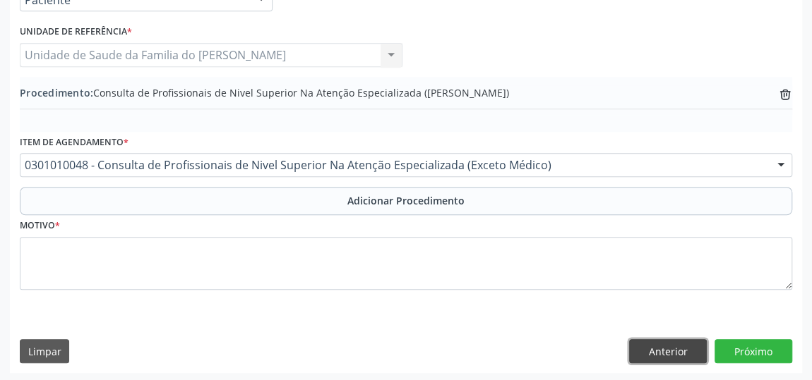
click at [676, 357] on button "Anterior" at bounding box center [668, 352] width 78 height 24
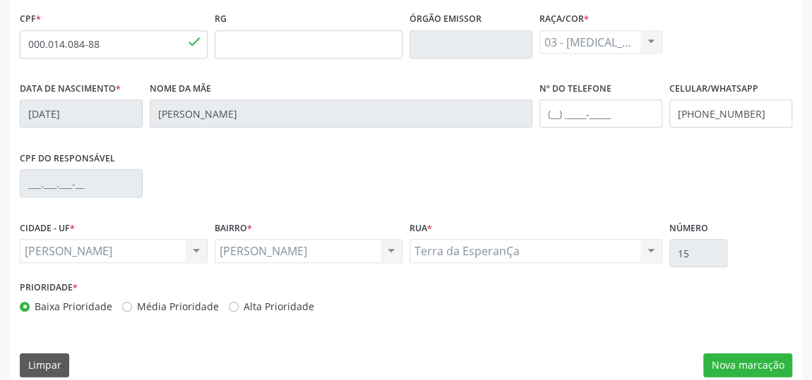
scroll to position [426, 0]
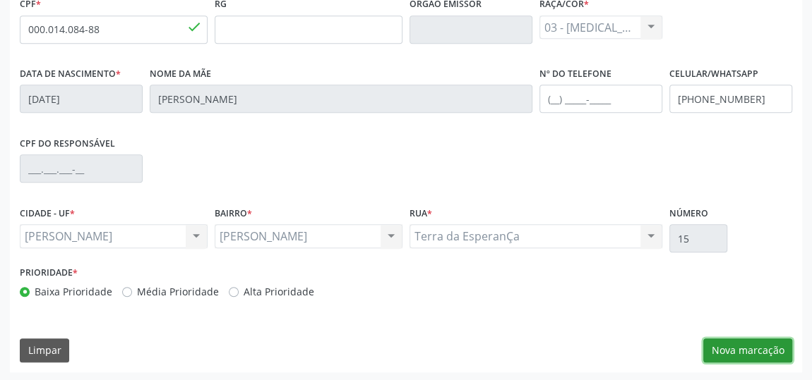
click at [721, 349] on button "Nova marcação" at bounding box center [747, 351] width 89 height 24
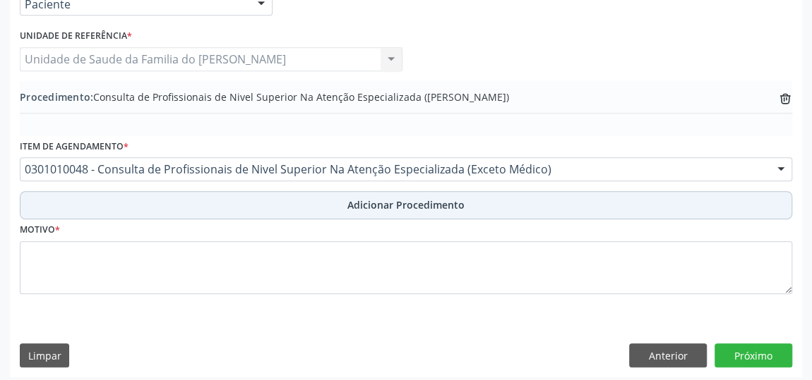
scroll to position [384, 0]
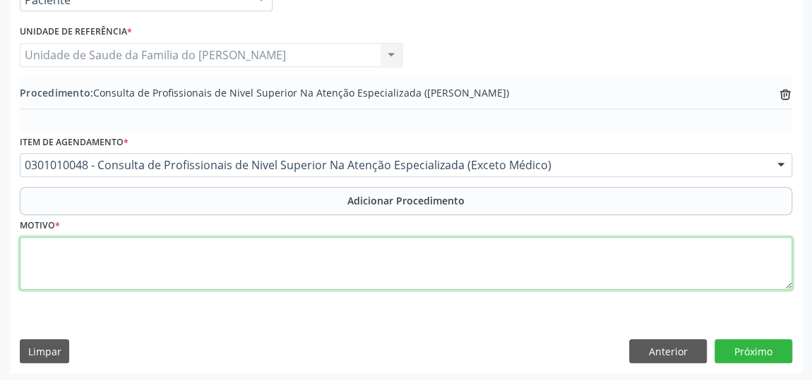
click at [296, 265] on textarea at bounding box center [406, 264] width 772 height 54
type textarea "CEO ( ODONTO PEDIATRA)"
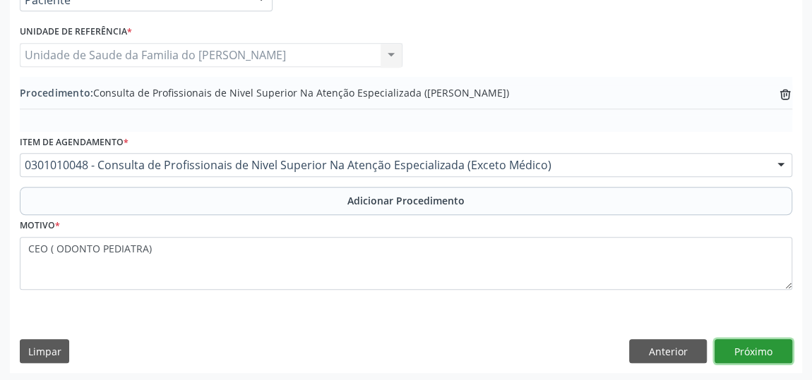
click at [752, 351] on button "Próximo" at bounding box center [753, 352] width 78 height 24
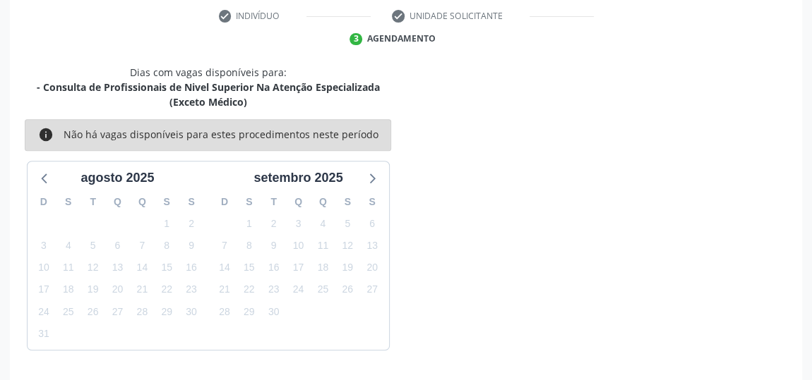
scroll to position [330, 0]
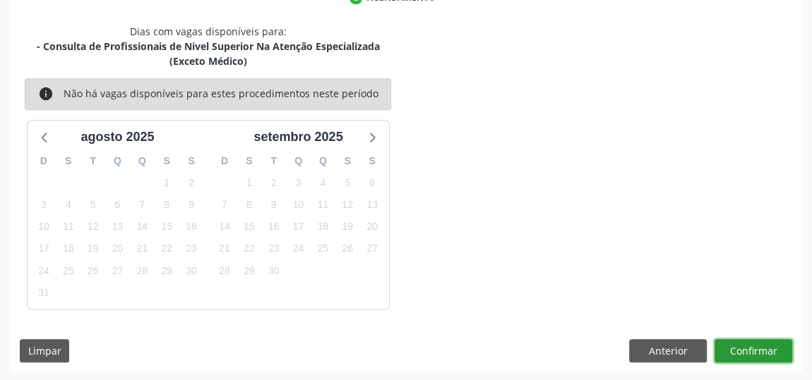
click at [752, 351] on button "Confirmar" at bounding box center [753, 352] width 78 height 24
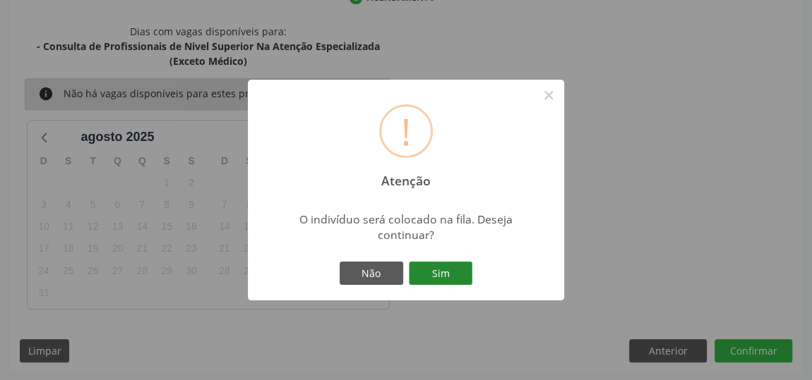
click at [431, 270] on button "Sim" at bounding box center [441, 274] width 64 height 24
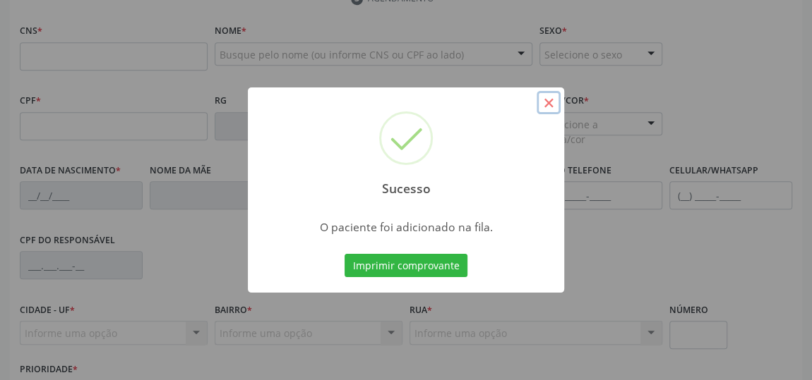
click at [541, 105] on button "×" at bounding box center [548, 103] width 24 height 24
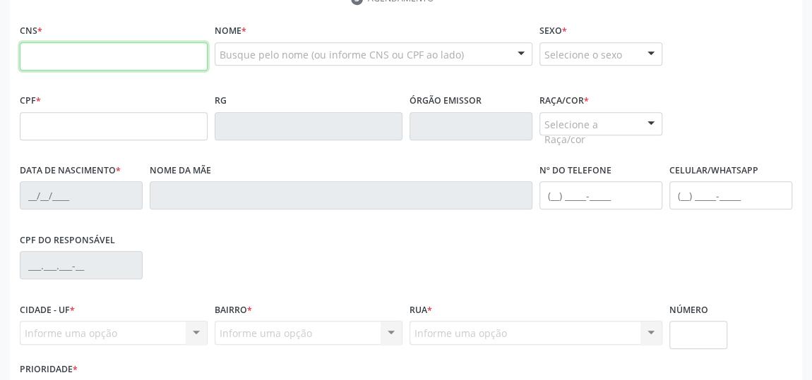
click at [175, 61] on input "text" at bounding box center [114, 56] width 188 height 28
type input "704 0063 0399 0964"
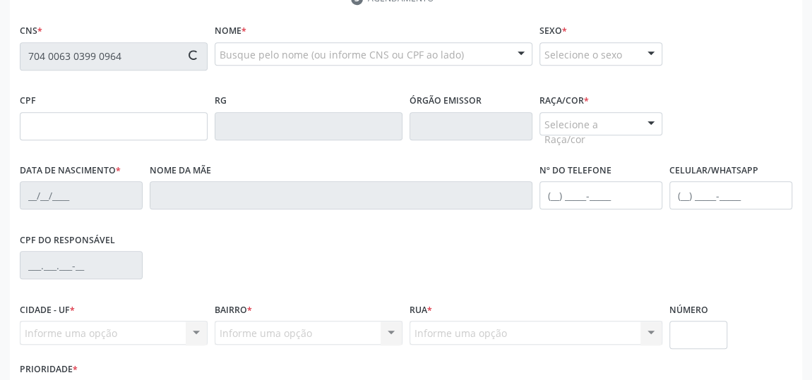
type input "662.640.654-04"
type input "[DATE]"
type input "[PERSON_NAME]"
type input "[PHONE_NUMBER]"
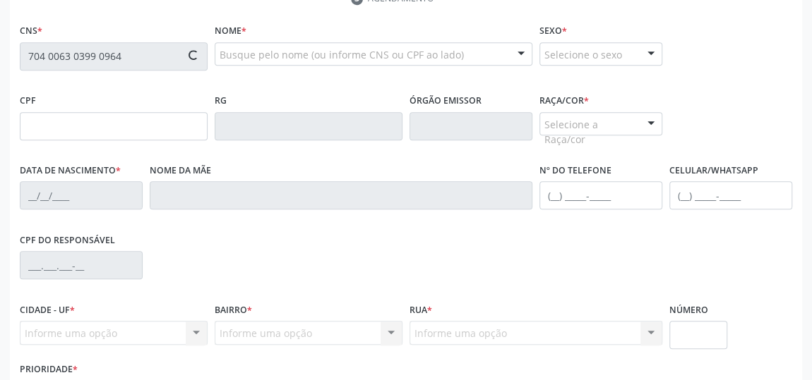
type input "59"
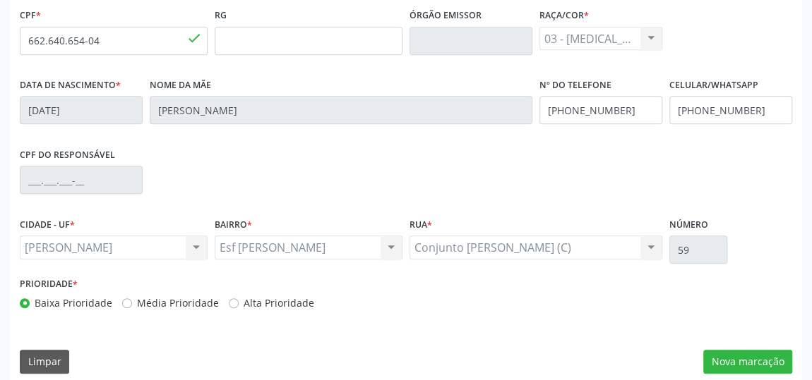
scroll to position [426, 0]
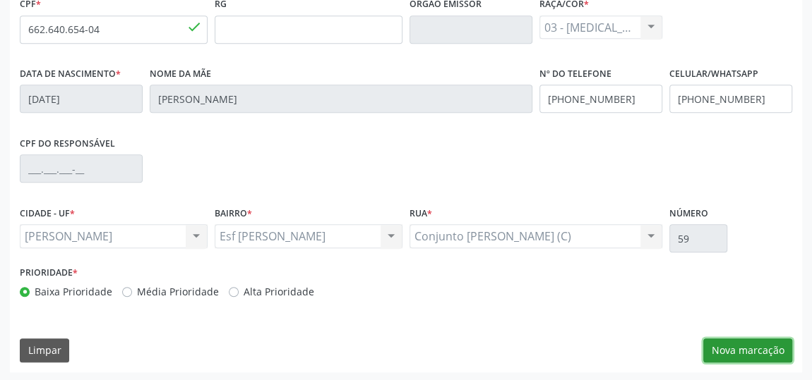
click at [723, 351] on button "Nova marcação" at bounding box center [747, 351] width 89 height 24
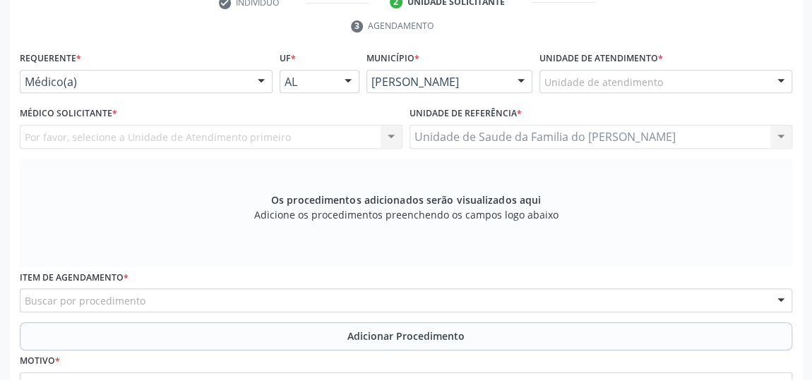
scroll to position [298, 0]
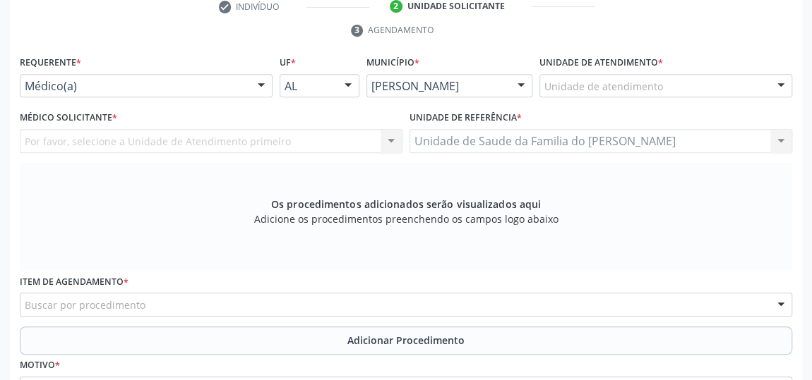
click at [259, 85] on div at bounding box center [261, 87] width 21 height 24
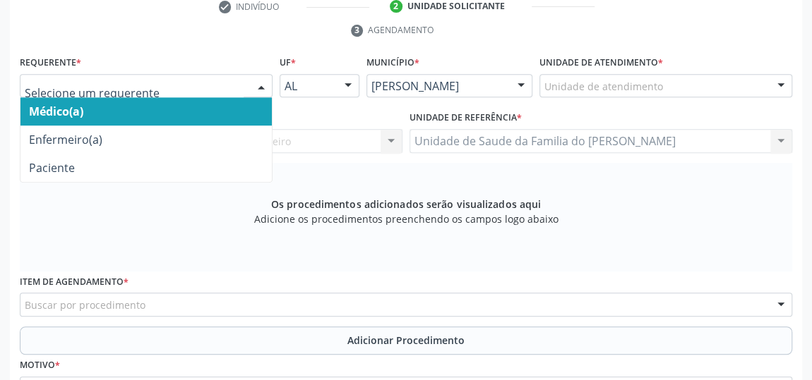
click at [224, 106] on span "Médico(a)" at bounding box center [145, 111] width 251 height 28
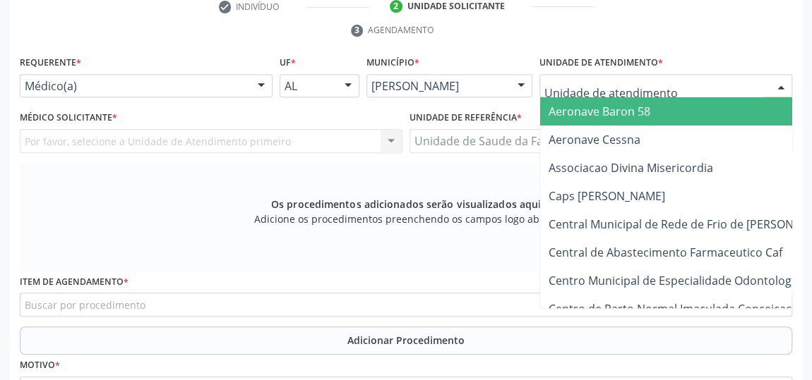
type input "J"
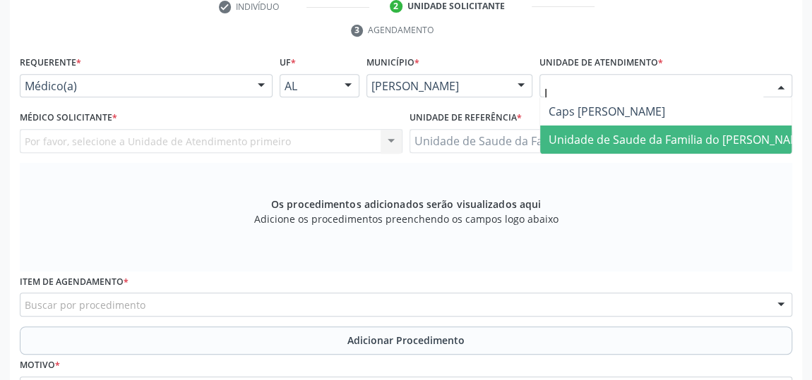
click at [650, 141] on span "Unidade de Saude da Familia do [PERSON_NAME]" at bounding box center [678, 140] width 261 height 16
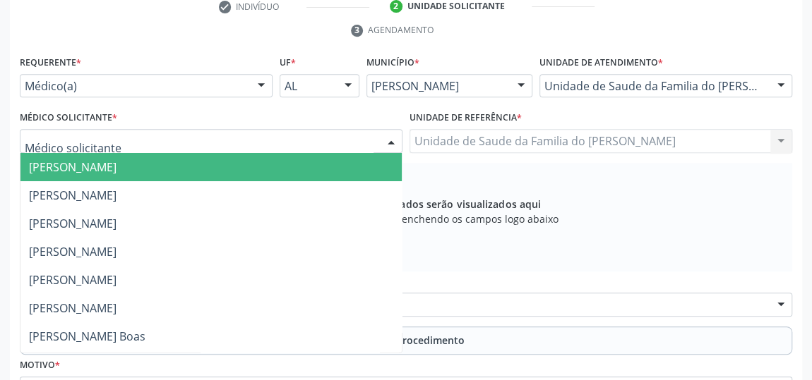
click at [378, 139] on div "[PERSON_NAME] [PERSON_NAME] [PERSON_NAME] [PERSON_NAME] [PERSON_NAME] [PERSON_N…" at bounding box center [211, 141] width 383 height 24
type input "J"
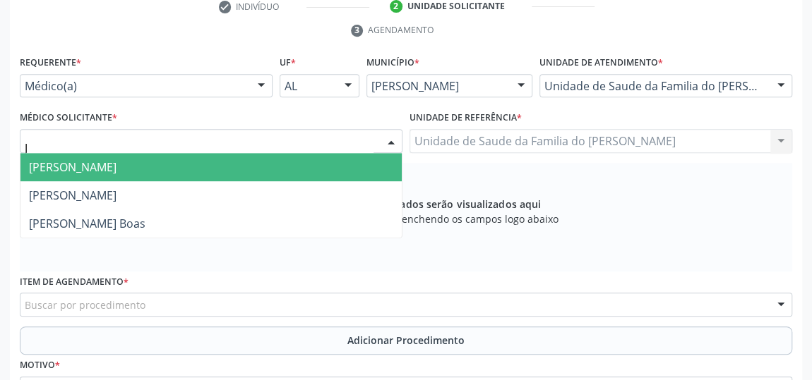
click at [261, 174] on span "[PERSON_NAME]" at bounding box center [210, 167] width 381 height 28
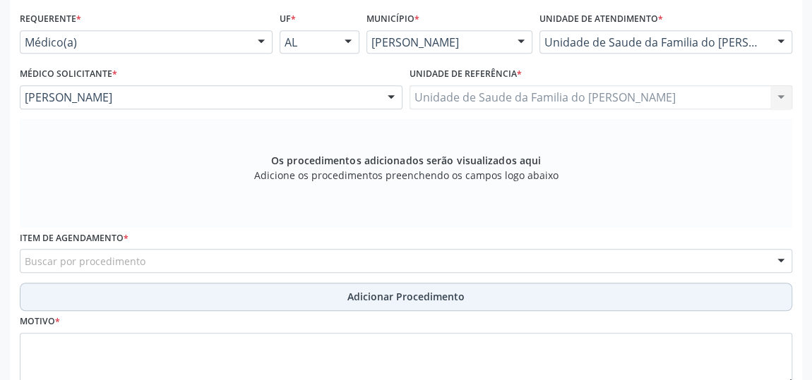
scroll to position [362, 0]
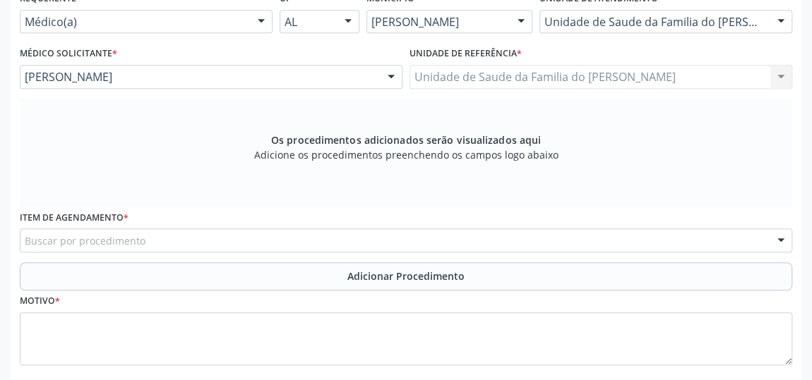
click at [301, 241] on div "Buscar por procedimento" at bounding box center [406, 241] width 772 height 24
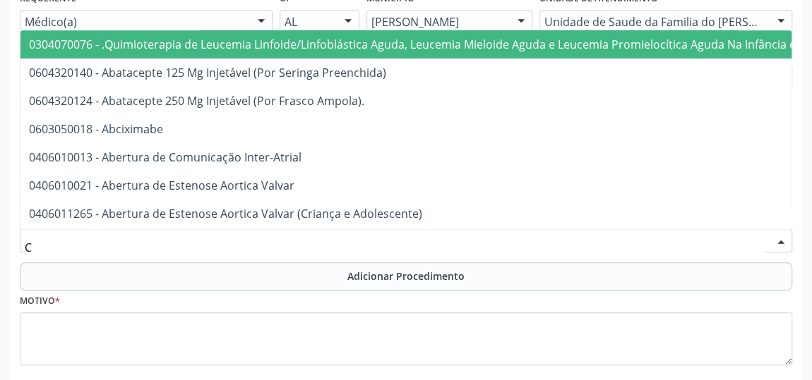
click at [301, 241] on input "C" at bounding box center [394, 248] width 738 height 28
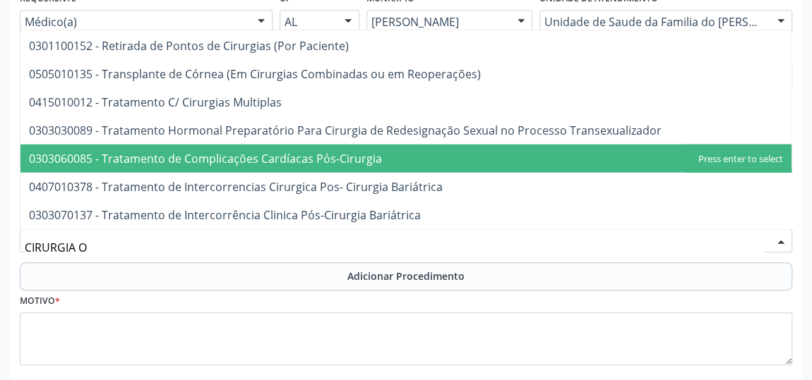
scroll to position [0, 0]
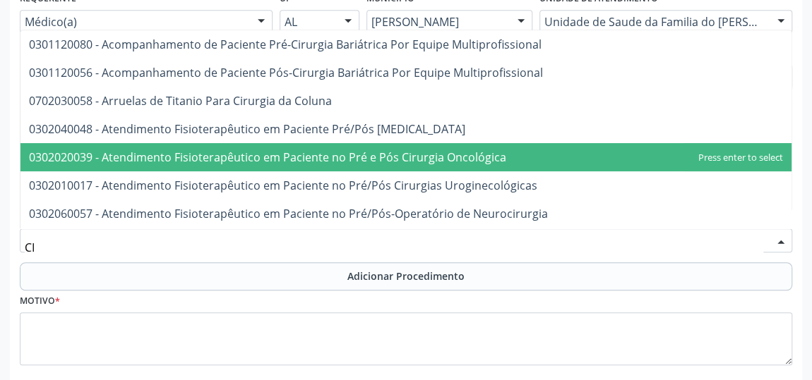
type input "C"
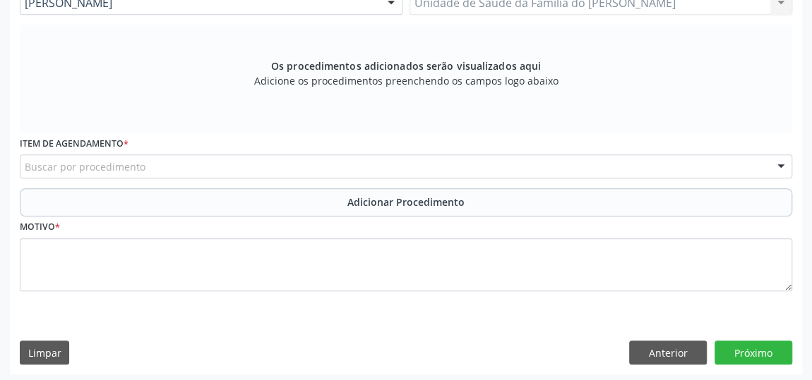
scroll to position [438, 0]
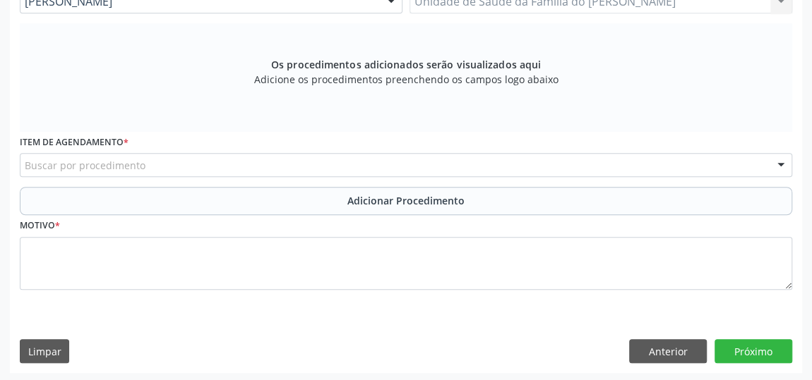
click at [209, 159] on div "Buscar por procedimento" at bounding box center [406, 165] width 772 height 24
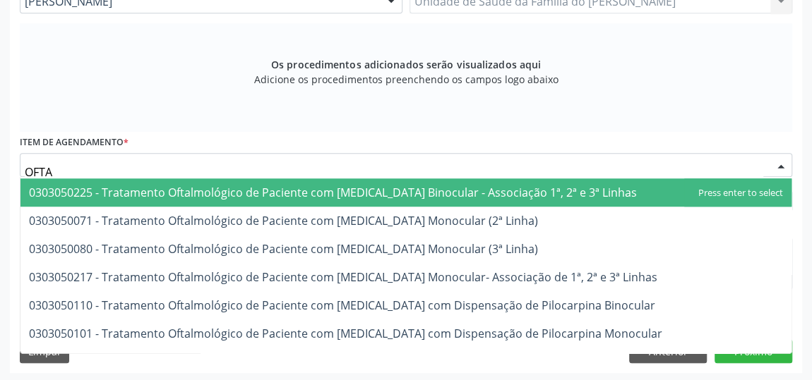
type input "OFTAL"
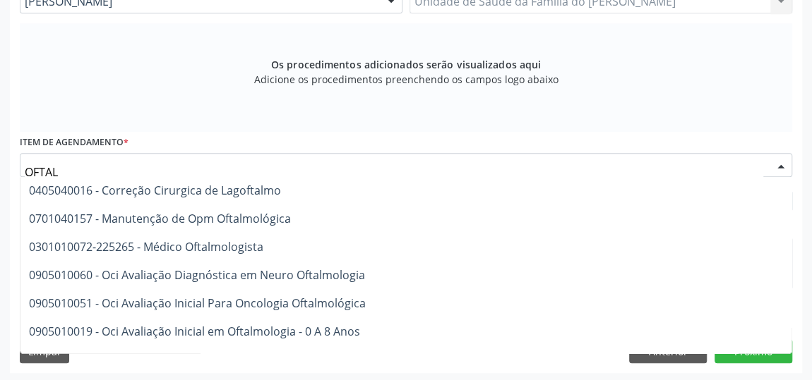
scroll to position [0, 0]
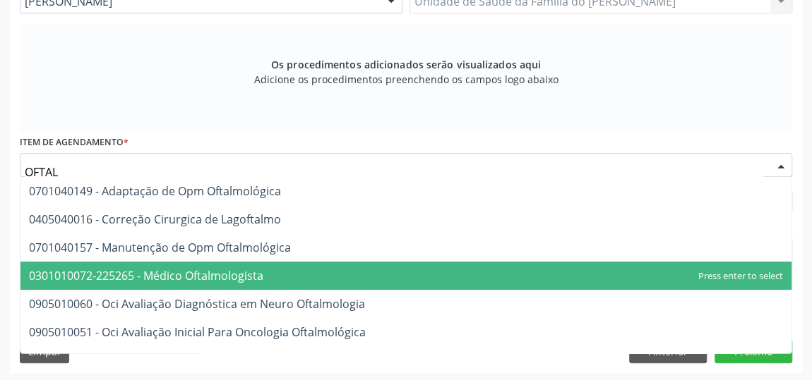
click at [319, 271] on span "0301010072-225265 - Médico Oftalmologista" at bounding box center [405, 276] width 771 height 28
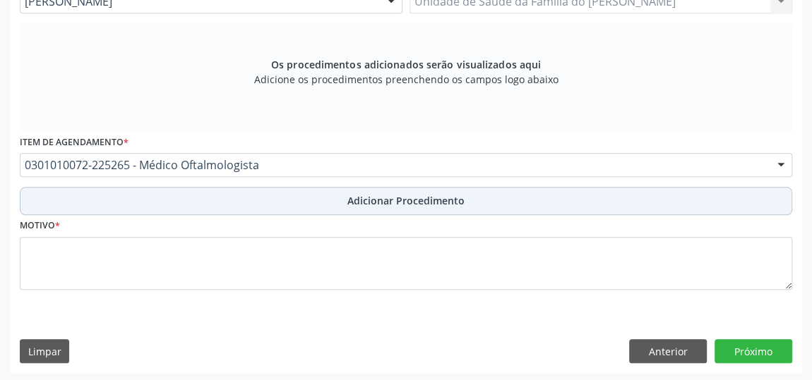
click at [332, 198] on button "Adicionar Procedimento" at bounding box center [406, 201] width 772 height 28
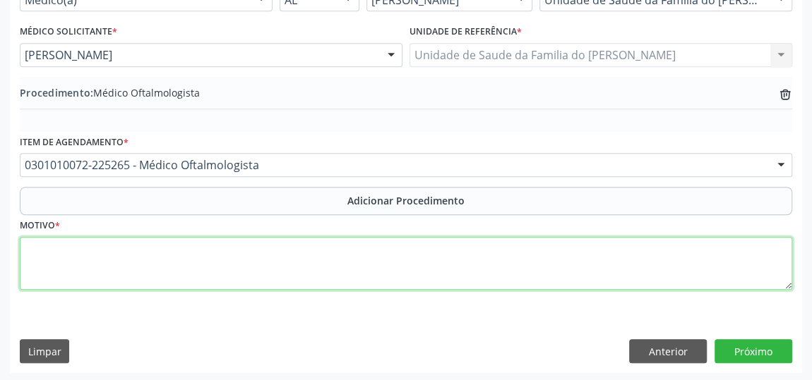
click at [256, 252] on textarea at bounding box center [406, 264] width 772 height 54
type textarea "DOR OCULAR"
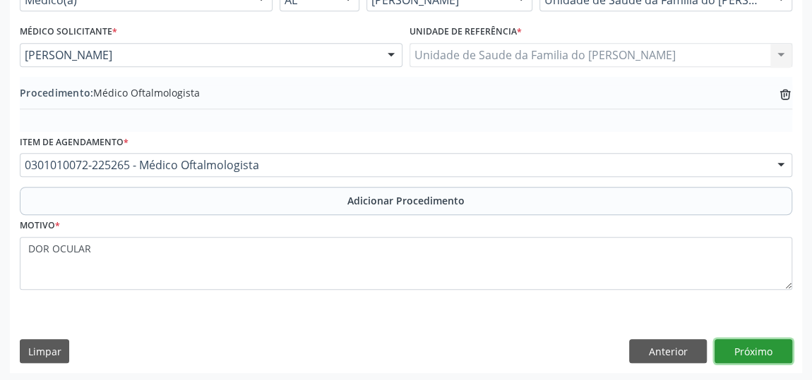
click at [738, 349] on button "Próximo" at bounding box center [753, 352] width 78 height 24
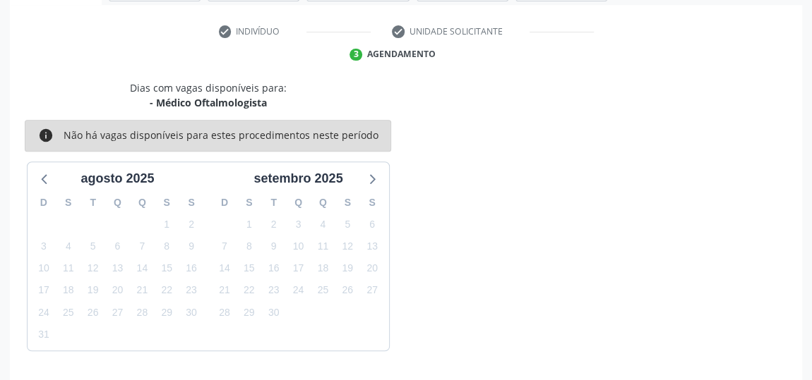
scroll to position [315, 0]
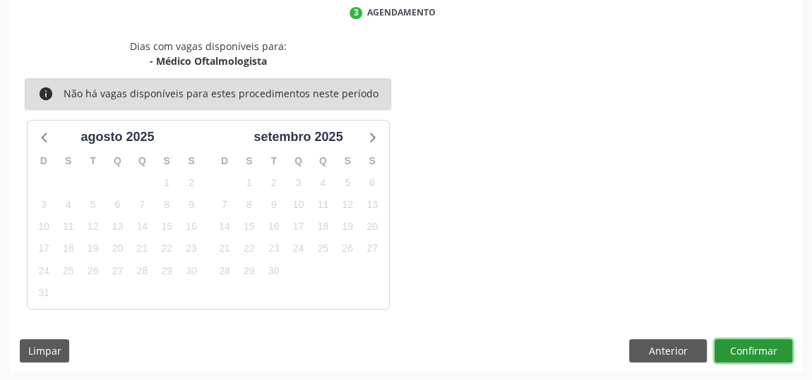
click at [738, 354] on button "Confirmar" at bounding box center [753, 352] width 78 height 24
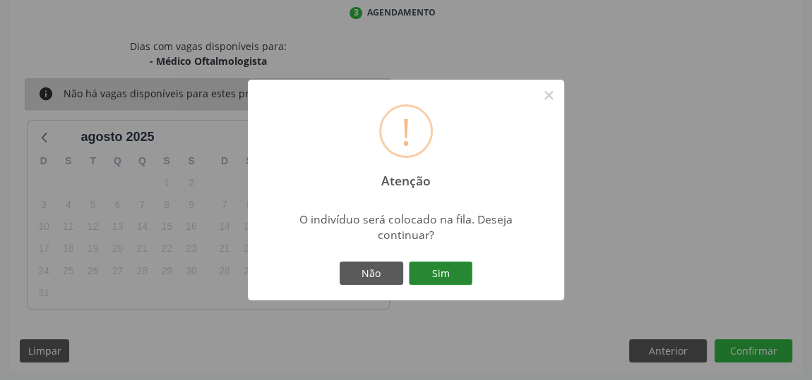
click at [447, 275] on button "Sim" at bounding box center [441, 274] width 64 height 24
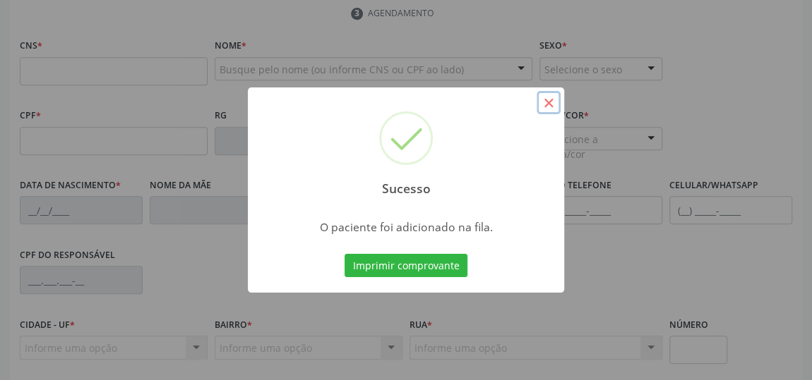
click at [548, 103] on button "×" at bounding box center [548, 103] width 24 height 24
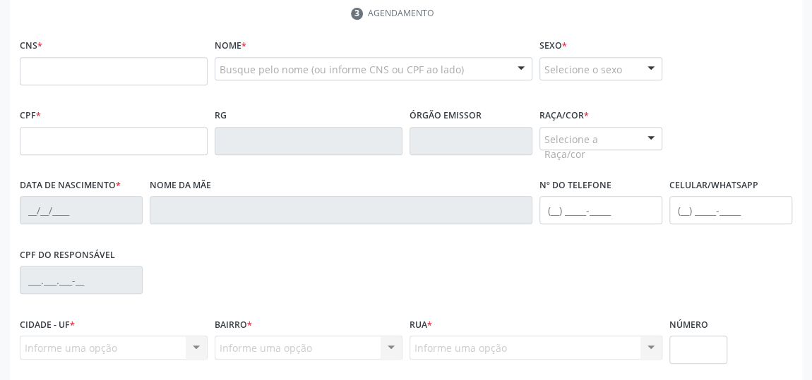
scroll to position [122, 0]
